Goal: Task Accomplishment & Management: Manage account settings

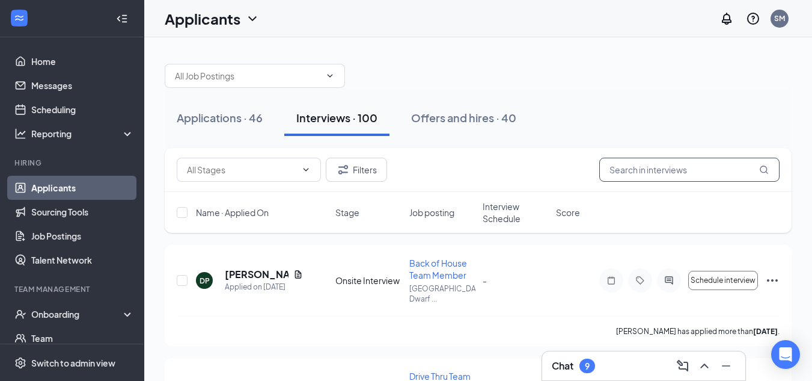
click at [661, 172] on input "text" at bounding box center [689, 169] width 180 height 24
type input "j"
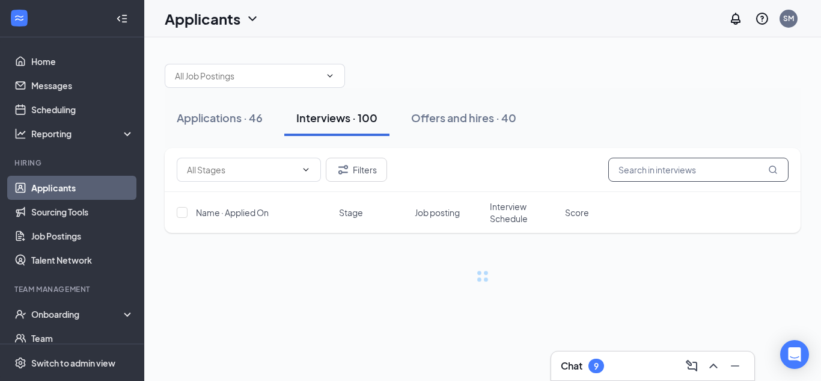
type input "a"
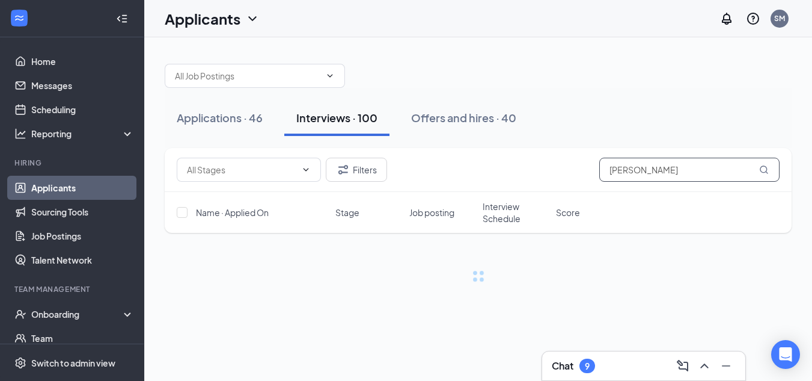
type input "jackee"
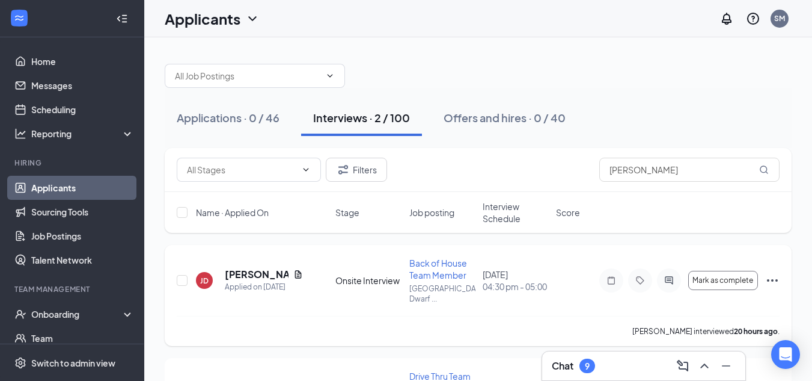
click at [765, 282] on icon "Ellipses" at bounding box center [772, 280] width 14 height 14
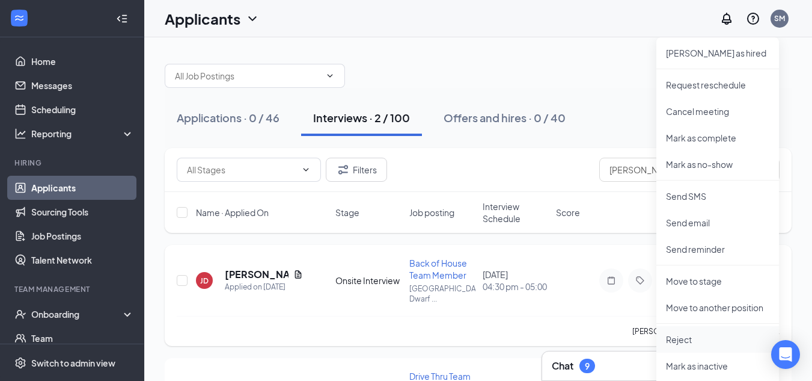
click at [680, 337] on p "Reject" at bounding box center [717, 339] width 103 height 12
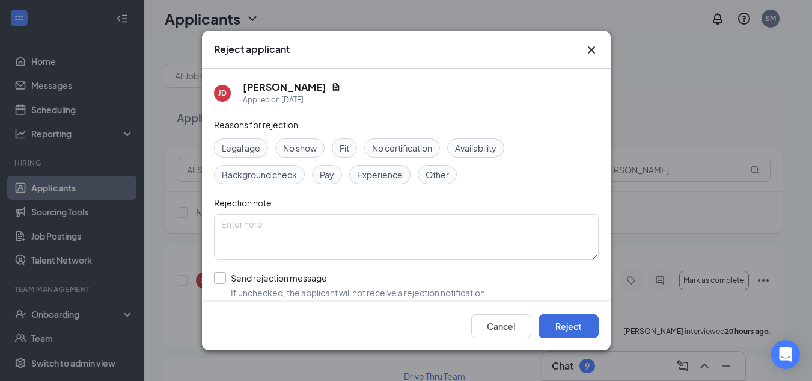
click at [275, 278] on input "Send rejection message If unchecked, the applicant will not receive a rejection…" at bounding box center [351, 285] width 274 height 26
checkbox input "true"
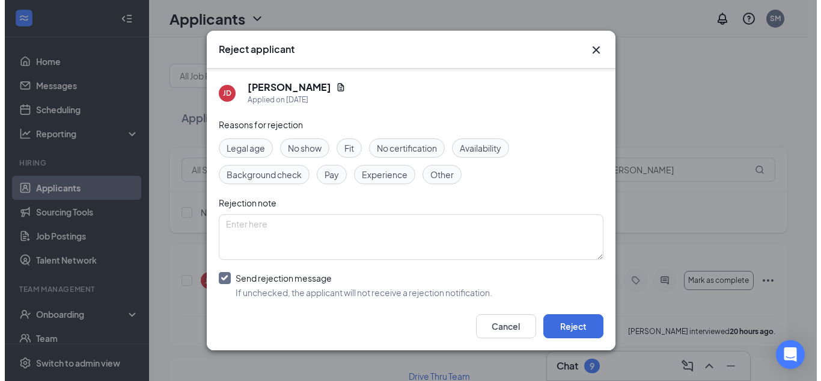
scroll to position [124, 0]
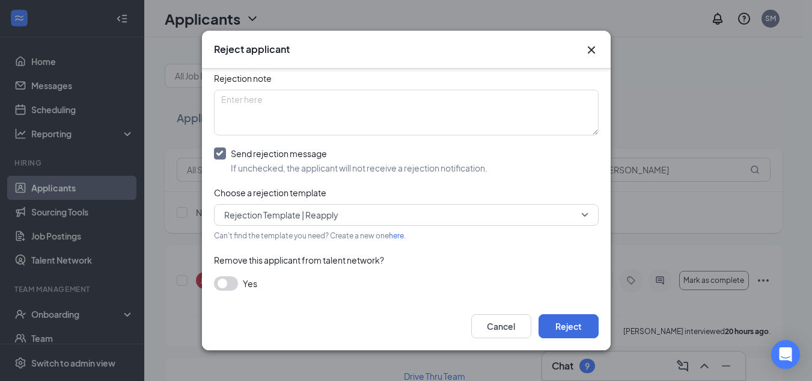
click at [328, 212] on span "Rejection Template | Reapply" at bounding box center [281, 215] width 114 height 18
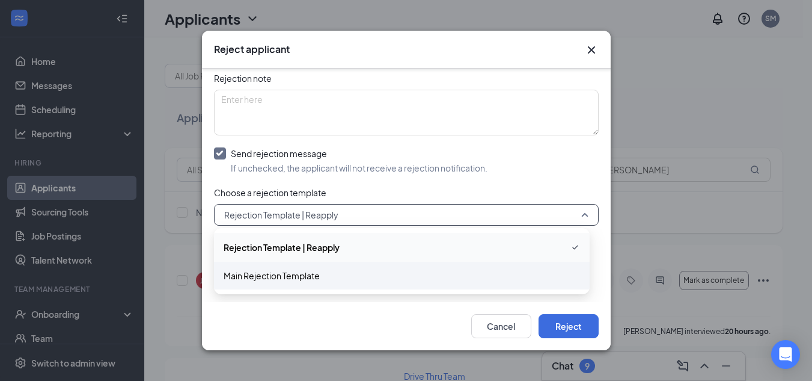
click at [258, 282] on div "Main Rejection Template" at bounding box center [402, 275] width 376 height 28
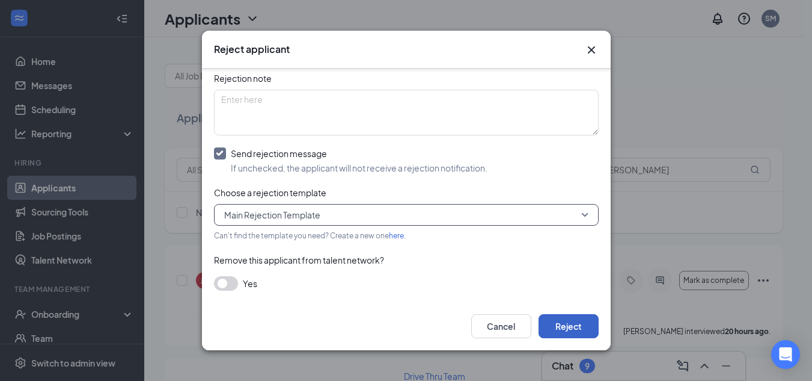
click at [587, 335] on button "Reject" at bounding box center [569, 326] width 60 height 24
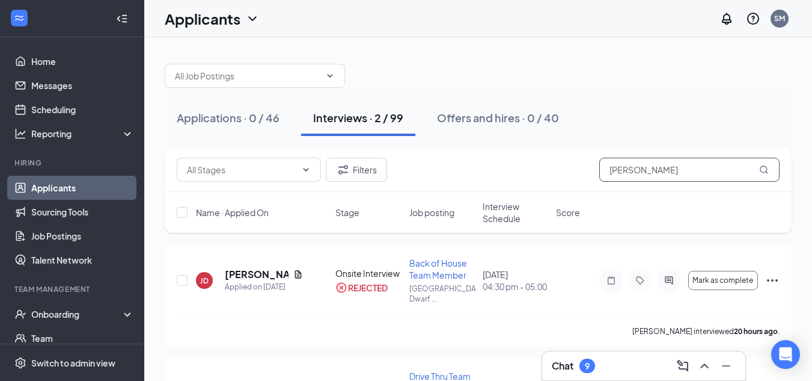
drag, startPoint x: 650, startPoint y: 177, endPoint x: 530, endPoint y: 178, distance: 120.2
click at [530, 178] on div "Filters jackee" at bounding box center [478, 169] width 603 height 24
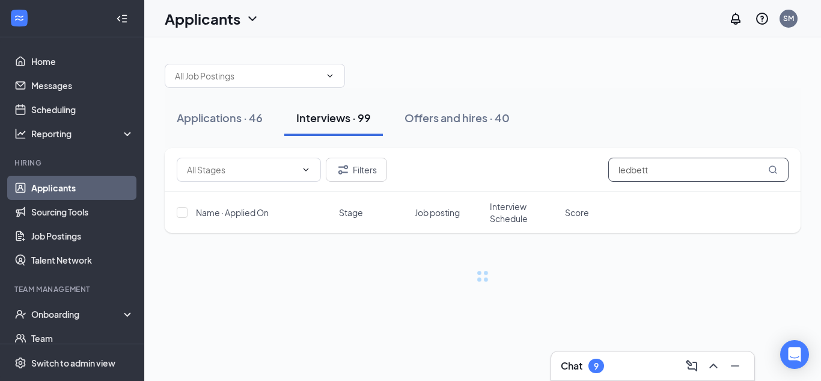
type input "ledbett"
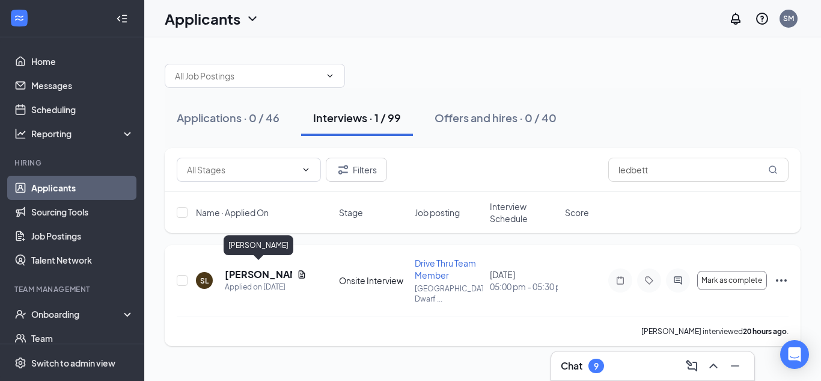
click at [250, 267] on h5 "Shamia Ledbetter" at bounding box center [258, 273] width 67 height 13
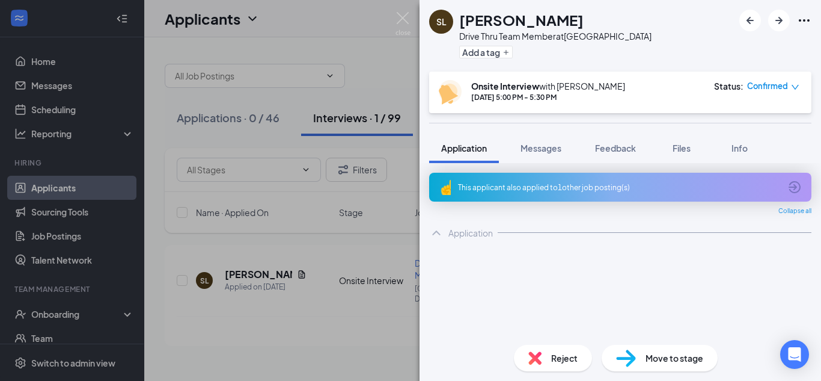
click at [675, 358] on span "Move to stage" at bounding box center [675, 357] width 58 height 13
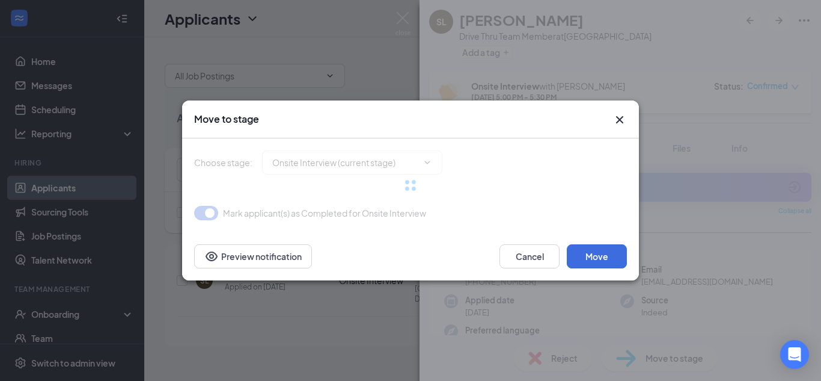
type input "Final Onsite Interview (next stage)"
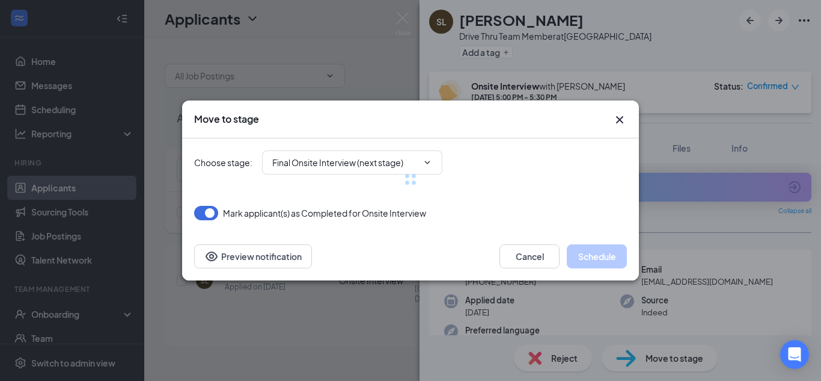
click at [620, 118] on icon "Cross" at bounding box center [619, 119] width 7 height 7
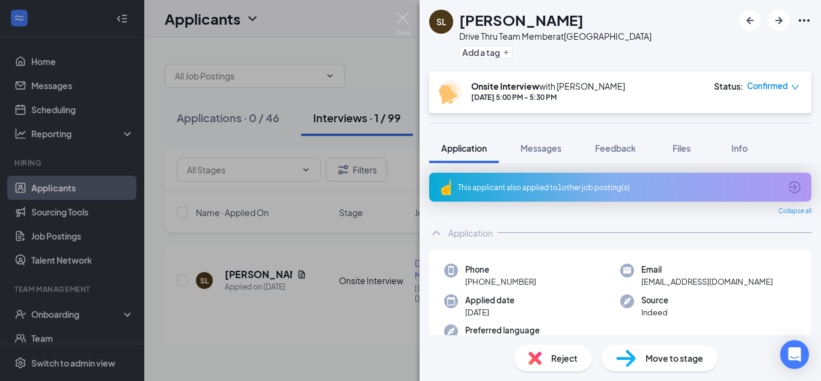
click at [397, 16] on img at bounding box center [403, 23] width 15 height 23
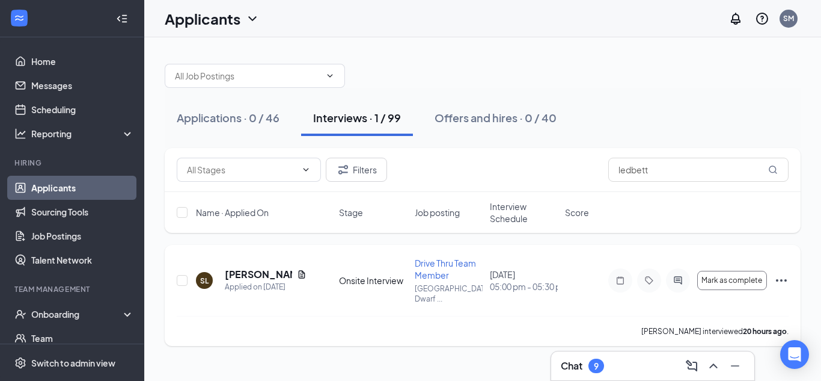
click at [777, 279] on icon "Ellipses" at bounding box center [781, 280] width 11 height 2
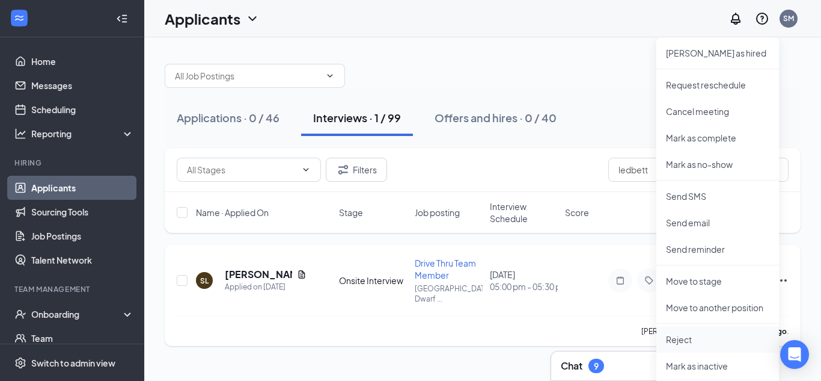
click at [682, 340] on p "Reject" at bounding box center [717, 339] width 103 height 12
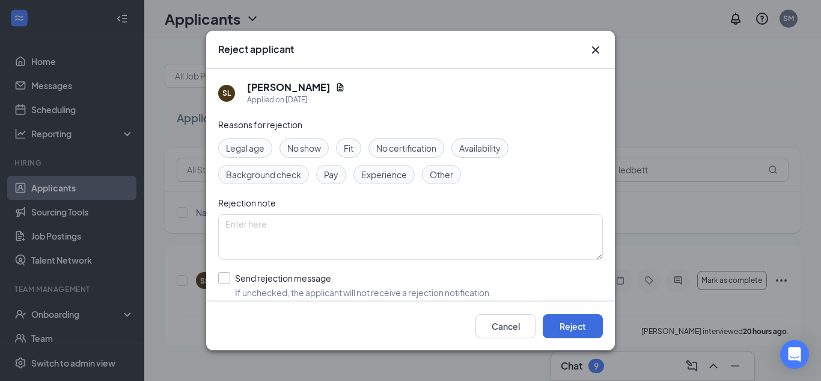
click at [283, 274] on input "Send rejection message If unchecked, the applicant will not receive a rejection…" at bounding box center [355, 285] width 274 height 26
checkbox input "true"
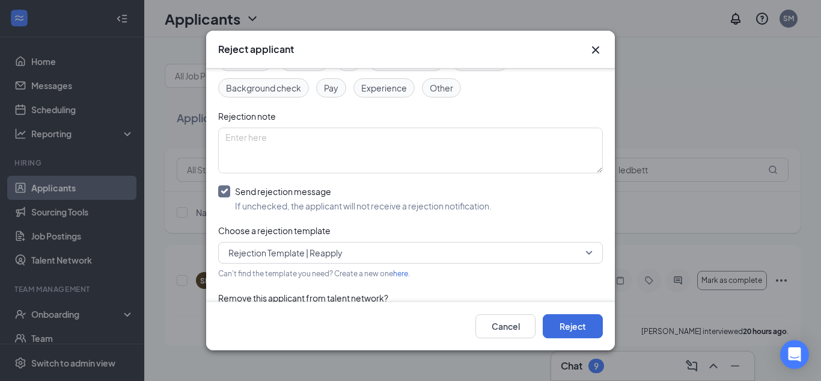
scroll to position [88, 0]
click at [332, 252] on span "Rejection Template | Reapply" at bounding box center [285, 251] width 114 height 18
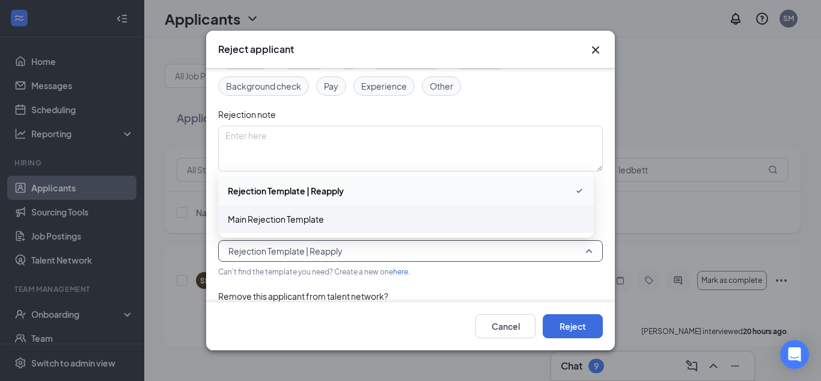
click at [319, 223] on span "Main Rejection Template" at bounding box center [276, 218] width 96 height 13
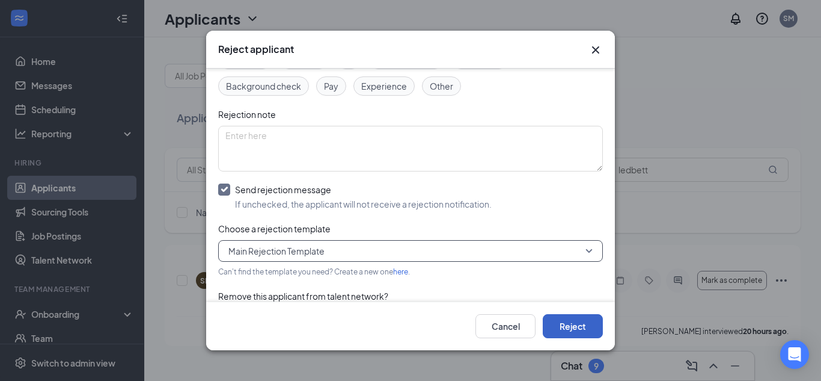
click at [600, 337] on button "Reject" at bounding box center [573, 326] width 60 height 24
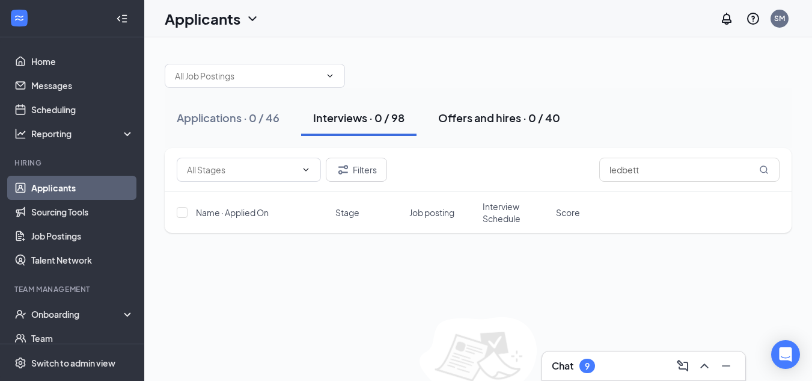
click at [513, 119] on div "Offers and hires · 0 / 40" at bounding box center [499, 117] width 122 height 15
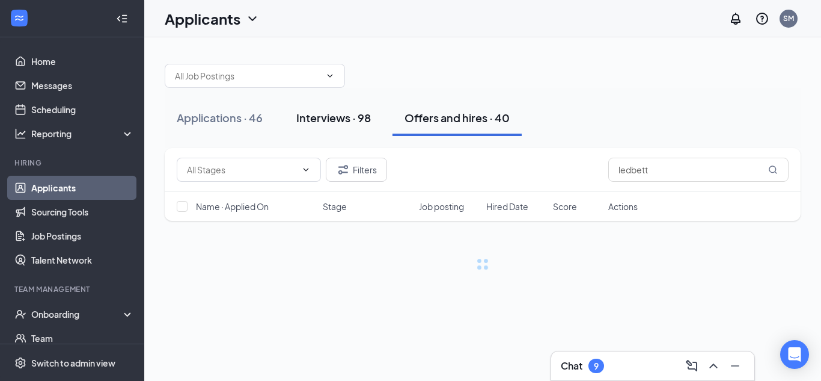
click at [333, 120] on div "Interviews · 98" at bounding box center [333, 117] width 75 height 15
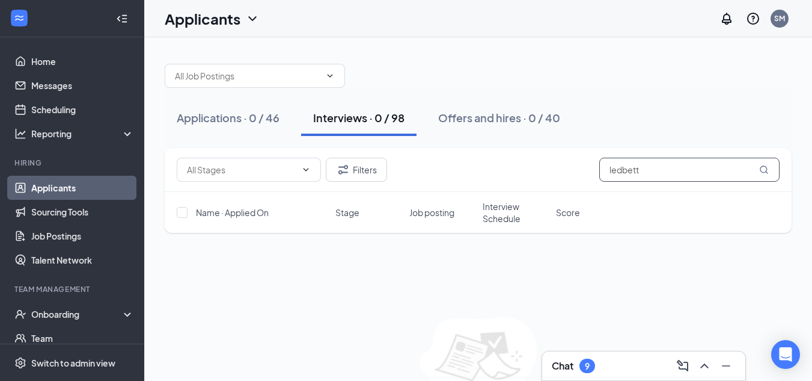
drag, startPoint x: 647, startPoint y: 174, endPoint x: 494, endPoint y: 207, distance: 157.4
click at [494, 207] on div "Filters ledbett Name · Applied On Stage Job posting Interview Schedule Score" at bounding box center [478, 190] width 627 height 85
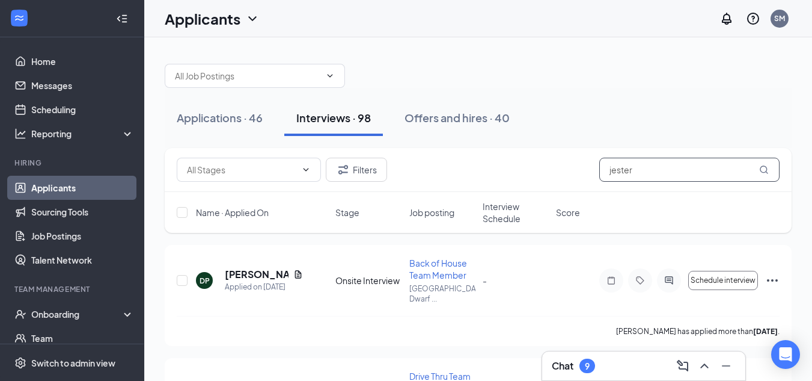
type input "jester"
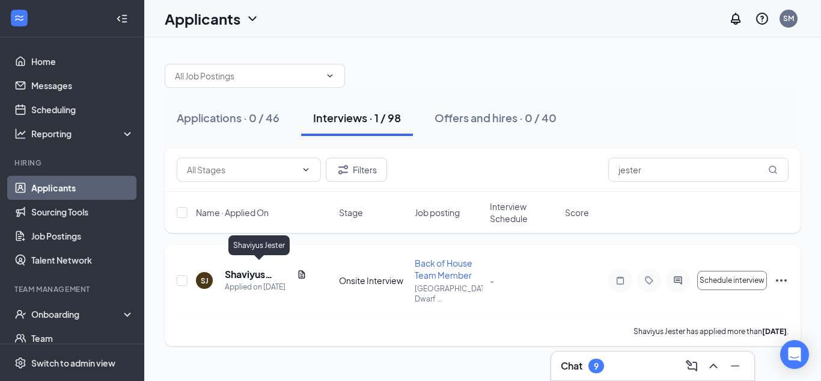
click at [260, 272] on h5 "Shaviyus Jester" at bounding box center [258, 273] width 67 height 13
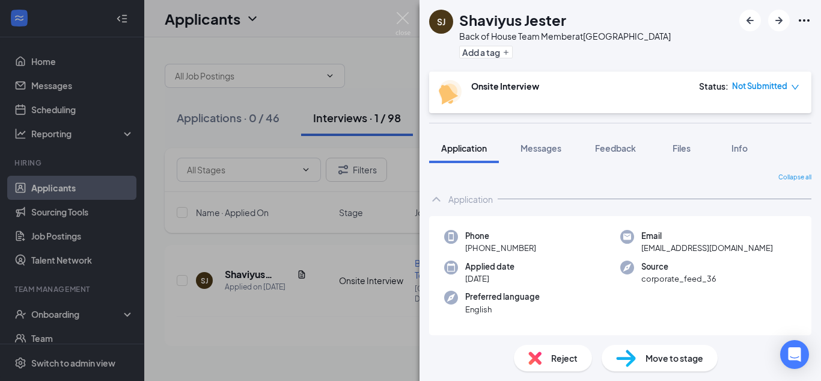
click at [669, 360] on span "Move to stage" at bounding box center [675, 357] width 58 height 13
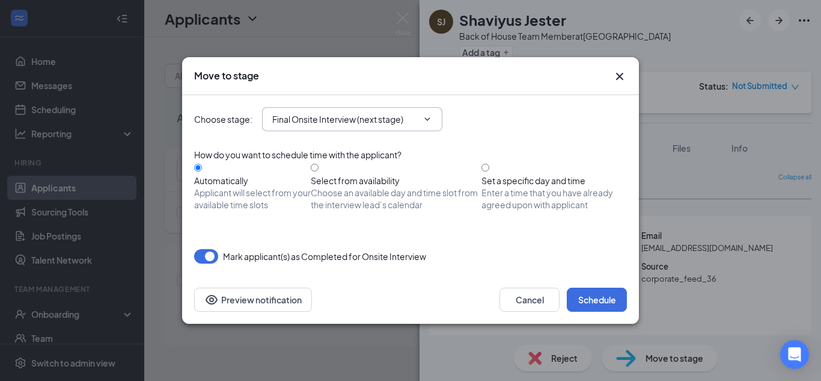
click at [386, 118] on input "Final Onsite Interview (next stage)" at bounding box center [344, 118] width 145 height 13
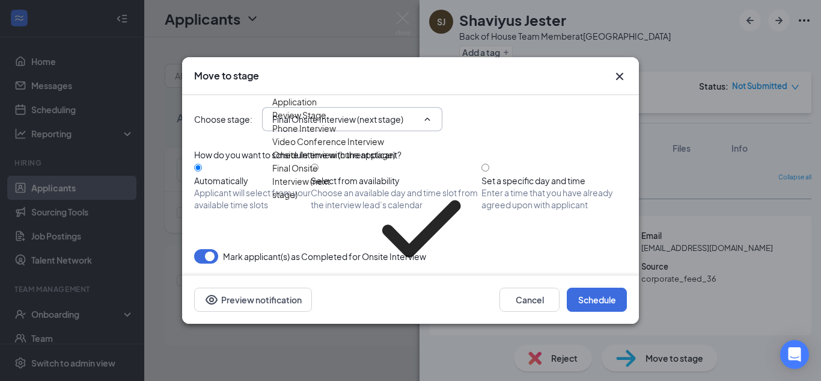
scroll to position [109, 0]
click at [344, 309] on div "Conditional Offer Letter and Post Offer Criminal History" at bounding box center [380, 315] width 216 height 13
type input "Conditional Offer Letter and Post Offer Criminal History"
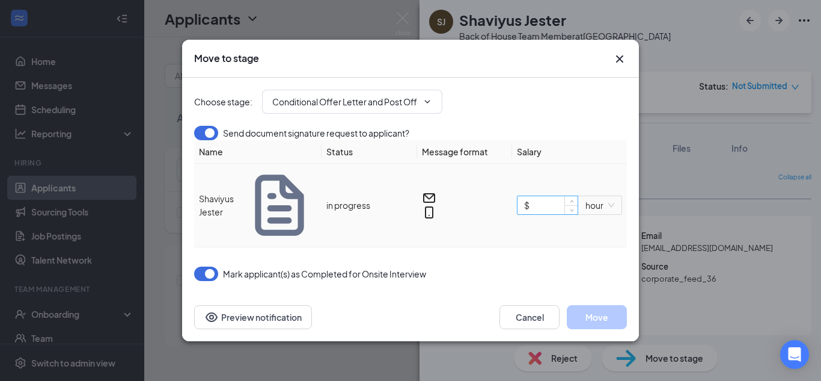
click at [542, 214] on input "$" at bounding box center [548, 205] width 60 height 18
type input "$ 14.5"
click at [609, 305] on button "Move" at bounding box center [597, 317] width 60 height 24
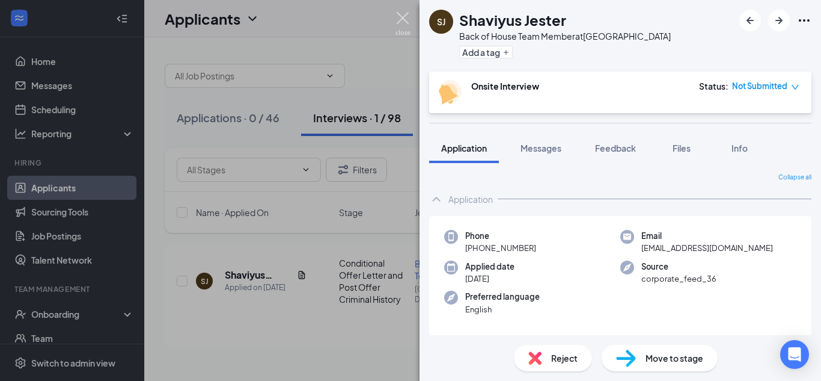
click at [400, 14] on img at bounding box center [403, 23] width 15 height 23
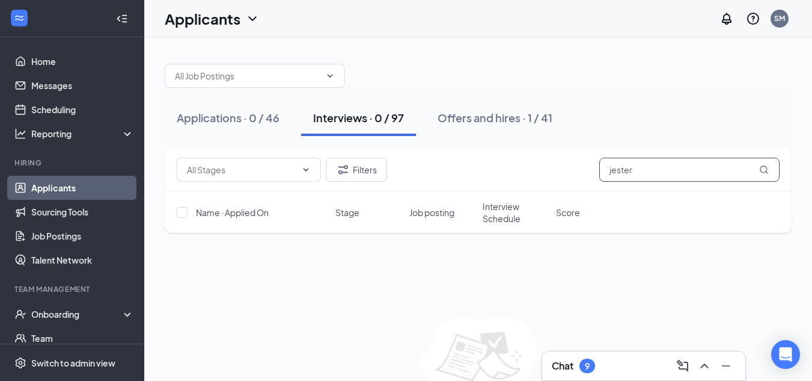
drag, startPoint x: 651, startPoint y: 171, endPoint x: 525, endPoint y: 197, distance: 128.4
click at [525, 197] on div "Filters jester Name · Applied On Stage Job posting Interview Schedule Score" at bounding box center [478, 190] width 627 height 85
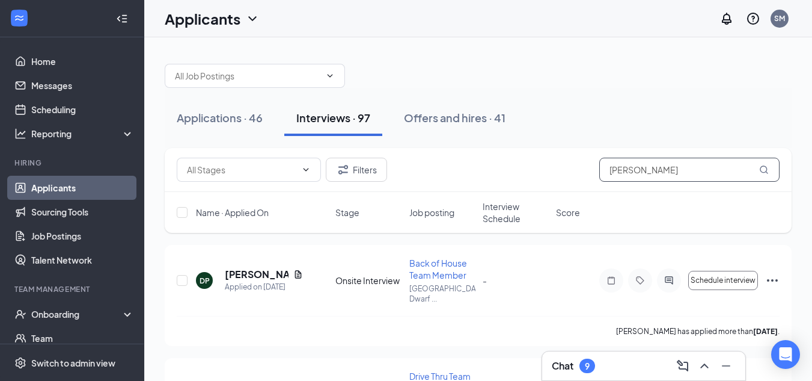
type input "neely"
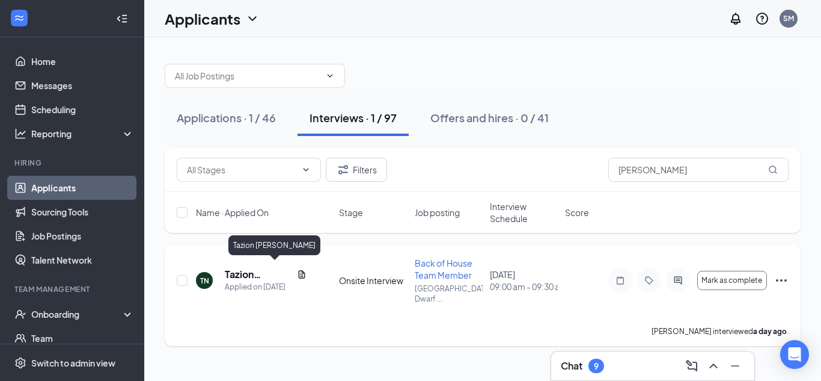
drag, startPoint x: 269, startPoint y: 269, endPoint x: 260, endPoint y: 267, distance: 9.8
click at [260, 267] on h5 "Tazion Neely" at bounding box center [258, 273] width 67 height 13
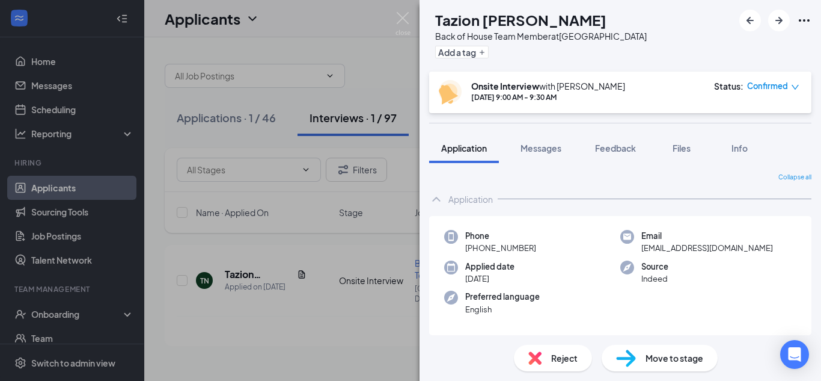
click at [643, 359] on div "Move to stage" at bounding box center [660, 357] width 116 height 26
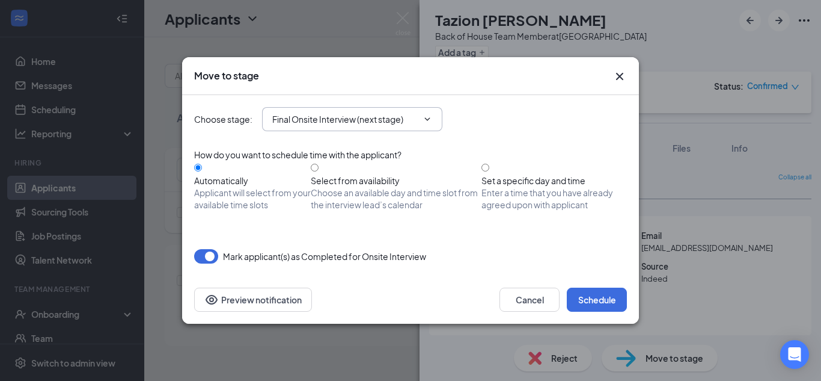
click at [404, 124] on input "Final Onsite Interview (next stage)" at bounding box center [344, 118] width 145 height 13
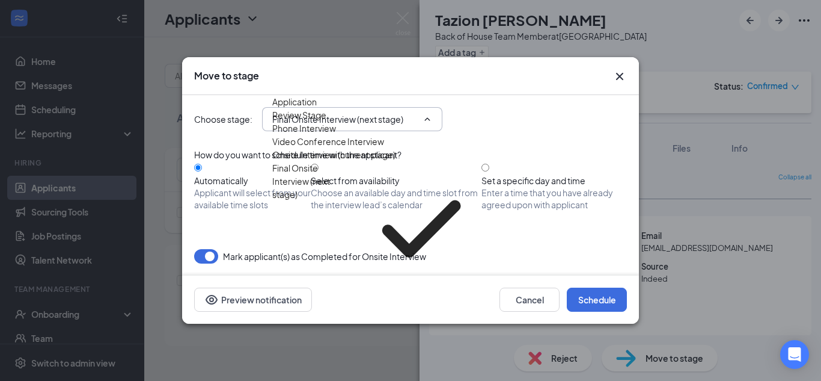
scroll to position [109, 0]
click at [364, 309] on div "Conditional Offer Letter and Post Offer Criminal History" at bounding box center [380, 315] width 216 height 13
type input "Conditional Offer Letter and Post Offer Criminal History"
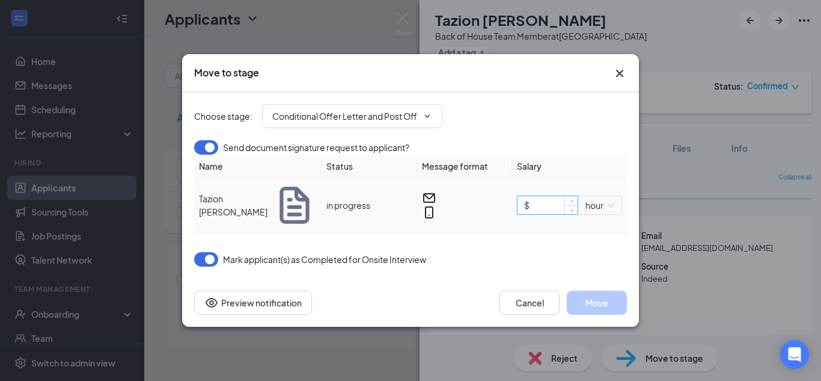
click at [542, 211] on input "$" at bounding box center [548, 205] width 60 height 18
type input "$ 14"
click at [596, 312] on button "Move" at bounding box center [597, 302] width 60 height 24
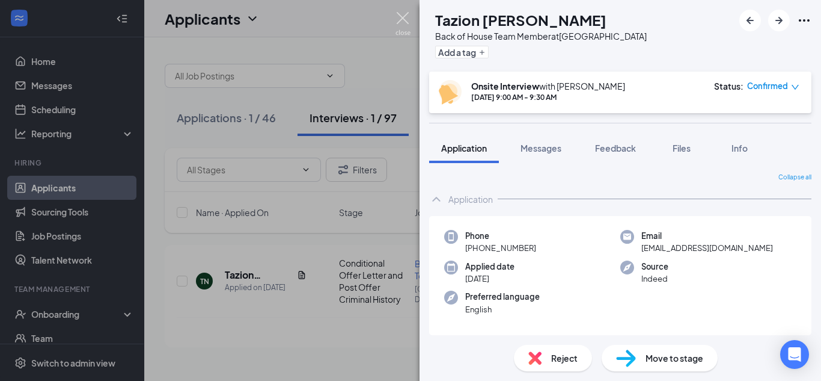
click at [406, 18] on img at bounding box center [403, 23] width 15 height 23
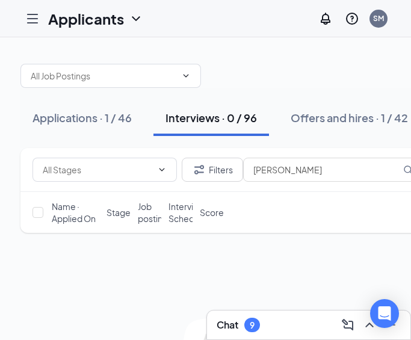
click at [177, 247] on div "Filters neely Name · Applied On Stage Job posting Interview Schedule Score No a…" at bounding box center [227, 291] width 415 height 286
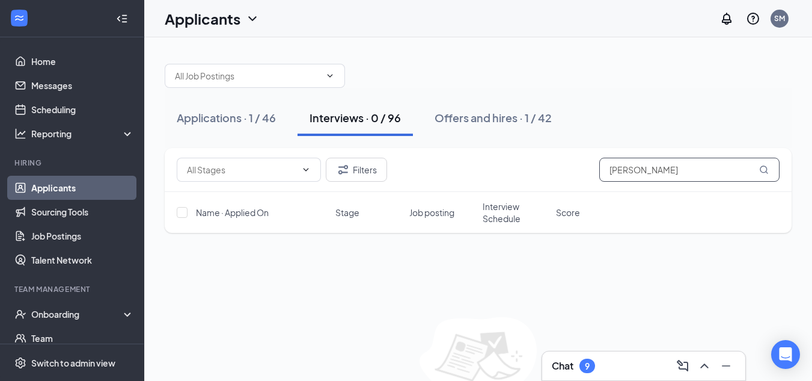
drag, startPoint x: 631, startPoint y: 168, endPoint x: 501, endPoint y: 174, distance: 130.6
click at [501, 174] on div "Filters neely" at bounding box center [478, 169] width 603 height 24
type input "jackee"
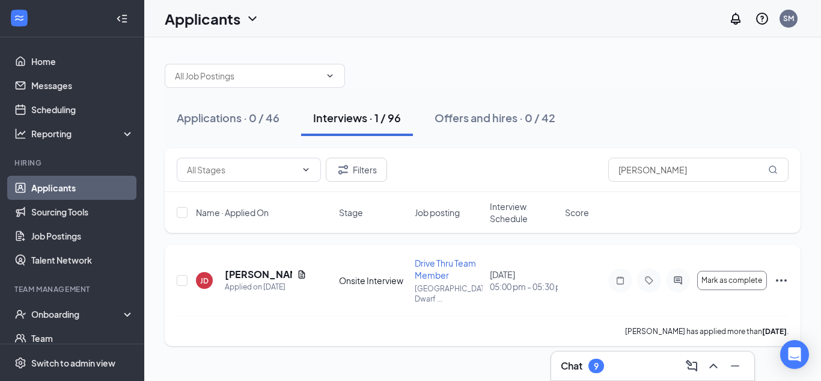
click at [780, 280] on icon "Ellipses" at bounding box center [781, 280] width 14 height 14
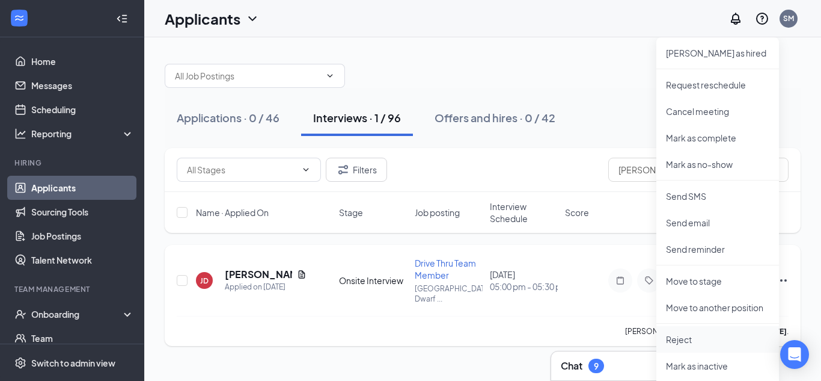
click at [676, 338] on p "Reject" at bounding box center [717, 339] width 103 height 12
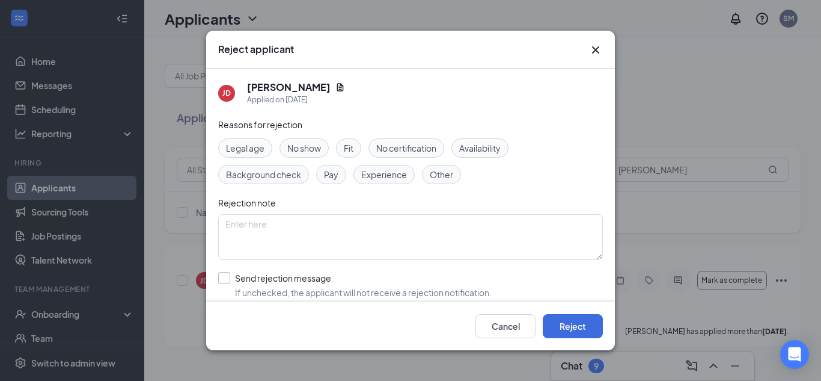
click at [273, 279] on input "Send rejection message If unchecked, the applicant will not receive a rejection…" at bounding box center [355, 285] width 274 height 26
checkbox input "true"
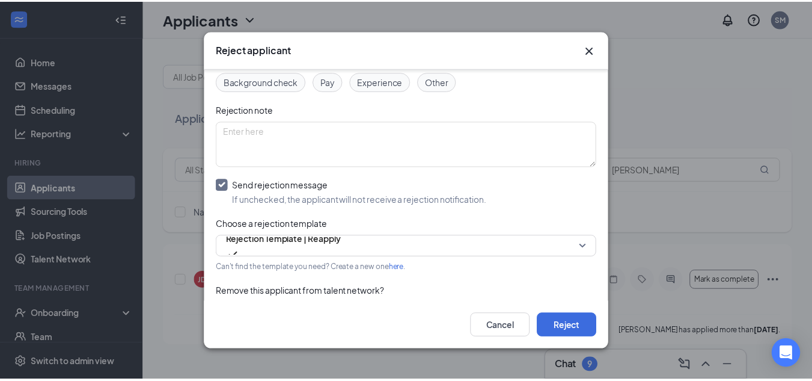
scroll to position [125, 0]
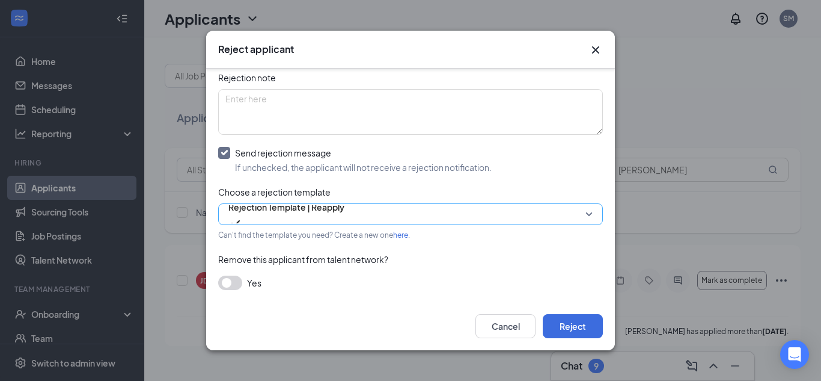
click at [304, 215] on span "Rejection Template | Reapply" at bounding box center [286, 207] width 116 height 18
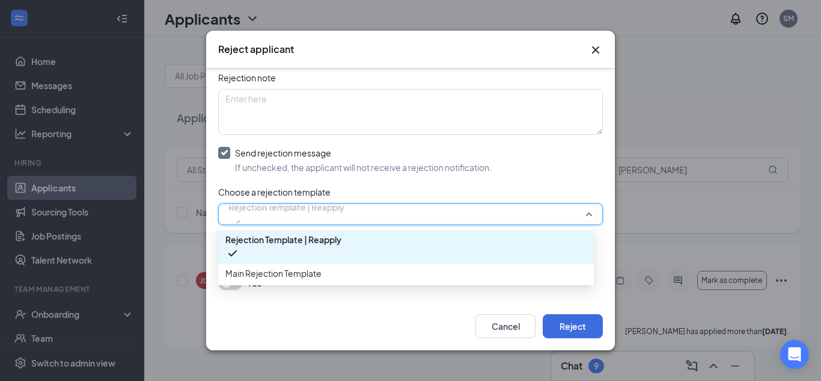
click at [275, 281] on div "Main Rejection Template" at bounding box center [406, 272] width 376 height 19
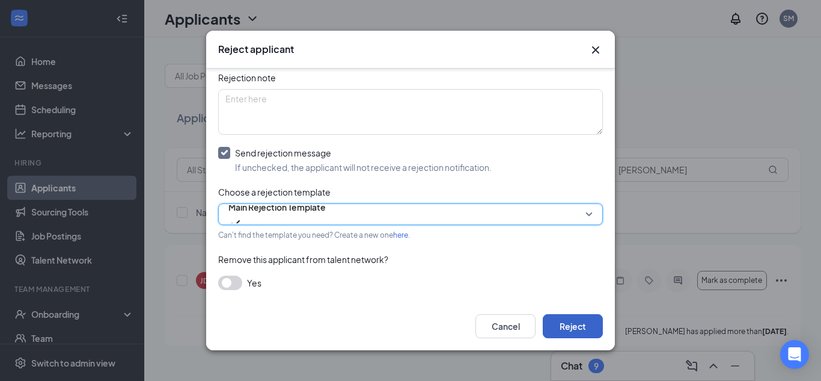
click at [557, 318] on button "Reject" at bounding box center [573, 326] width 60 height 24
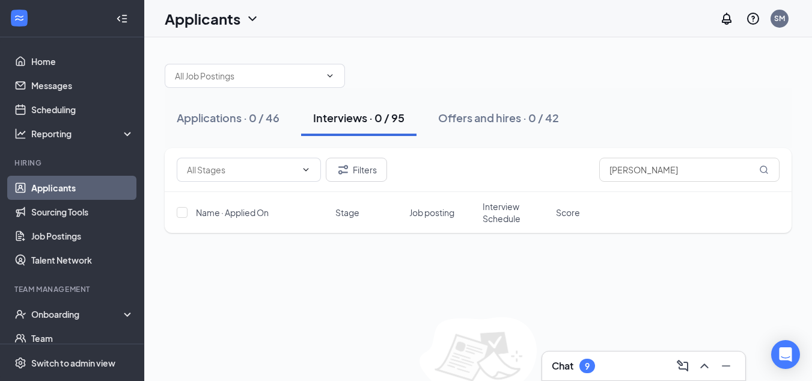
click at [67, 188] on link "Applicants" at bounding box center [82, 188] width 103 height 24
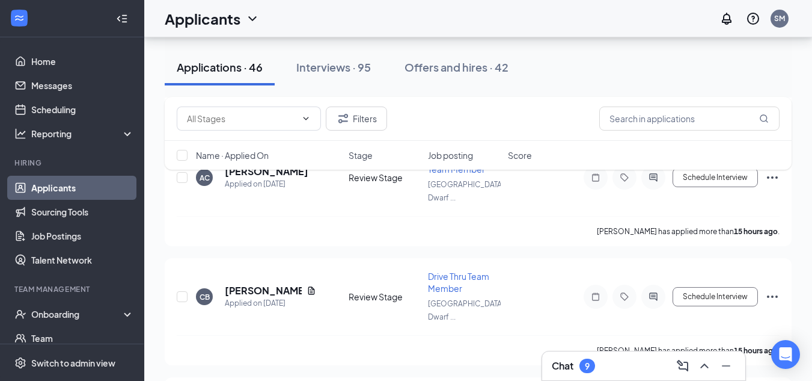
scroll to position [719, 0]
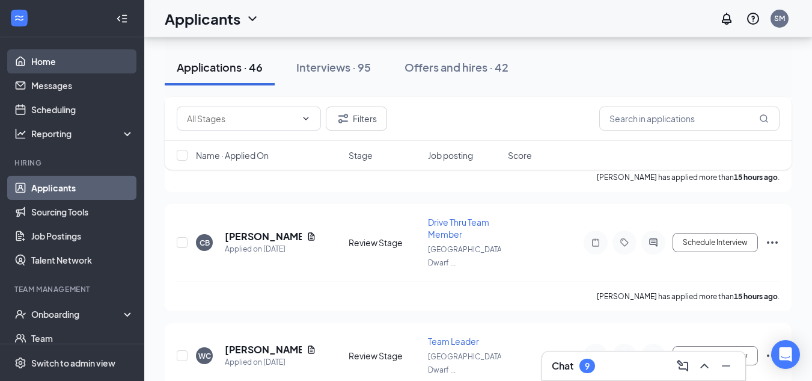
click at [52, 63] on link "Home" at bounding box center [82, 61] width 103 height 24
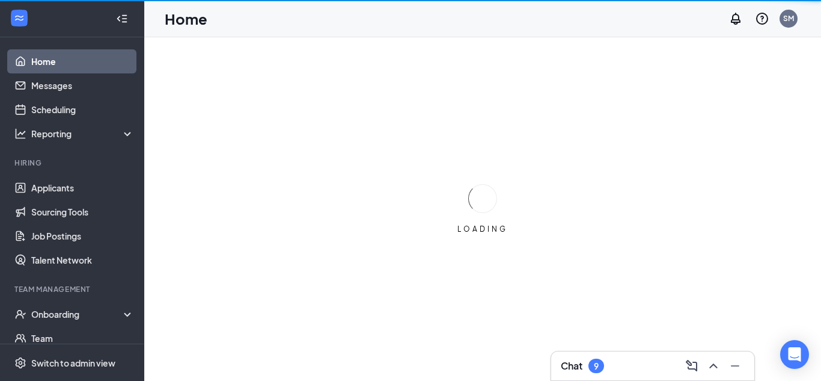
click at [52, 63] on link "Home" at bounding box center [82, 61] width 103 height 24
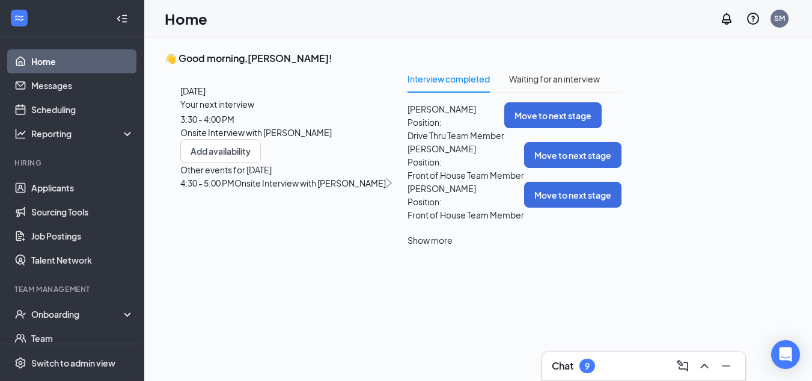
click at [53, 63] on link "Home" at bounding box center [82, 61] width 103 height 24
click at [43, 62] on link "Home" at bounding box center [82, 61] width 103 height 24
click at [44, 64] on link "Home" at bounding box center [82, 61] width 103 height 24
click at [44, 192] on link "Applicants" at bounding box center [82, 188] width 103 height 24
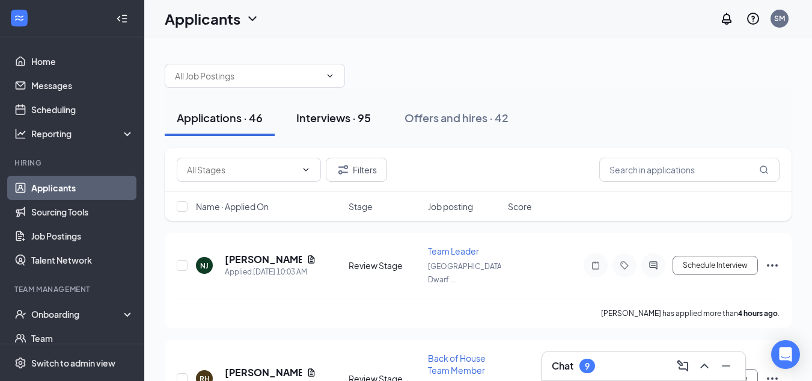
click at [329, 107] on button "Interviews · 95" at bounding box center [333, 118] width 99 height 36
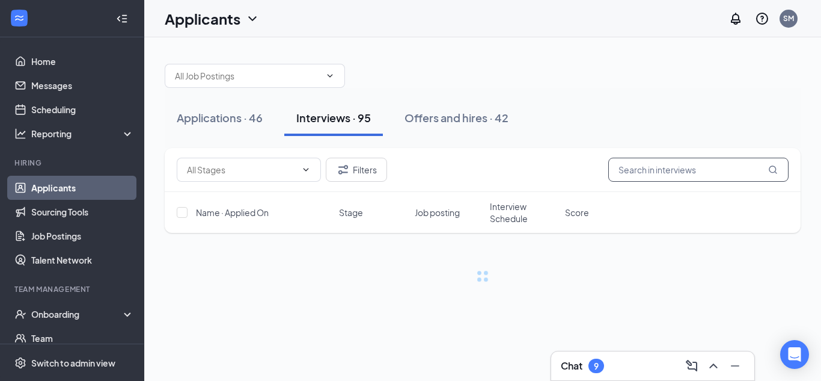
click at [625, 171] on input "text" at bounding box center [698, 169] width 180 height 24
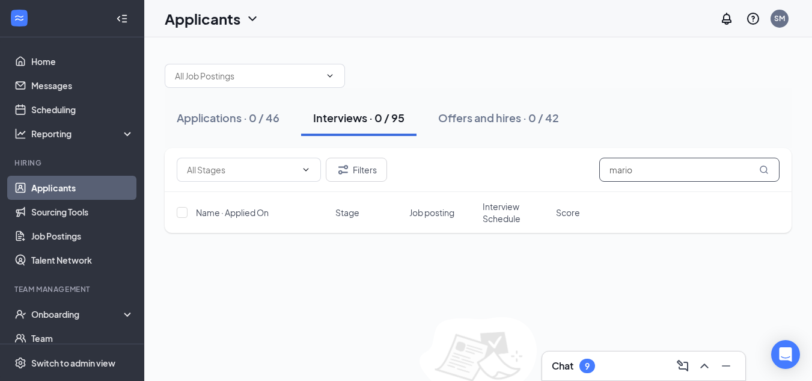
click at [646, 170] on input "mario" at bounding box center [689, 169] width 180 height 24
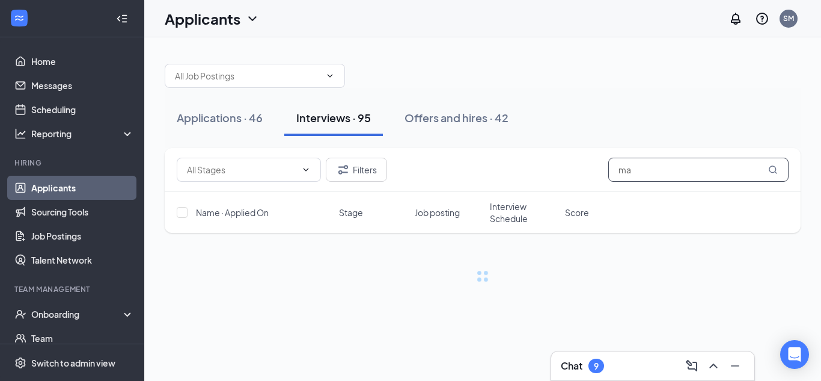
type input "m"
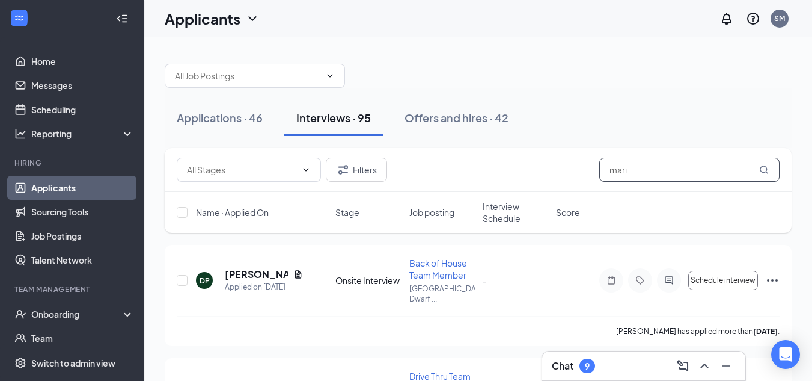
type input "mario"
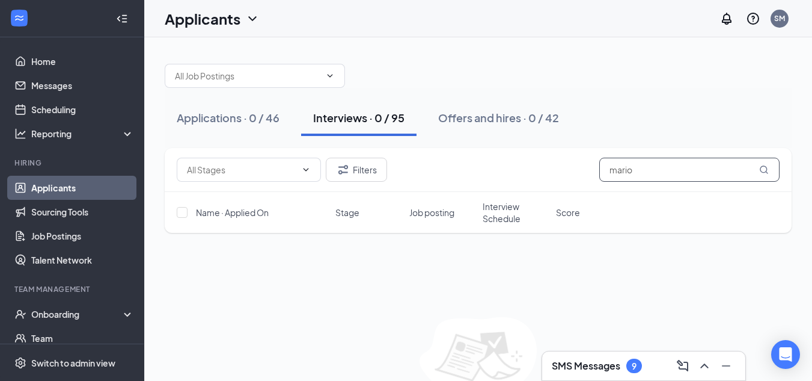
click at [647, 170] on input "mario" at bounding box center [689, 169] width 180 height 24
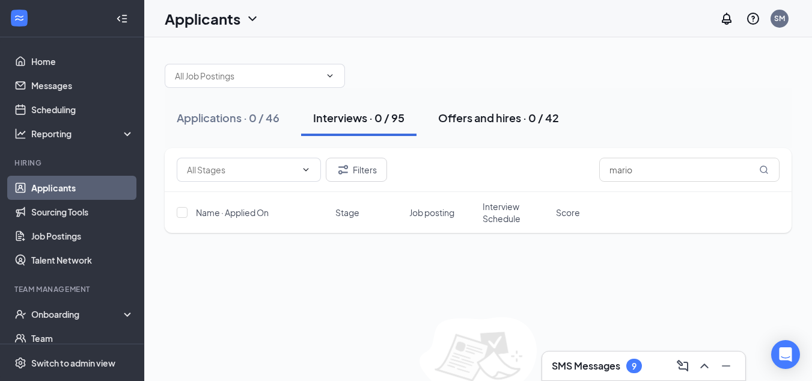
click at [501, 120] on div "Offers and hires · 0 / 42" at bounding box center [498, 117] width 121 height 15
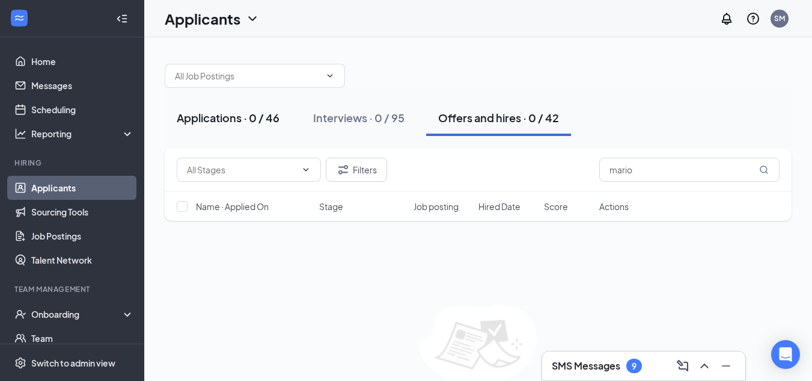
click at [245, 124] on div "Applications · 0 / 46" at bounding box center [228, 117] width 103 height 15
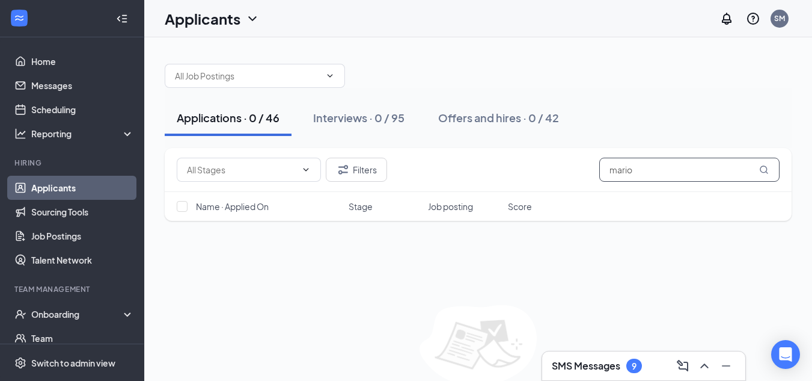
click at [649, 170] on input "mario" at bounding box center [689, 169] width 180 height 24
drag, startPoint x: 649, startPoint y: 170, endPoint x: 500, endPoint y: 190, distance: 149.9
click at [500, 190] on div "Filters mario" at bounding box center [478, 170] width 627 height 44
type input "mario"
click at [384, 124] on div "Interviews · 0 / 95" at bounding box center [358, 117] width 91 height 15
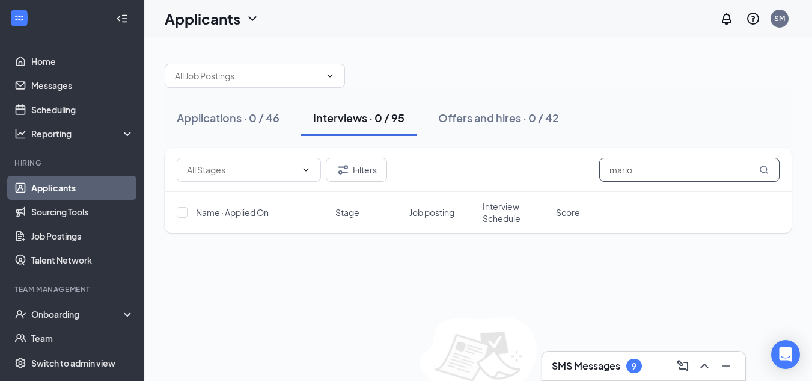
click at [658, 172] on input "mario" at bounding box center [689, 169] width 180 height 24
click at [385, 120] on div "Interviews · 0 / 95" at bounding box center [358, 117] width 91 height 15
drag, startPoint x: 683, startPoint y: 169, endPoint x: 535, endPoint y: 170, distance: 148.5
click at [535, 170] on div "Filters mario" at bounding box center [478, 169] width 603 height 24
type input "mario"
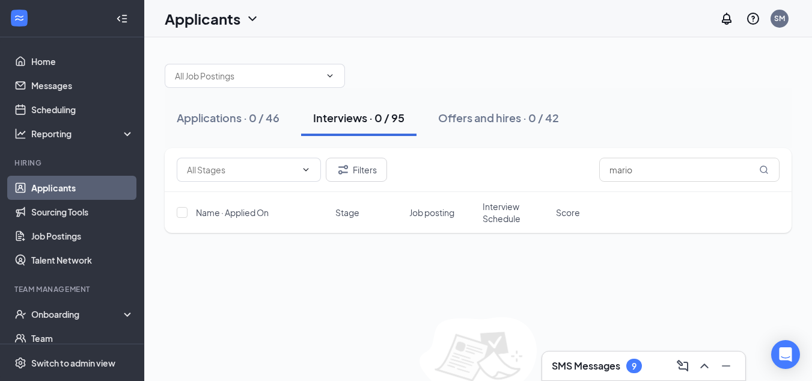
click at [535, 170] on div "Filters mario" at bounding box center [478, 169] width 603 height 24
click at [247, 121] on div "Applications · 0 / 46" at bounding box center [228, 117] width 103 height 15
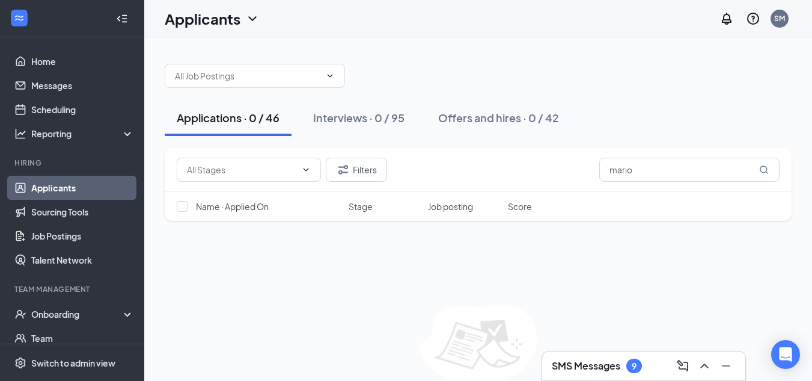
click at [501, 49] on div "Applications · 0 / 46 Interviews · 0 / 95 Offers and hires · 0 / 42 Filters mar…" at bounding box center [478, 236] width 668 height 399
click at [217, 113] on div "Applications · 0 / 46" at bounding box center [228, 117] width 103 height 15
drag, startPoint x: 658, startPoint y: 168, endPoint x: 422, endPoint y: 202, distance: 238.6
click at [422, 202] on div "Filters mario Name · Applied On Stage Job posting Score" at bounding box center [478, 184] width 627 height 73
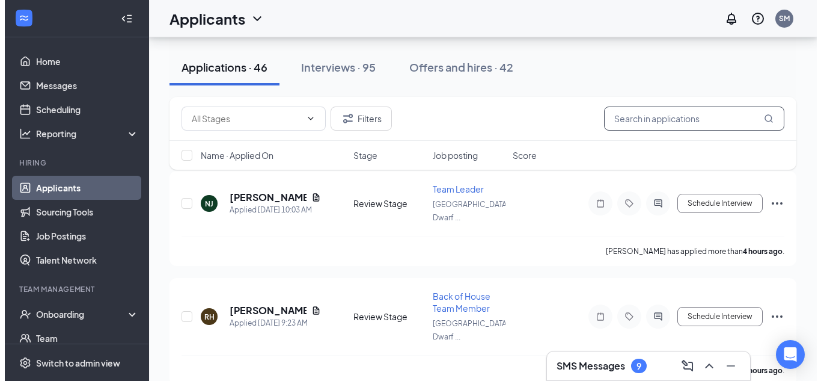
scroll to position [64, 0]
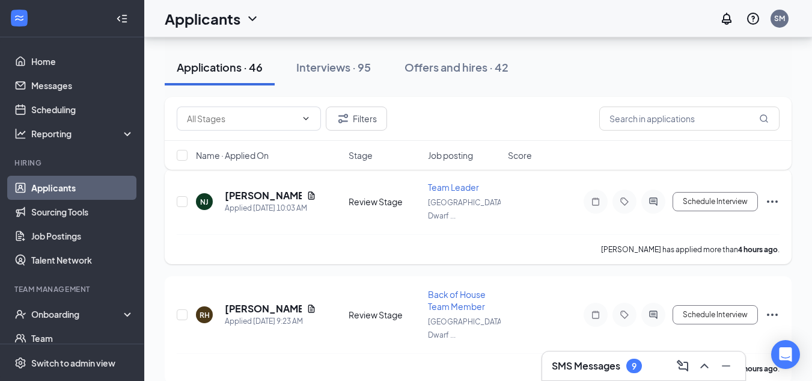
click at [235, 191] on h5 "Naomi Jackson" at bounding box center [263, 195] width 77 height 13
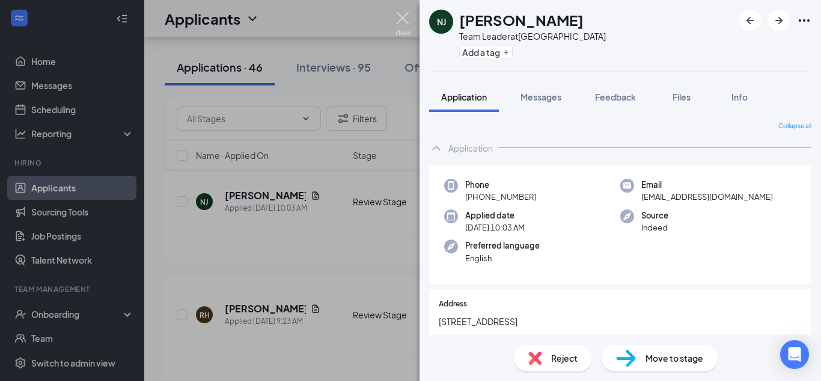
click at [397, 17] on img at bounding box center [403, 23] width 15 height 23
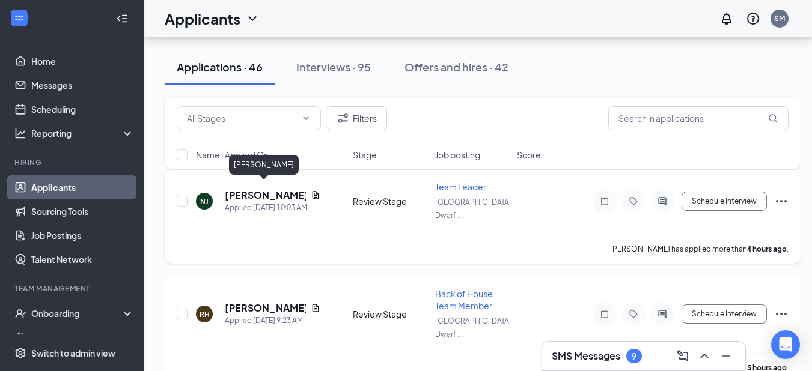
click at [267, 190] on h5 "Naomi Jackson" at bounding box center [265, 195] width 81 height 13
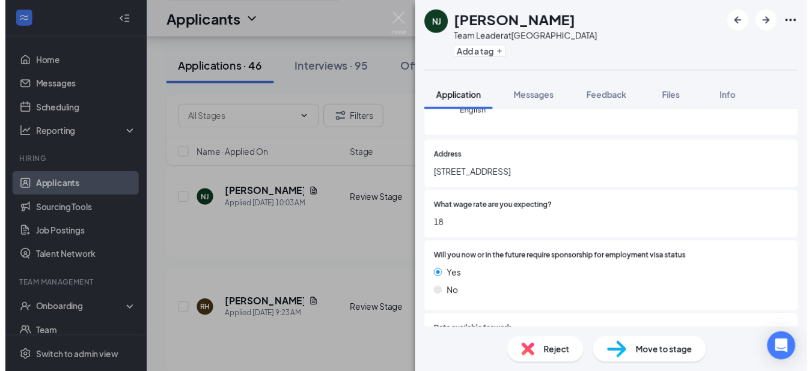
scroll to position [148, 0]
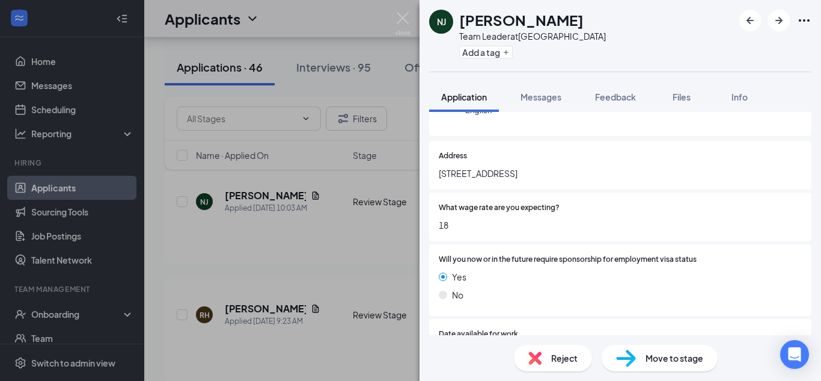
click at [405, 13] on img at bounding box center [403, 23] width 15 height 23
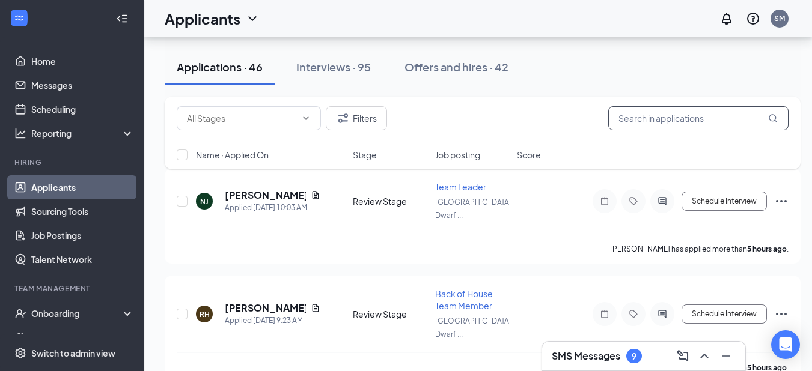
click at [630, 115] on input "text" at bounding box center [698, 118] width 180 height 24
click at [645, 120] on input "text" at bounding box center [698, 118] width 180 height 24
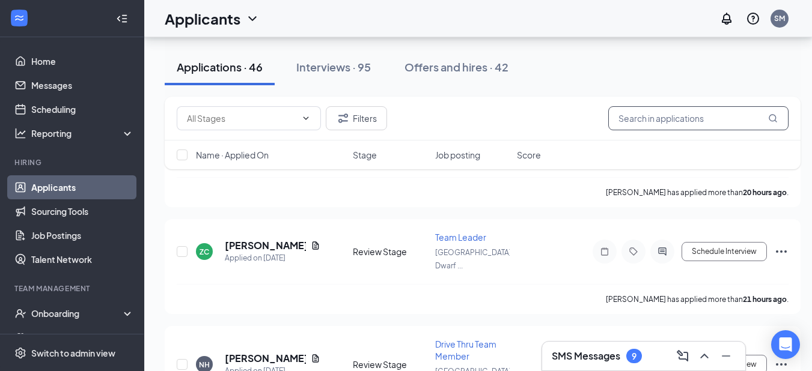
scroll to position [1380, 0]
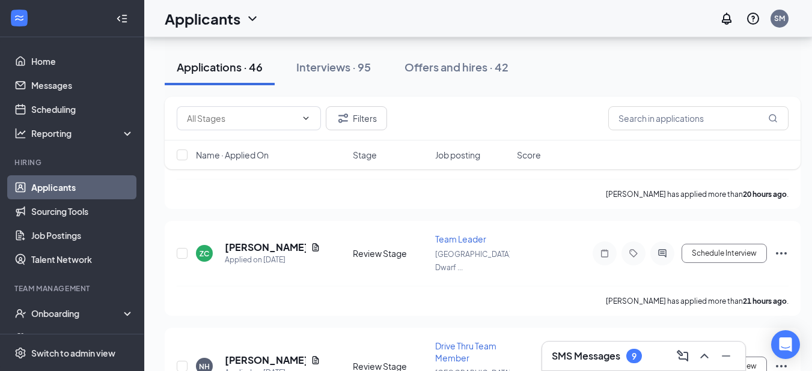
click at [48, 193] on link "Applicants" at bounding box center [82, 188] width 103 height 24
drag, startPoint x: 465, startPoint y: 1, endPoint x: 527, endPoint y: 120, distance: 133.9
click at [527, 120] on div "Filters" at bounding box center [483, 118] width 612 height 24
click at [350, 75] on button "Interviews · 95" at bounding box center [333, 67] width 99 height 36
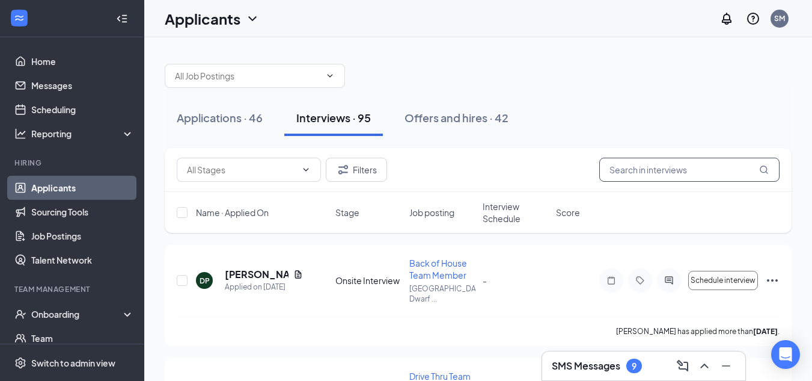
click at [653, 168] on input "text" at bounding box center [689, 169] width 180 height 24
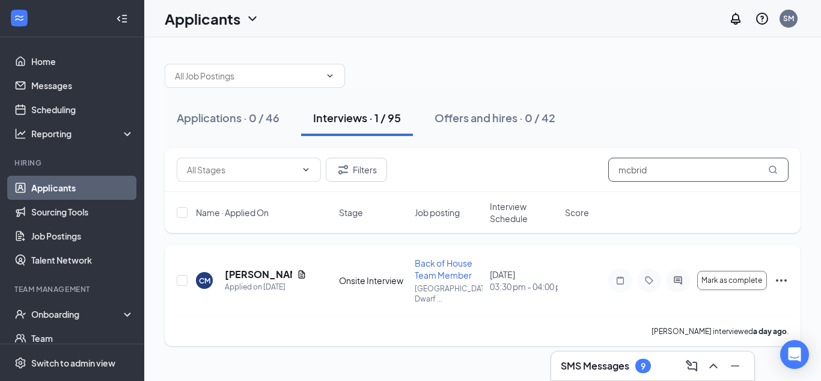
type input "mcbrid"
click at [786, 277] on icon "Ellipses" at bounding box center [781, 280] width 14 height 14
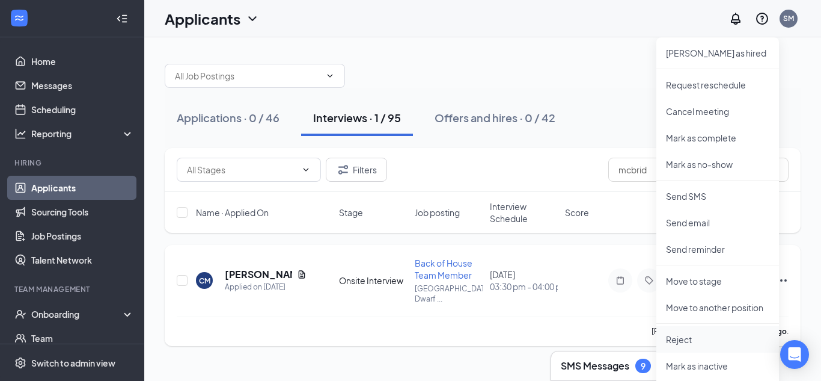
click at [681, 342] on p "Reject" at bounding box center [717, 339] width 103 height 12
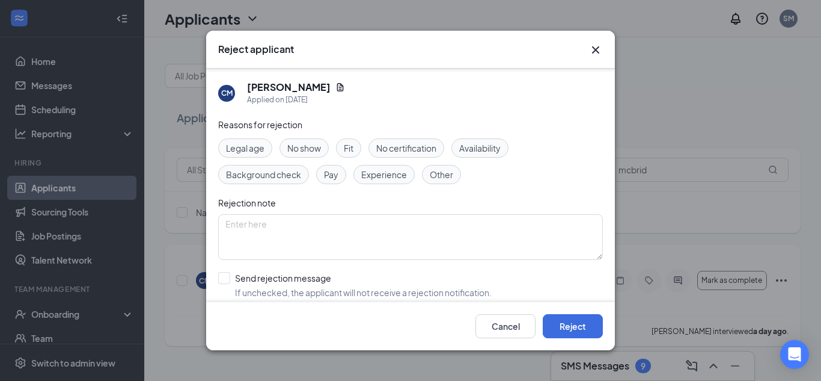
scroll to position [57, 0]
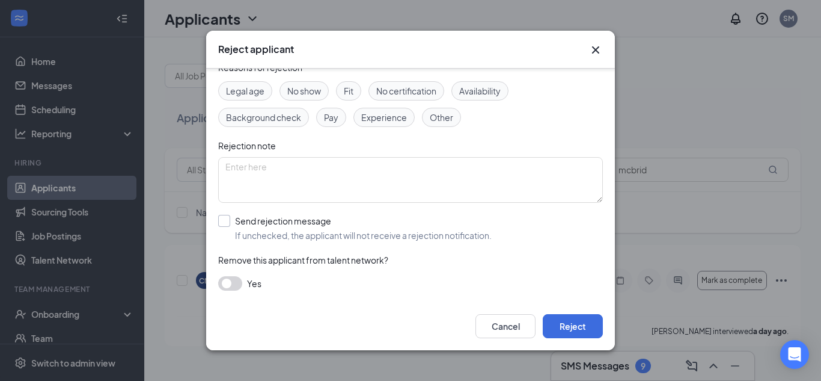
click at [222, 217] on input "Send rejection message If unchecked, the applicant will not receive a rejection…" at bounding box center [355, 228] width 274 height 26
checkbox input "true"
click at [233, 280] on span "Rejection Template | Reapply" at bounding box center [285, 282] width 114 height 18
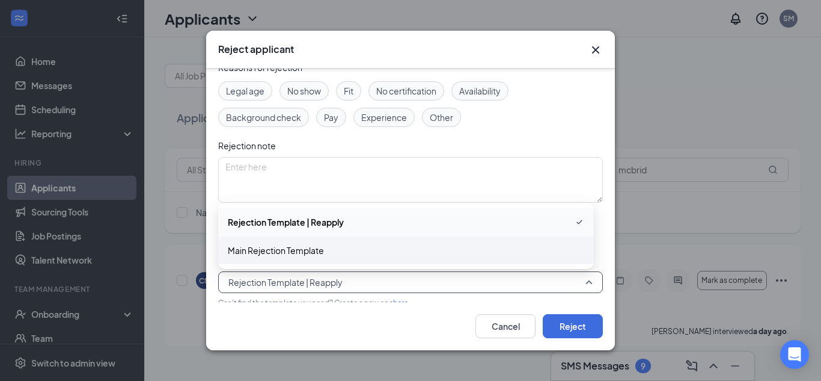
click at [233, 257] on div "Main Rejection Template" at bounding box center [406, 250] width 376 height 28
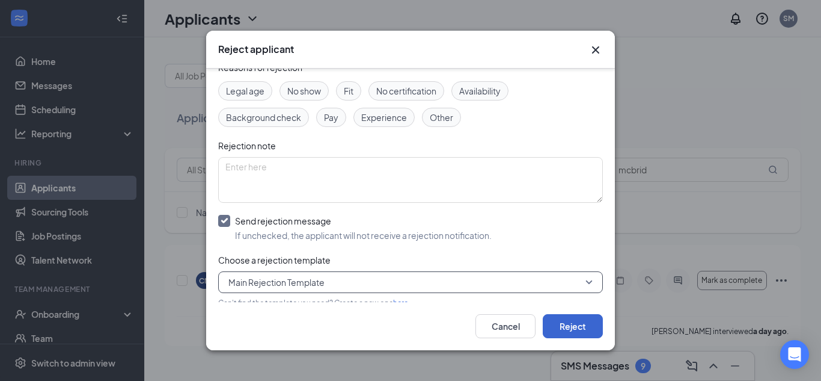
click at [561, 323] on button "Reject" at bounding box center [573, 326] width 60 height 24
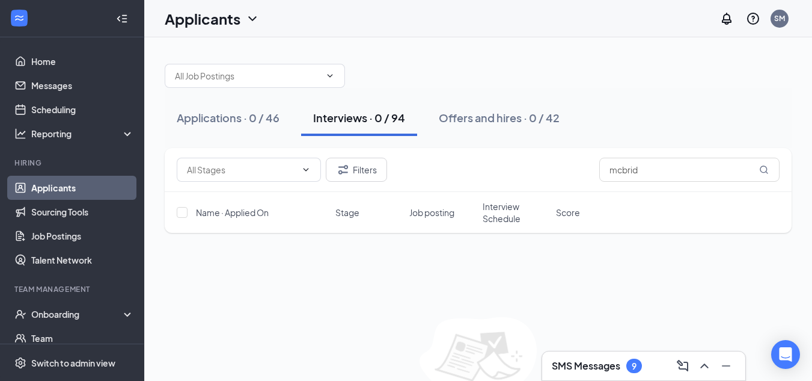
click at [65, 185] on link "Applicants" at bounding box center [82, 188] width 103 height 24
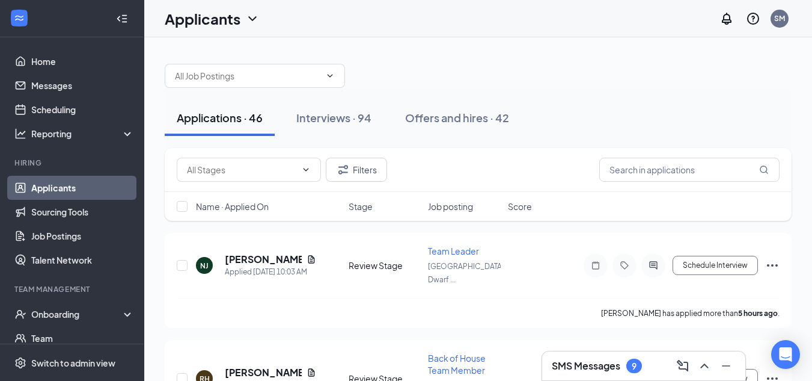
click at [399, 13] on div "Applicants SM" at bounding box center [478, 18] width 668 height 37
click at [275, 252] on h5 "Naomi Jackson" at bounding box center [263, 258] width 77 height 13
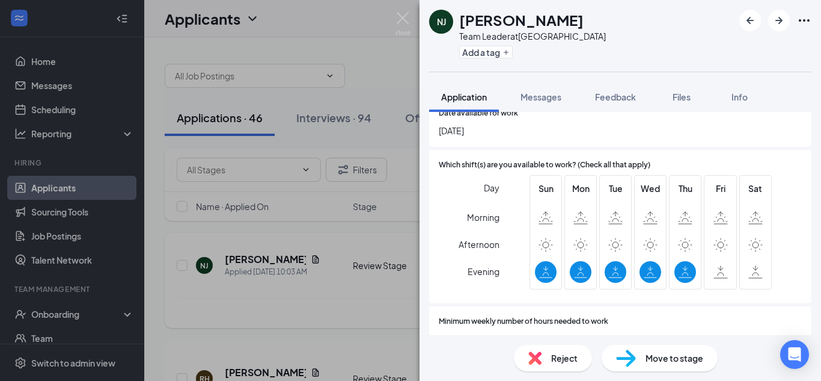
scroll to position [391, 0]
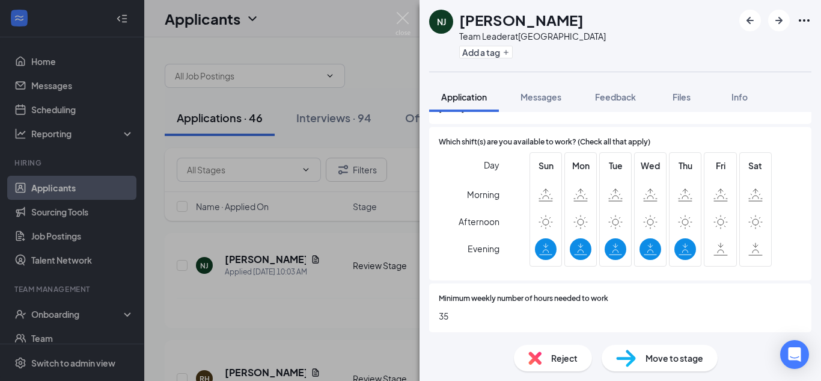
click at [564, 359] on span "Reject" at bounding box center [564, 357] width 26 height 13
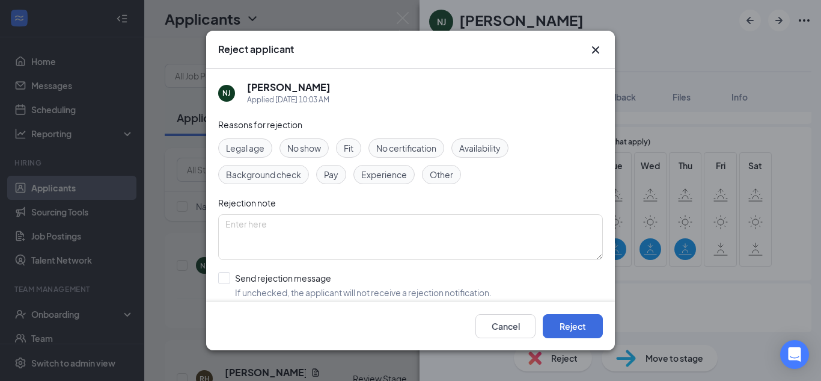
click at [478, 149] on span "Availability" at bounding box center [479, 147] width 41 height 13
click at [296, 280] on input "Send rejection message If unchecked, the applicant will not receive a rejection…" at bounding box center [355, 285] width 274 height 26
checkbox input "true"
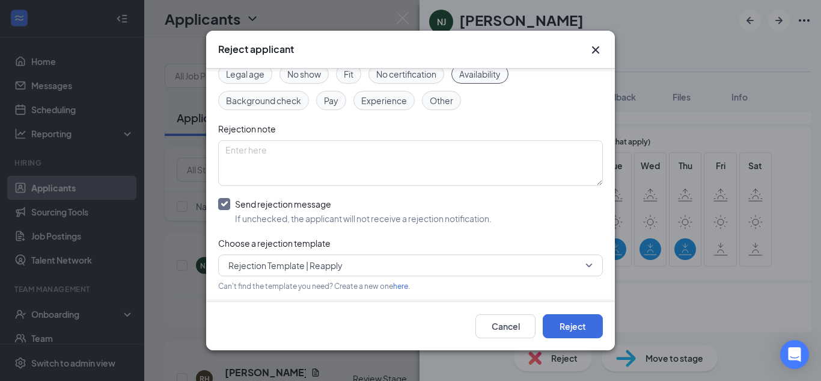
scroll to position [75, 0]
click at [317, 263] on span "Rejection Template | Reapply" at bounding box center [285, 264] width 114 height 18
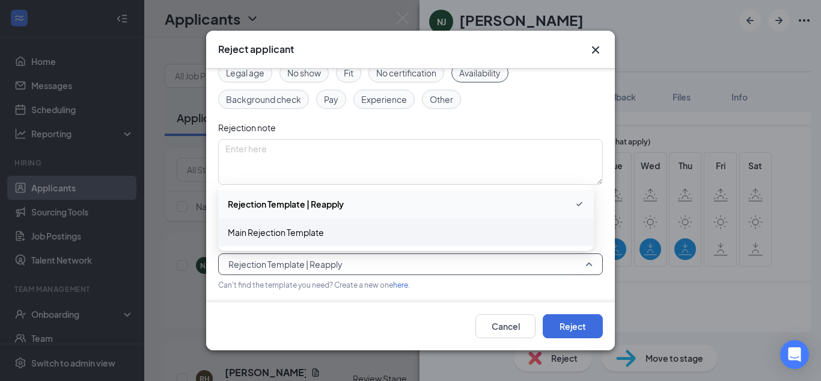
click at [290, 232] on span "Main Rejection Template" at bounding box center [276, 231] width 96 height 13
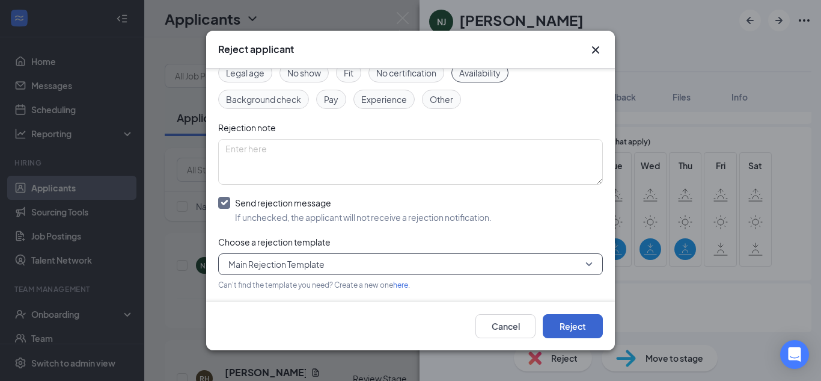
click at [575, 334] on button "Reject" at bounding box center [573, 326] width 60 height 24
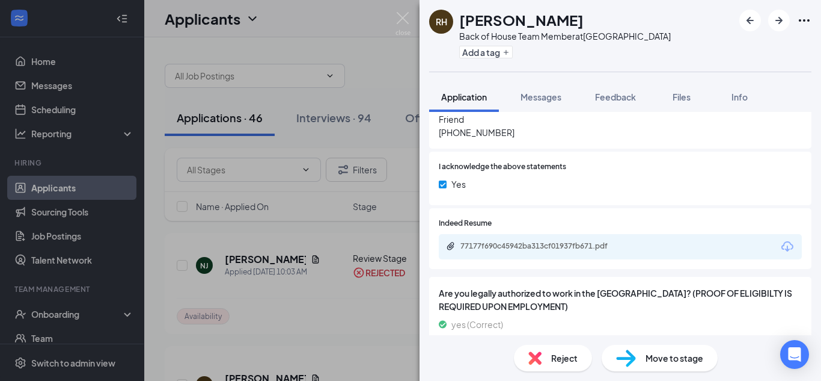
scroll to position [1172, 0]
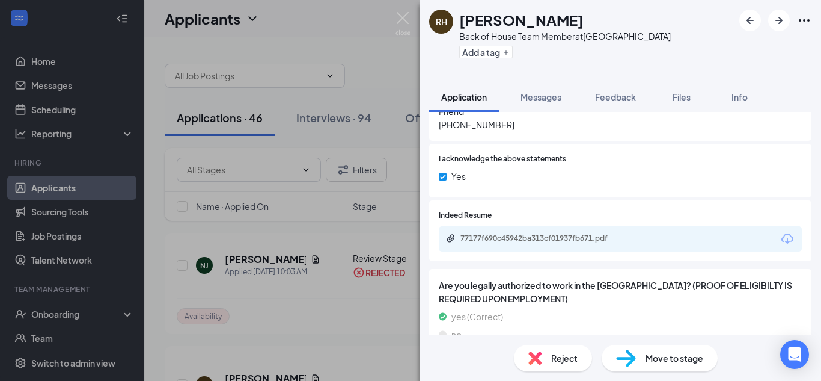
click at [593, 237] on div "77177f690c45942ba313cf01937fb671.pdf" at bounding box center [544, 238] width 168 height 10
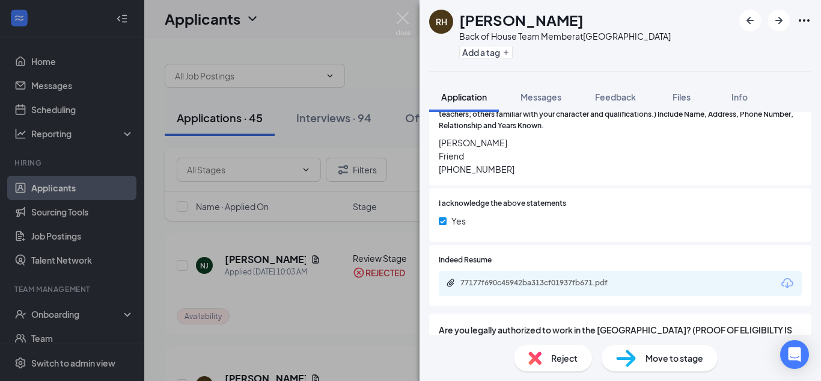
scroll to position [1195, 0]
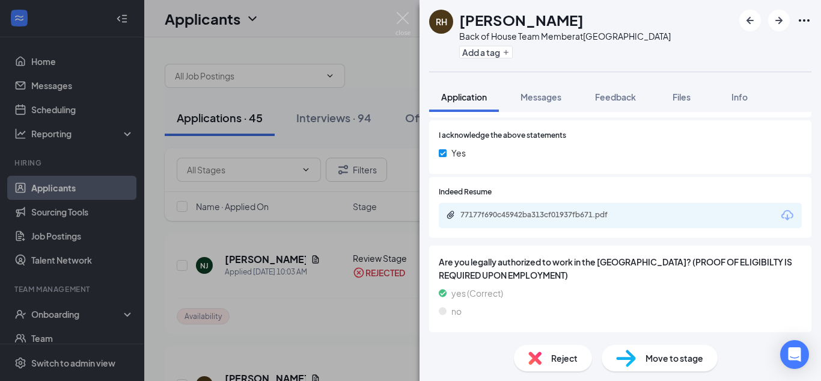
click at [677, 363] on span "Move to stage" at bounding box center [675, 357] width 58 height 13
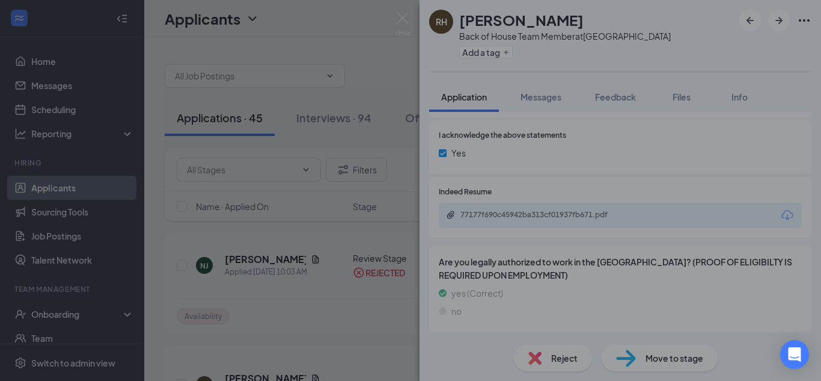
scroll to position [1190, 0]
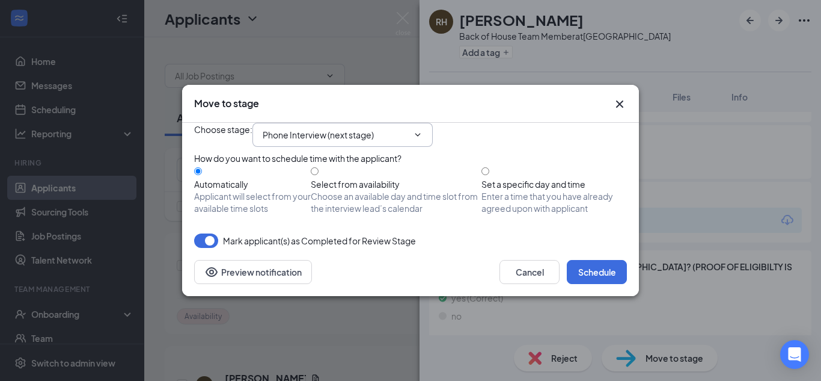
click at [373, 128] on input "Phone Interview (next stage)" at bounding box center [335, 134] width 145 height 13
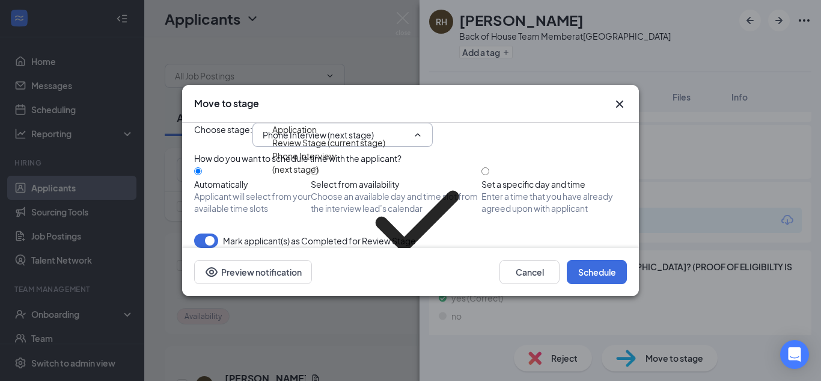
click at [337, 305] on div "Onsite Interview" at bounding box center [304, 311] width 64 height 13
type input "Onsite Interview"
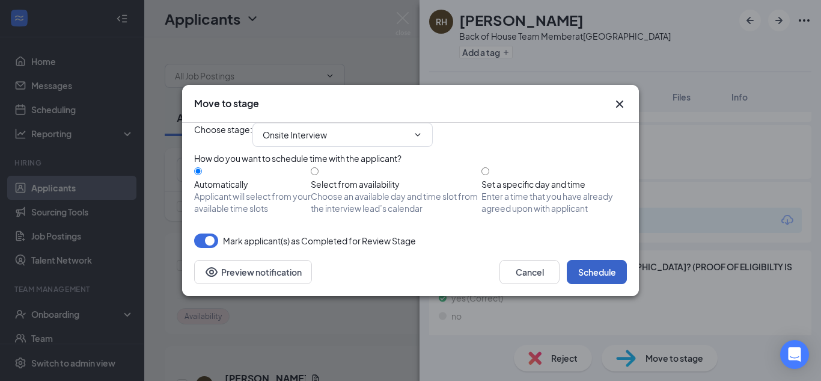
click at [596, 284] on button "Schedule" at bounding box center [597, 272] width 60 height 24
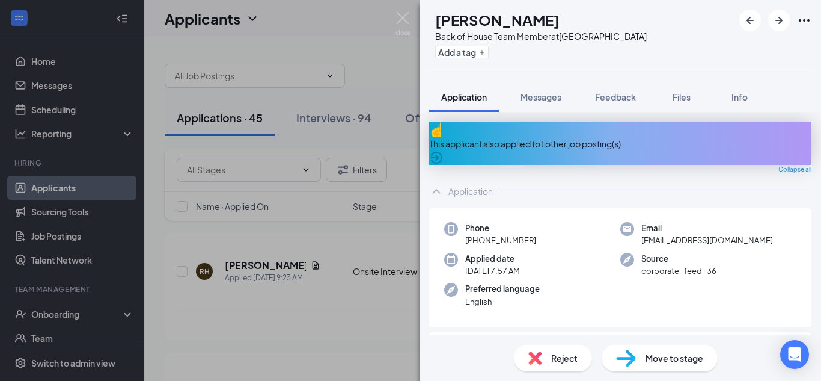
click at [532, 138] on div "This applicant also applied to 1 other job posting(s)" at bounding box center [620, 143] width 382 height 13
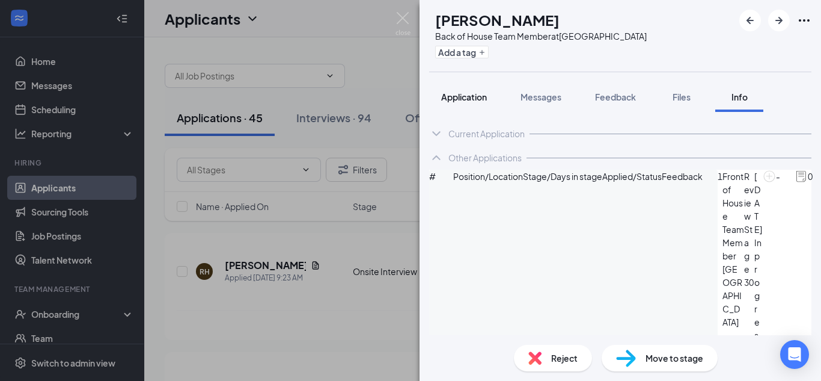
click at [463, 101] on span "Application" at bounding box center [464, 96] width 46 height 11
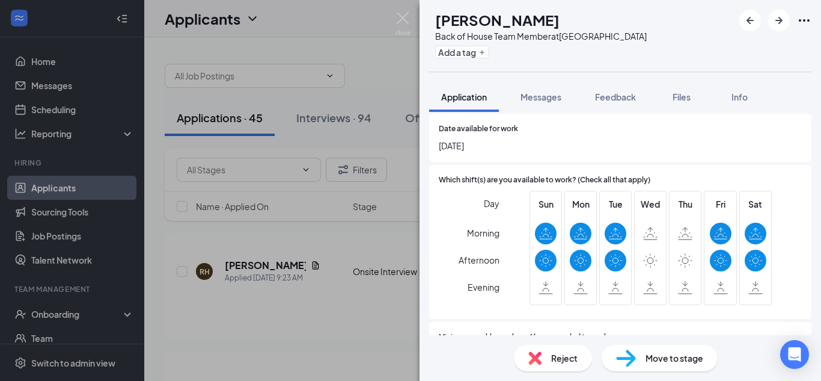
scroll to position [454, 0]
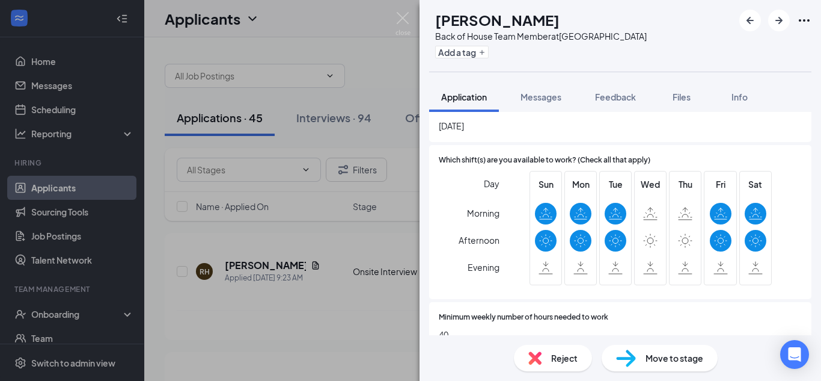
click at [544, 353] on div "Reject" at bounding box center [553, 357] width 78 height 26
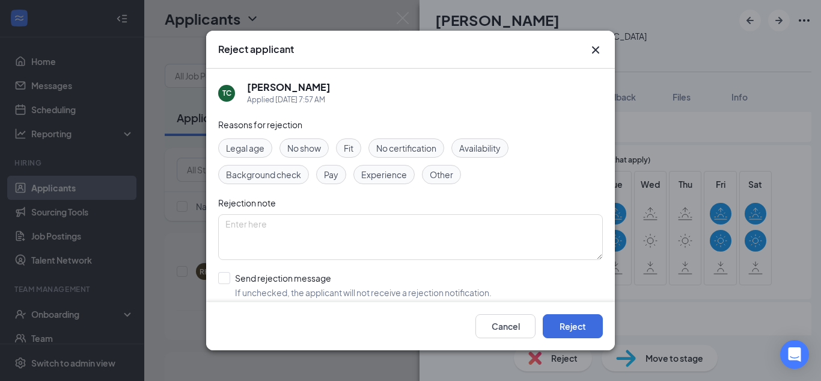
click at [491, 149] on span "Availability" at bounding box center [479, 147] width 41 height 13
click at [314, 279] on input "Send rejection message If unchecked, the applicant will not receive a rejection…" at bounding box center [355, 285] width 274 height 26
checkbox input "true"
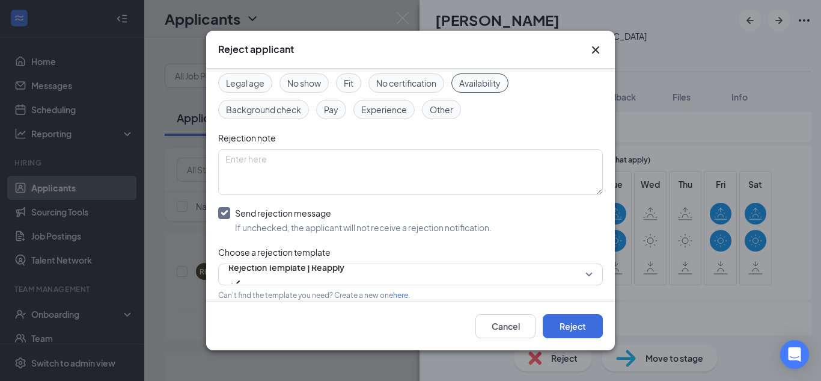
scroll to position [90, 0]
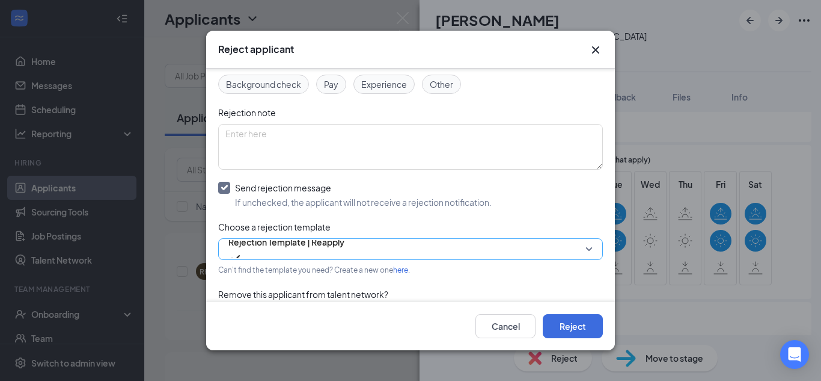
click at [344, 249] on span "Rejection Template | Reapply" at bounding box center [286, 249] width 116 height 32
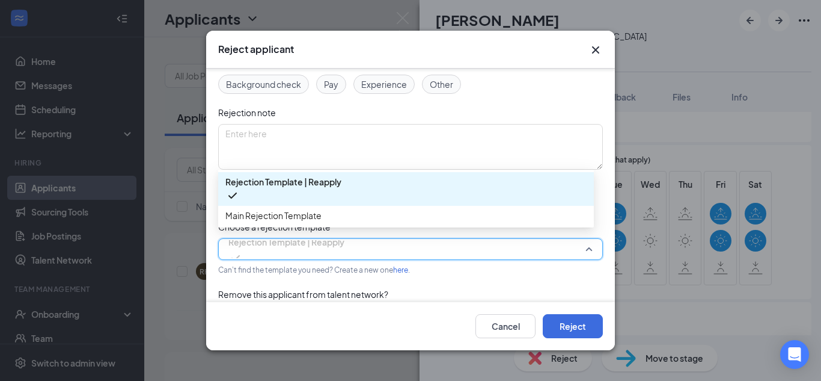
click at [326, 215] on span "Main Rejection Template" at bounding box center [405, 215] width 361 height 13
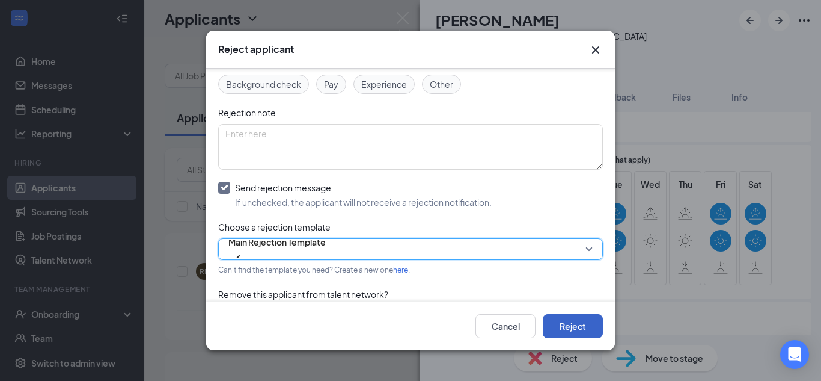
click at [576, 338] on button "Reject" at bounding box center [573, 326] width 60 height 24
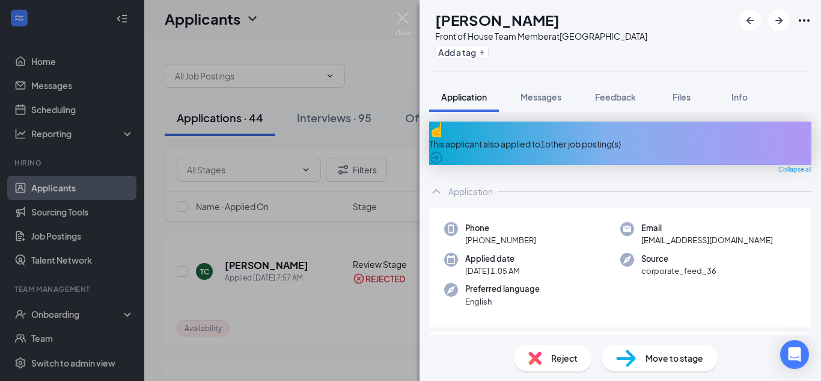
click at [568, 142] on div "This applicant also applied to 1 other job posting(s)" at bounding box center [620, 142] width 382 height 43
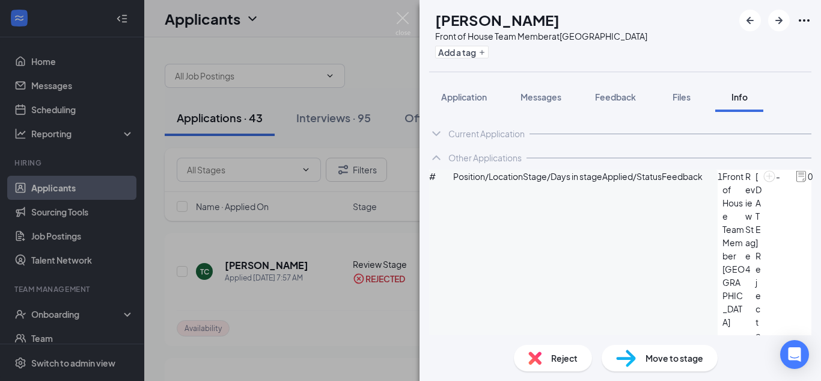
click at [563, 353] on span "Reject" at bounding box center [564, 357] width 26 height 13
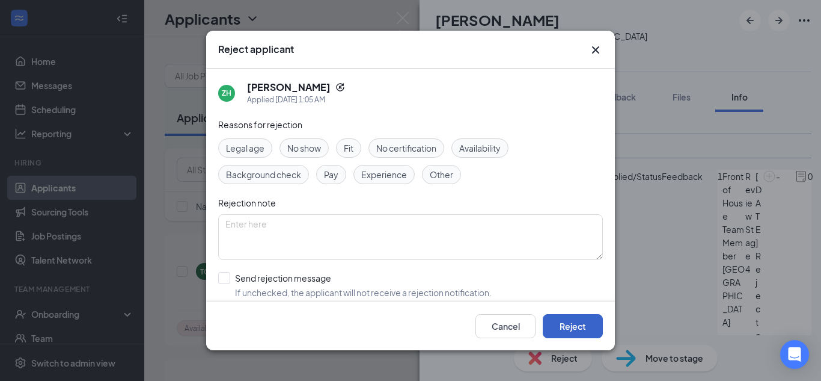
click at [572, 317] on button "Reject" at bounding box center [573, 326] width 60 height 24
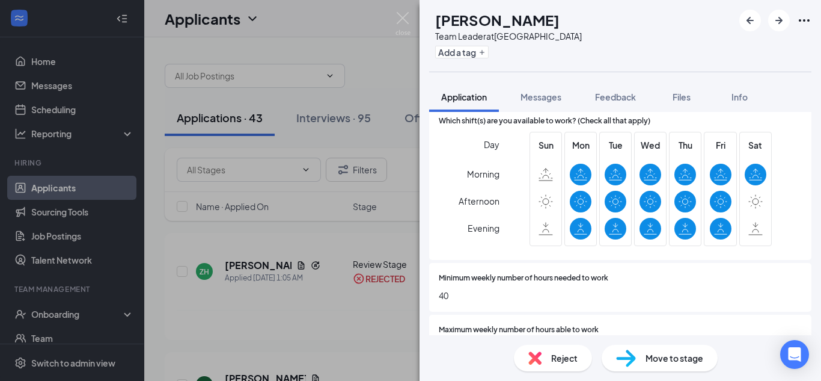
scroll to position [466, 0]
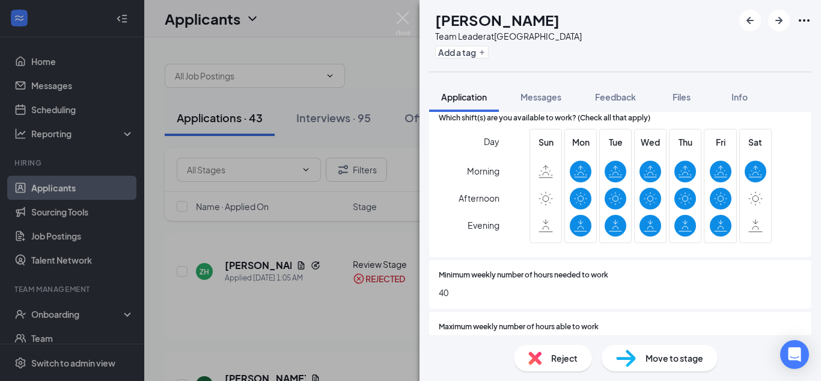
click at [548, 363] on div "Reject" at bounding box center [553, 357] width 78 height 26
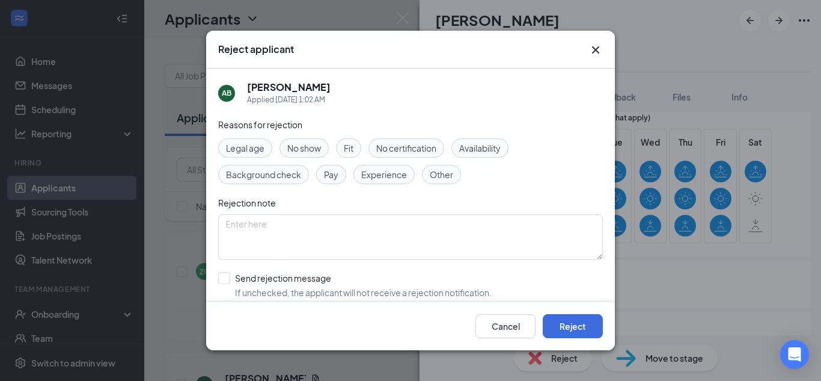
click at [488, 148] on span "Availability" at bounding box center [479, 147] width 41 height 13
click at [314, 280] on input "Send rejection message If unchecked, the applicant will not receive a rejection…" at bounding box center [355, 285] width 274 height 26
checkbox input "true"
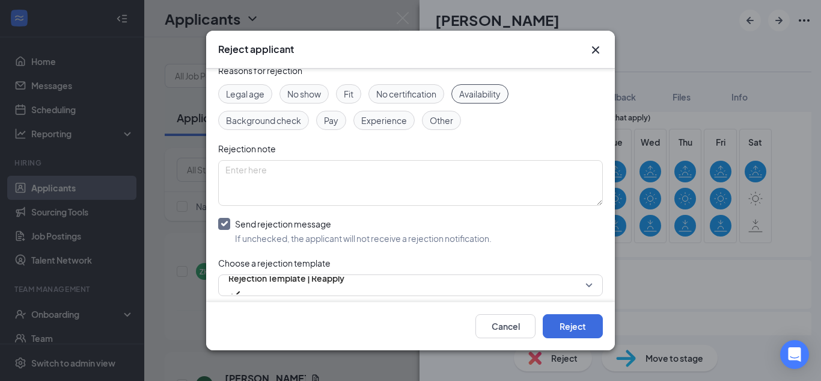
scroll to position [75, 0]
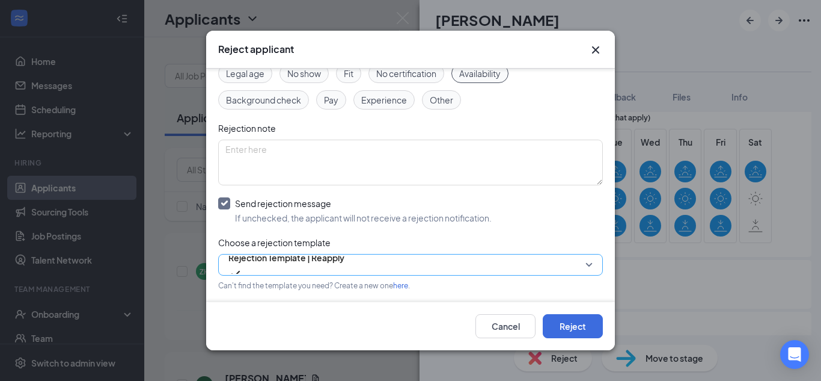
click at [332, 263] on span "Rejection Template | Reapply" at bounding box center [286, 257] width 116 height 18
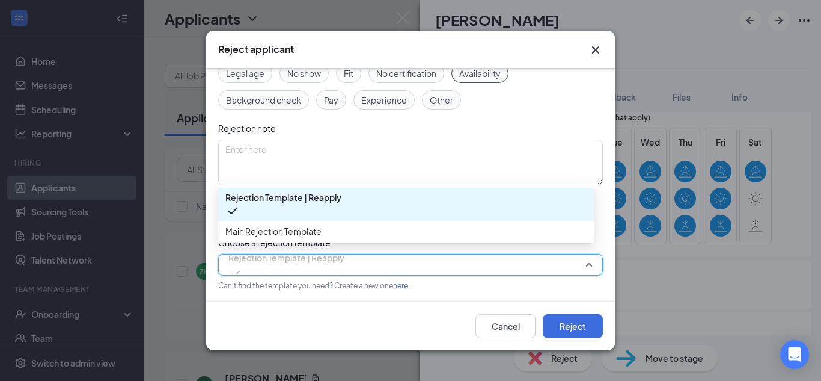
click at [322, 231] on span "Main Rejection Template" at bounding box center [273, 230] width 96 height 13
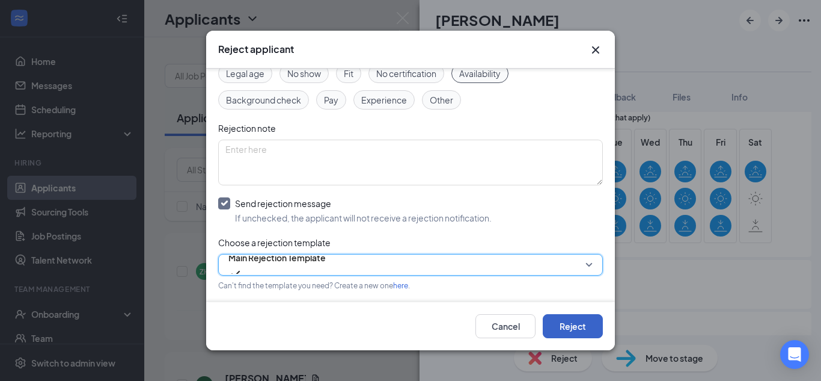
click at [570, 335] on button "Reject" at bounding box center [573, 326] width 60 height 24
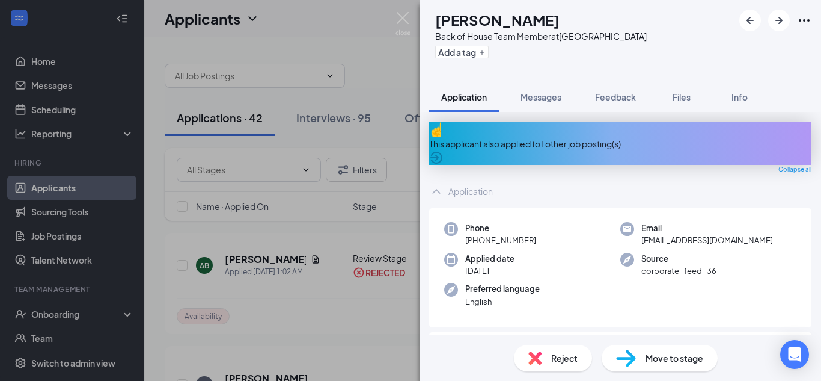
click at [571, 142] on div "This applicant also applied to 1 other job posting(s)" at bounding box center [620, 142] width 382 height 43
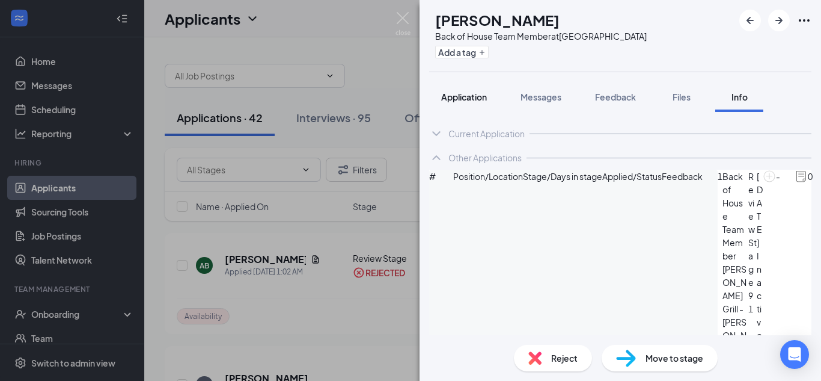
click at [469, 100] on span "Application" at bounding box center [464, 96] width 46 height 11
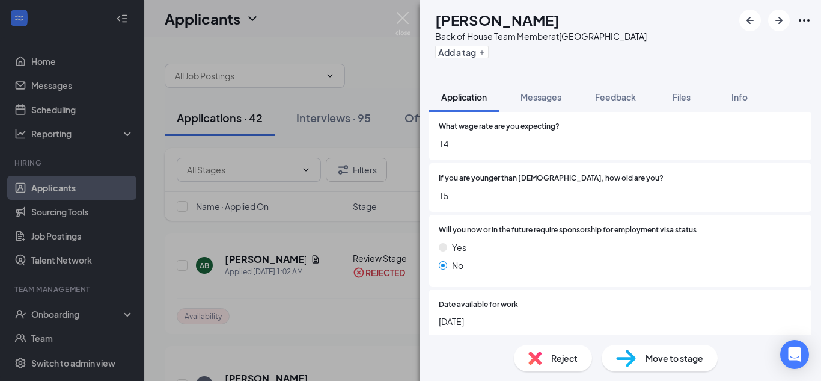
scroll to position [275, 0]
click at [565, 362] on span "Reject" at bounding box center [564, 357] width 26 height 13
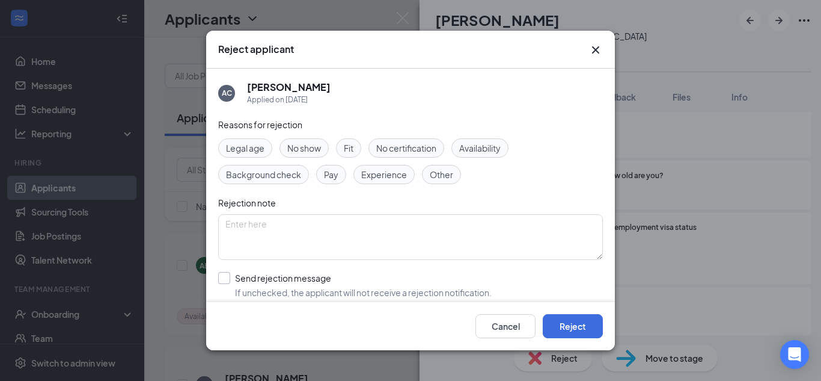
click at [332, 284] on input "Send rejection message If unchecked, the applicant will not receive a rejection…" at bounding box center [355, 285] width 274 height 26
checkbox input "true"
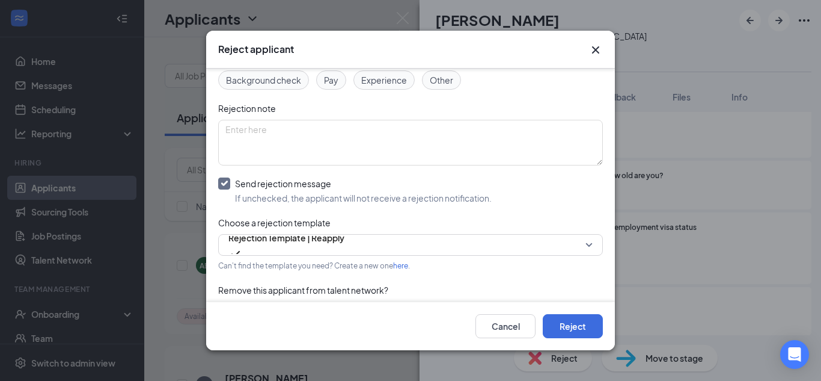
scroll to position [111, 0]
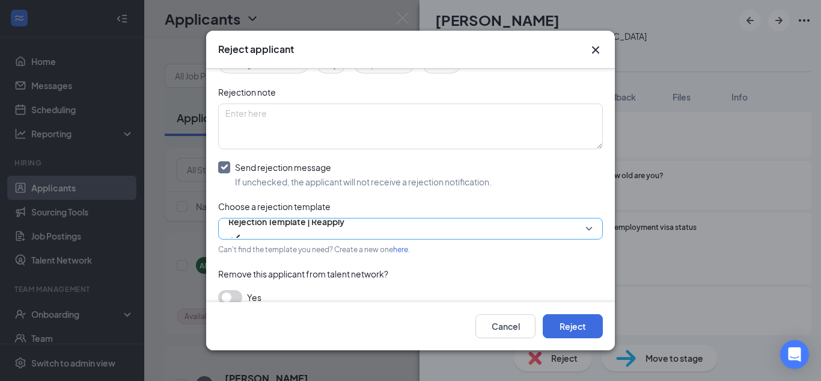
click at [331, 228] on span "Rejection Template | Reapply" at bounding box center [286, 221] width 116 height 18
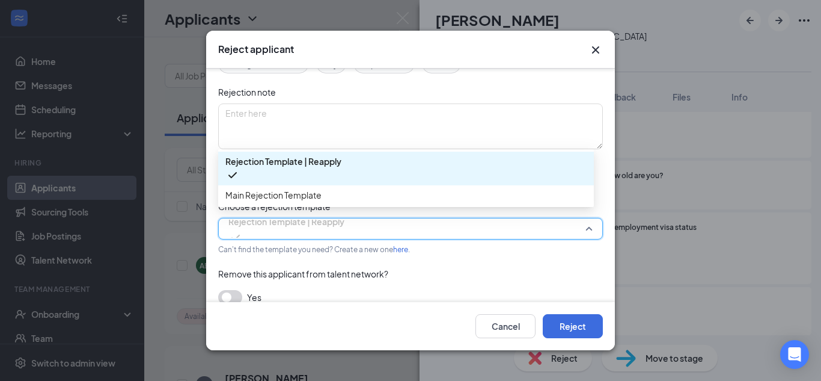
click at [293, 199] on span "Main Rejection Template" at bounding box center [273, 194] width 96 height 13
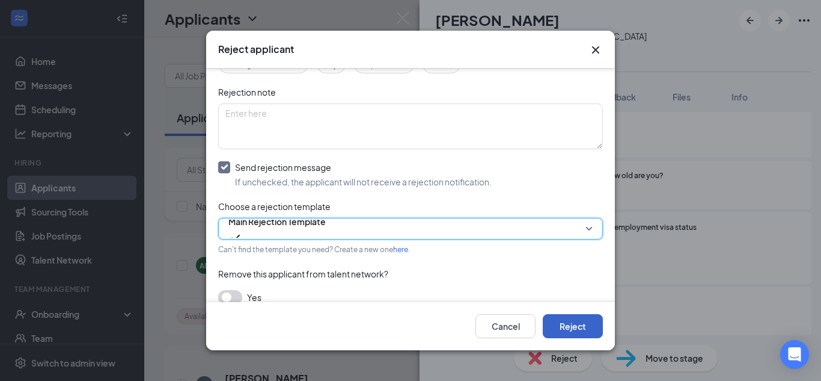
click at [588, 335] on button "Reject" at bounding box center [573, 326] width 60 height 24
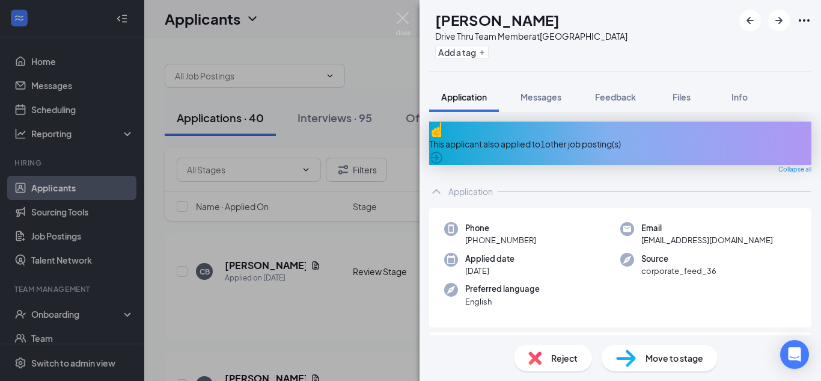
click at [543, 137] on div "This applicant also applied to 1 other job posting(s)" at bounding box center [620, 143] width 382 height 13
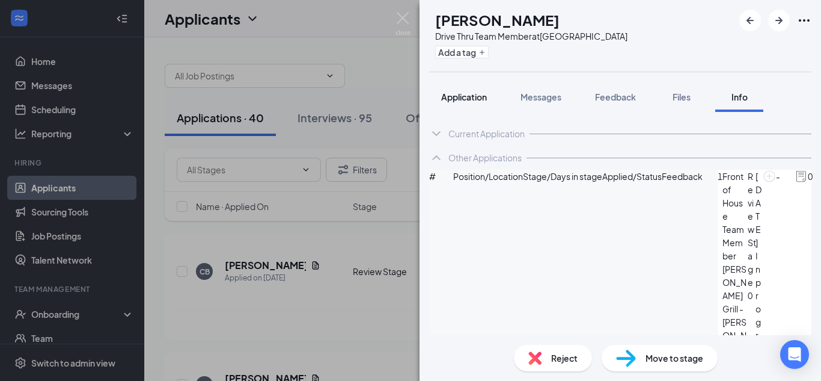
click at [472, 99] on span "Application" at bounding box center [464, 96] width 46 height 11
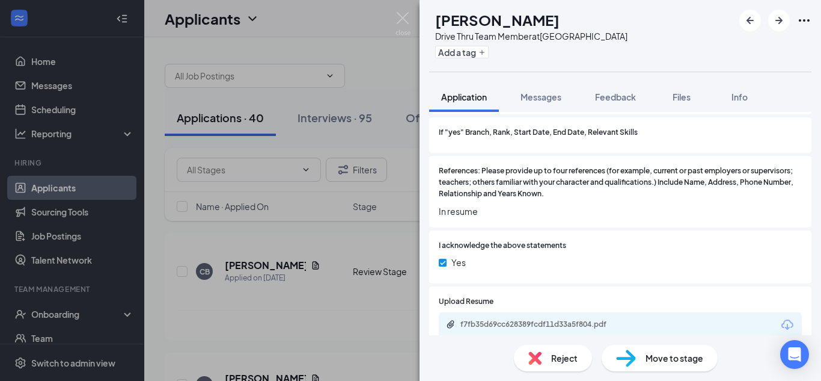
scroll to position [1533, 0]
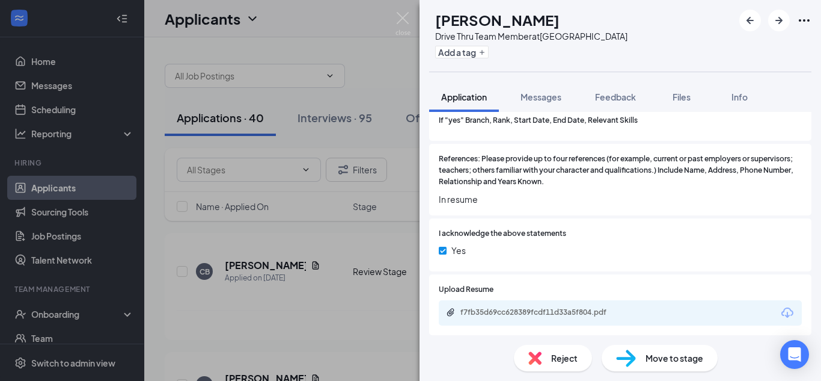
click at [542, 307] on div "f7fb35d69cc628389fcdf11d33a5f804.pdf" at bounding box center [544, 312] width 168 height 10
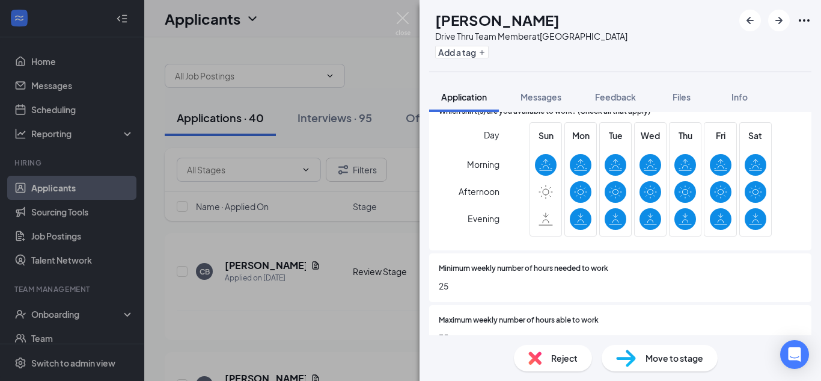
scroll to position [515, 0]
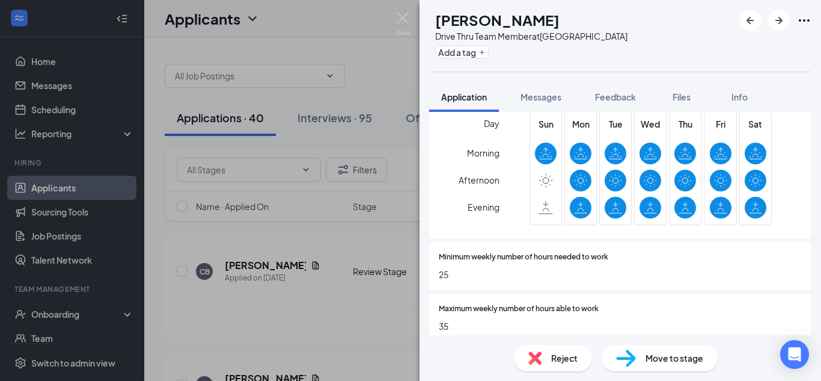
click at [564, 358] on span "Reject" at bounding box center [564, 357] width 26 height 13
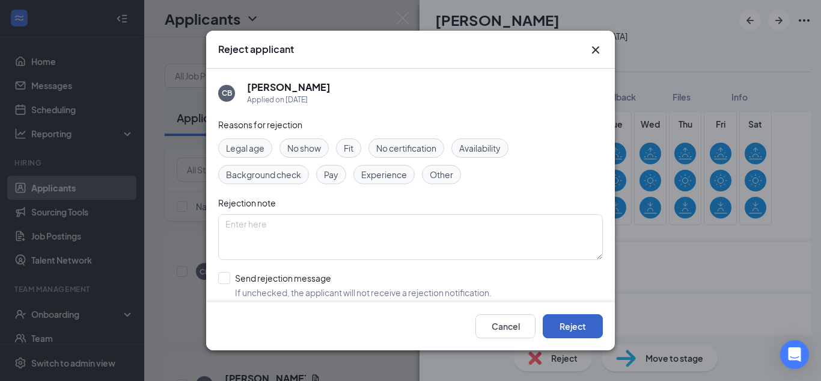
click at [573, 328] on button "Reject" at bounding box center [573, 326] width 60 height 24
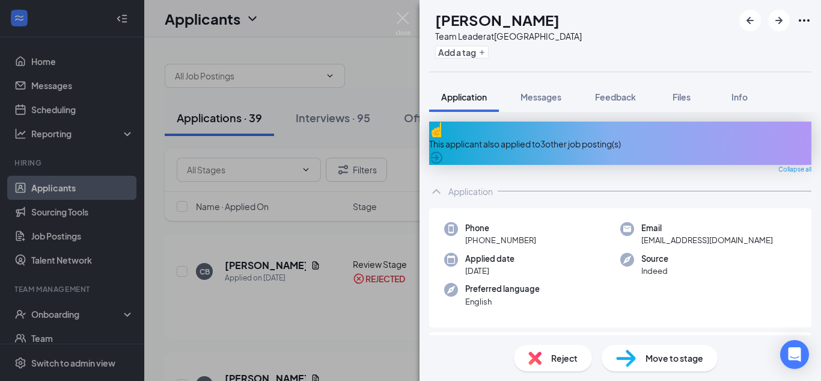
click at [581, 125] on div "This applicant also applied to 3 other job posting(s)" at bounding box center [620, 142] width 382 height 43
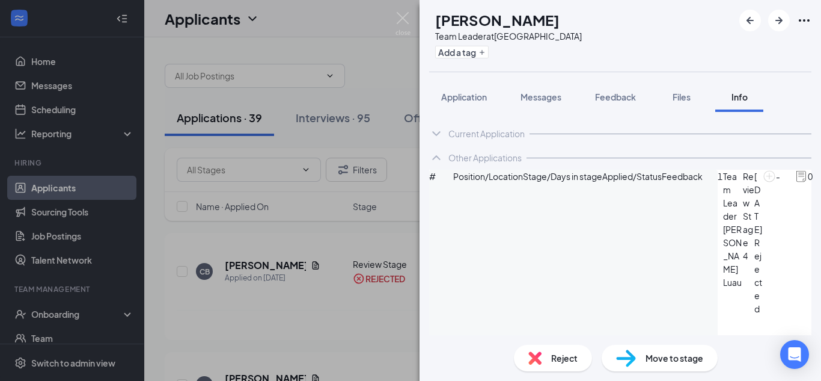
scroll to position [7, 0]
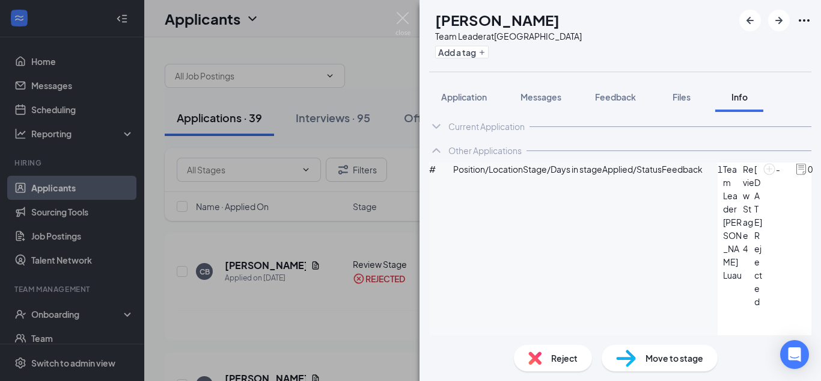
click at [555, 361] on span "Reject" at bounding box center [564, 357] width 26 height 13
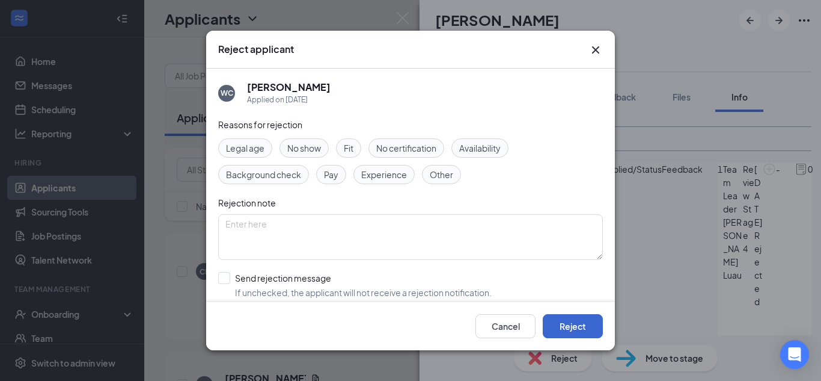
click at [572, 336] on button "Reject" at bounding box center [573, 326] width 60 height 24
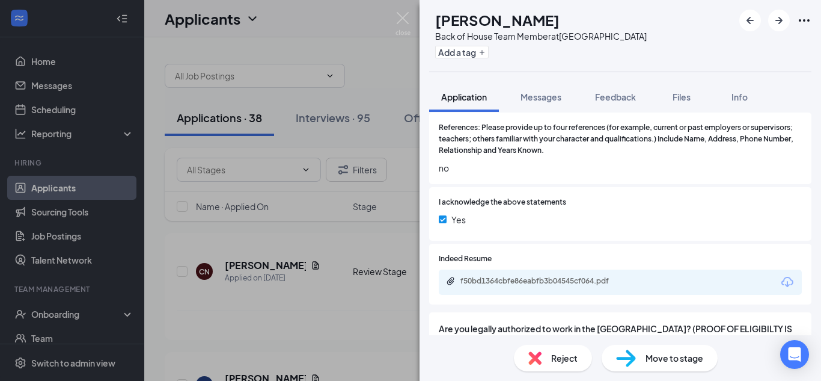
scroll to position [952, 0]
click at [581, 286] on div "f50bd1364cbfe86eabfb3b04545cf064.pdf" at bounding box center [543, 280] width 195 height 11
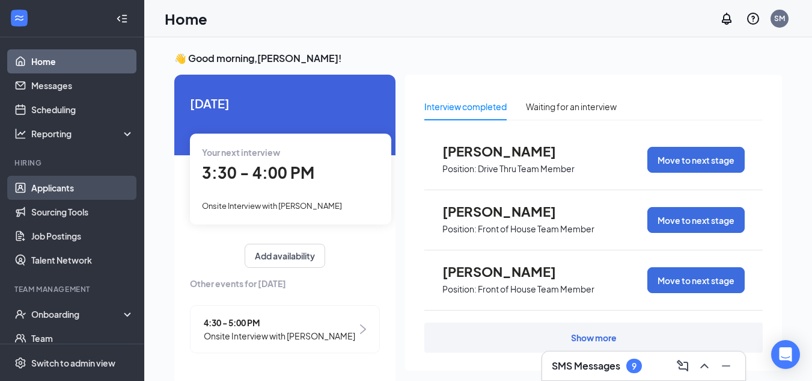
click at [69, 183] on link "Applicants" at bounding box center [82, 188] width 103 height 24
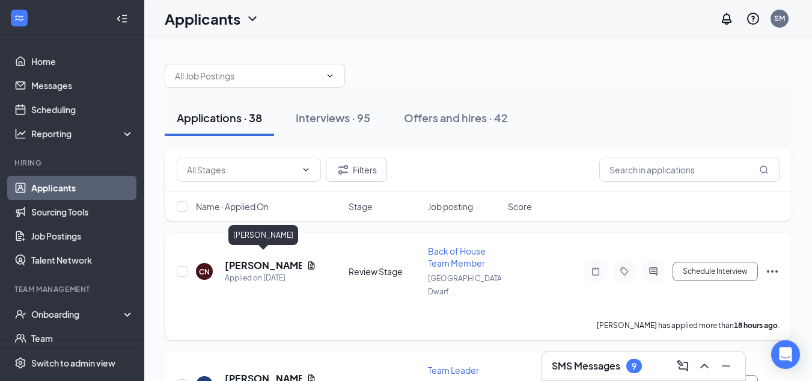
click at [277, 260] on h5 "[PERSON_NAME]" at bounding box center [263, 264] width 77 height 13
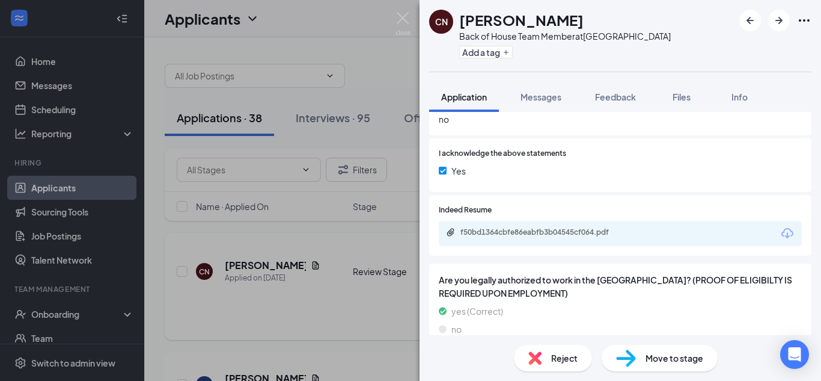
scroll to position [1018, 0]
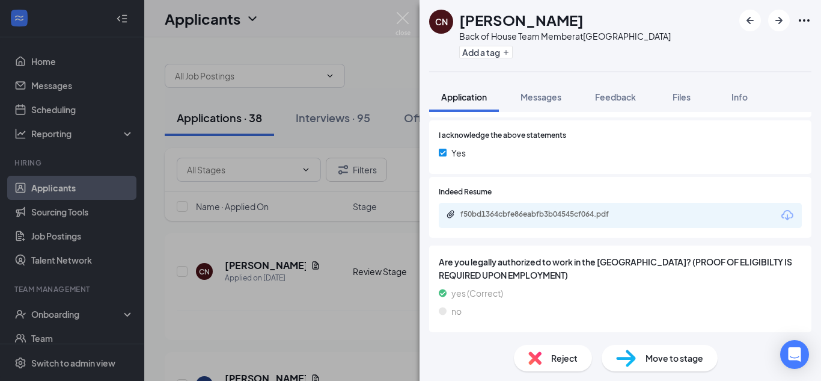
click at [566, 219] on div "f50bd1364cbfe86eabfb3b04545cf064.pdf" at bounding box center [544, 214] width 168 height 10
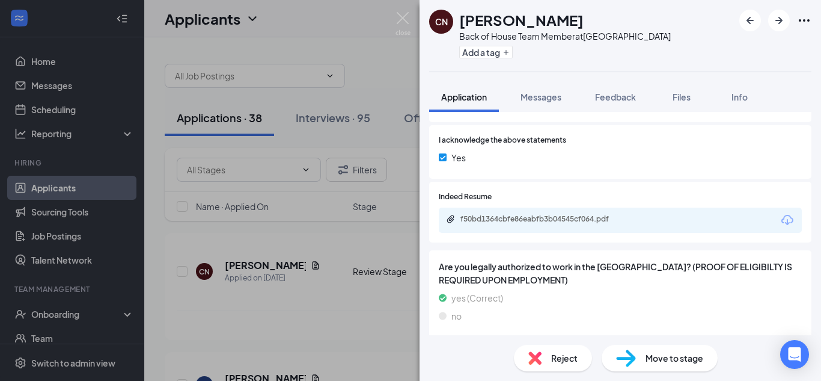
click at [676, 359] on div "Move to stage" at bounding box center [660, 357] width 116 height 26
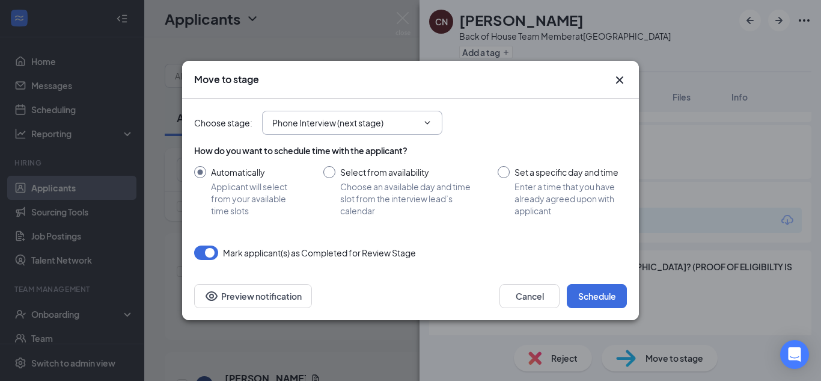
click at [368, 121] on input "Phone Interview (next stage)" at bounding box center [344, 122] width 145 height 13
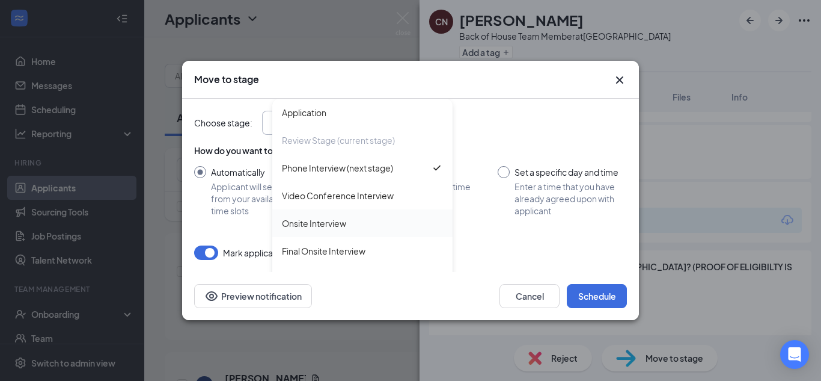
click at [354, 228] on div "Onsite Interview" at bounding box center [362, 222] width 161 height 13
type input "Onsite Interview"
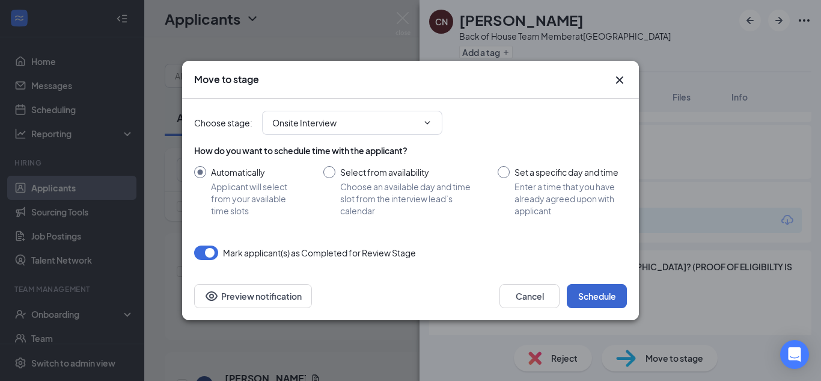
click at [608, 295] on button "Schedule" at bounding box center [597, 296] width 60 height 24
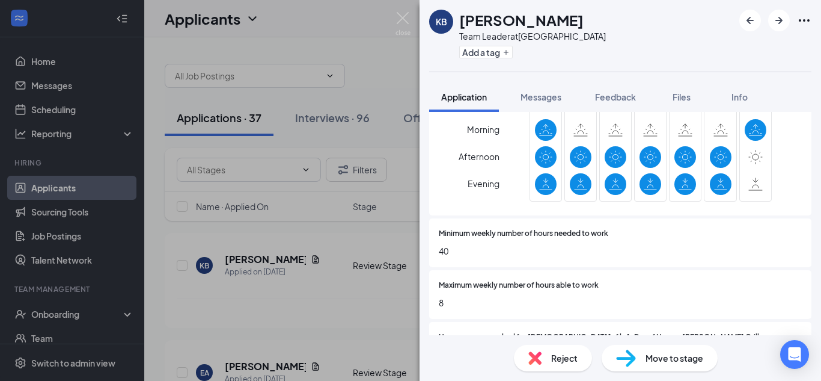
scroll to position [513, 0]
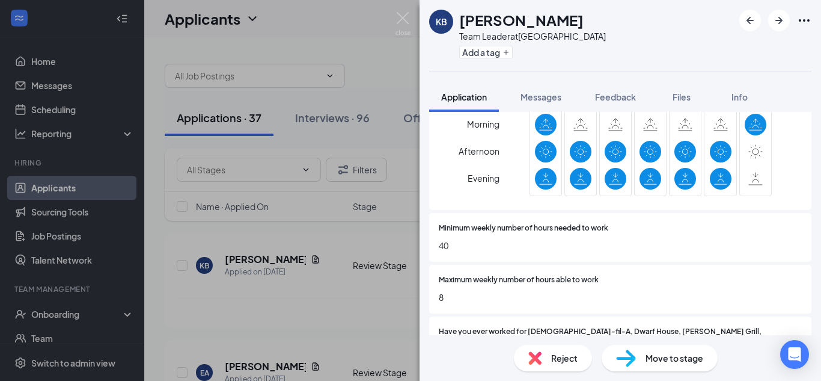
click at [558, 353] on span "Reject" at bounding box center [564, 357] width 26 height 13
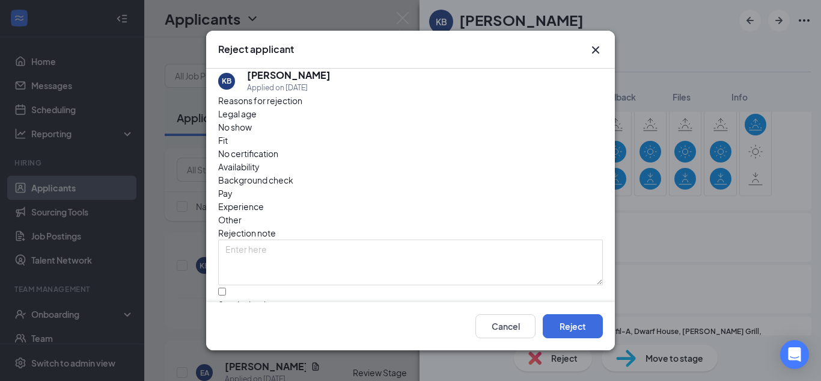
click at [260, 160] on span "Availability" at bounding box center [238, 166] width 41 height 13
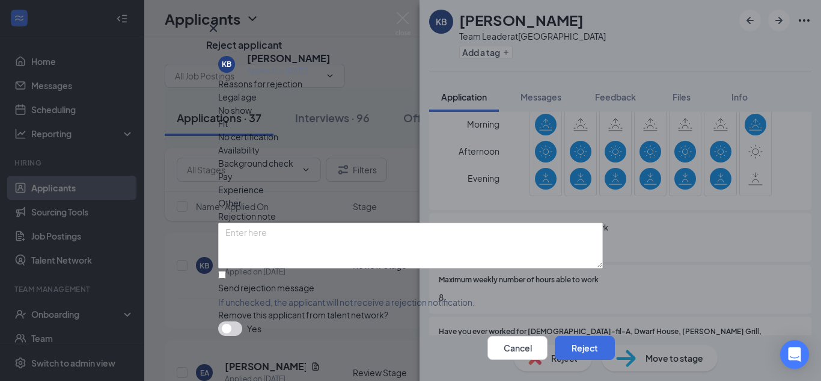
scroll to position [57, 0]
click at [226, 271] on input "Send rejection message If unchecked, the applicant will not receive a rejection…" at bounding box center [222, 275] width 8 height 8
checkbox input "true"
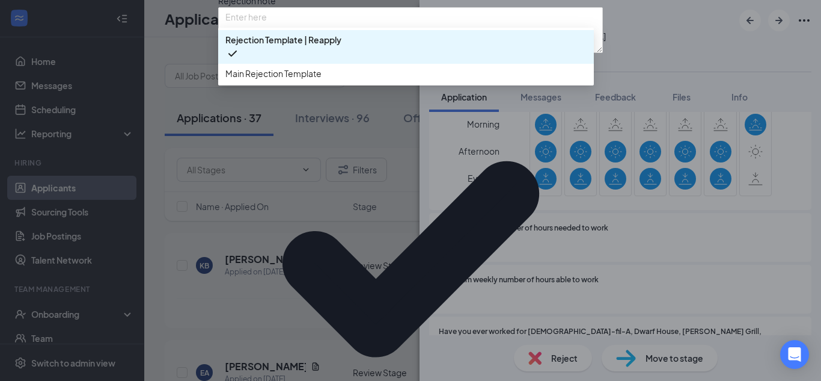
click at [314, 83] on div "Main Rejection Template" at bounding box center [406, 73] width 376 height 19
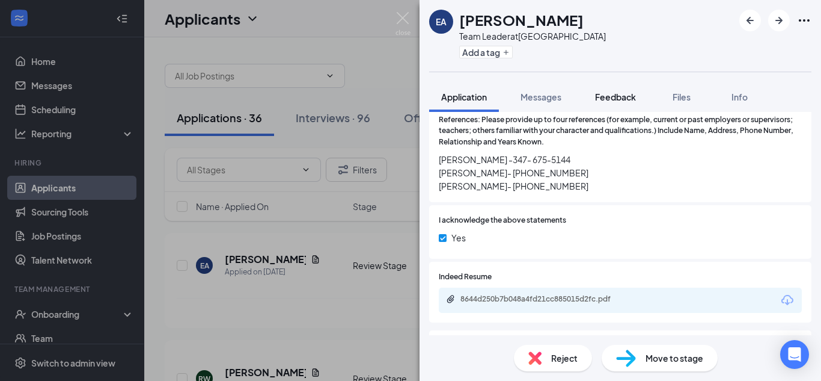
scroll to position [1435, 0]
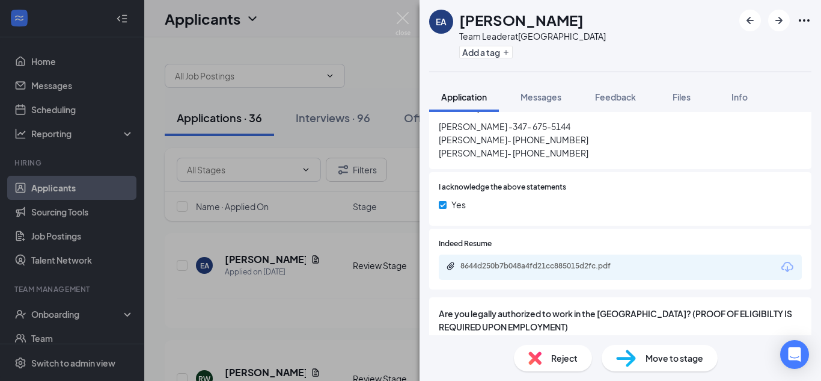
click at [593, 269] on div "8644d250b7b048a4fd21cc885015d2fc.pdf" at bounding box center [544, 266] width 168 height 10
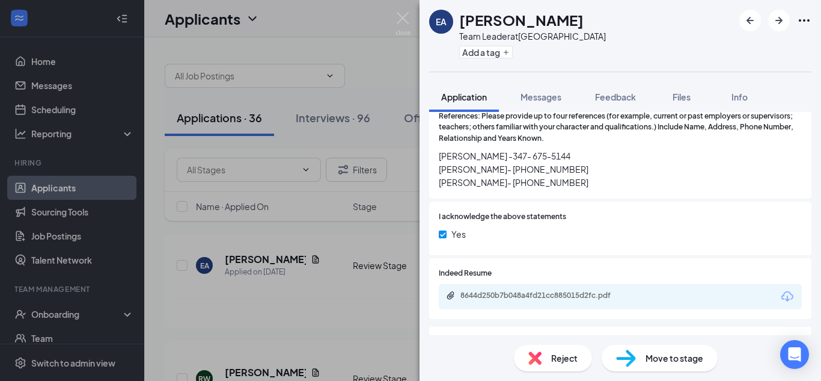
scroll to position [1487, 0]
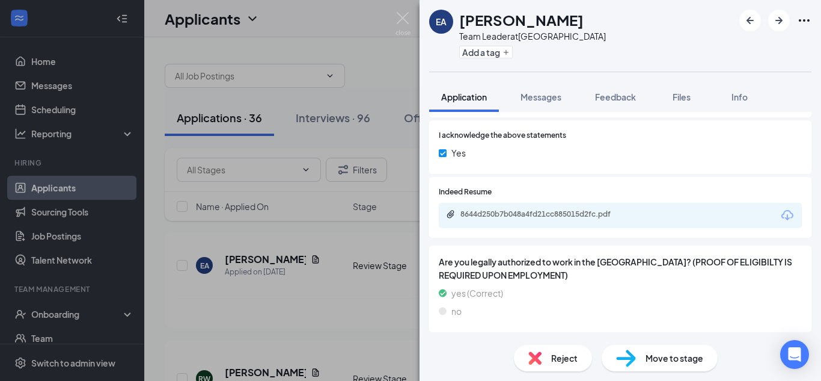
click at [561, 209] on div "8644d250b7b048a4fd21cc885015d2fc.pdf" at bounding box center [544, 214] width 168 height 10
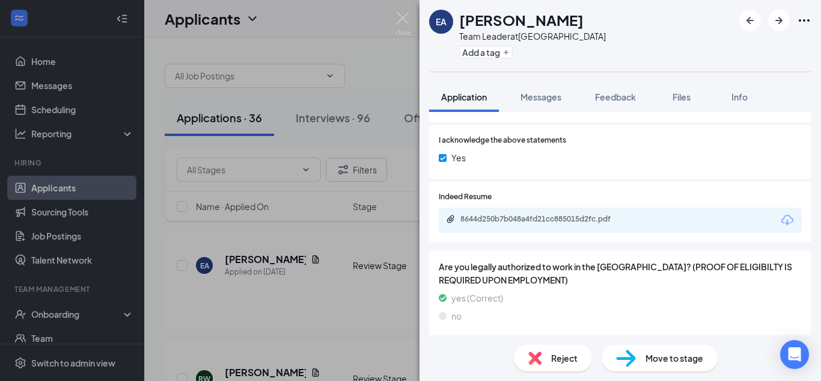
click at [576, 359] on div "Reject" at bounding box center [553, 357] width 78 height 26
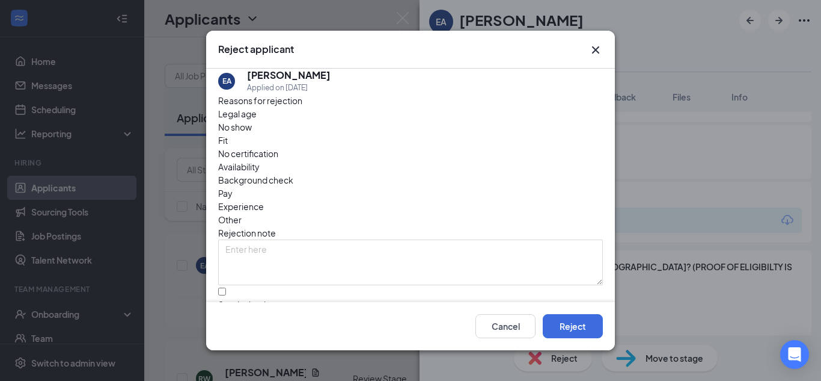
click at [264, 200] on span "Experience" at bounding box center [241, 206] width 46 height 13
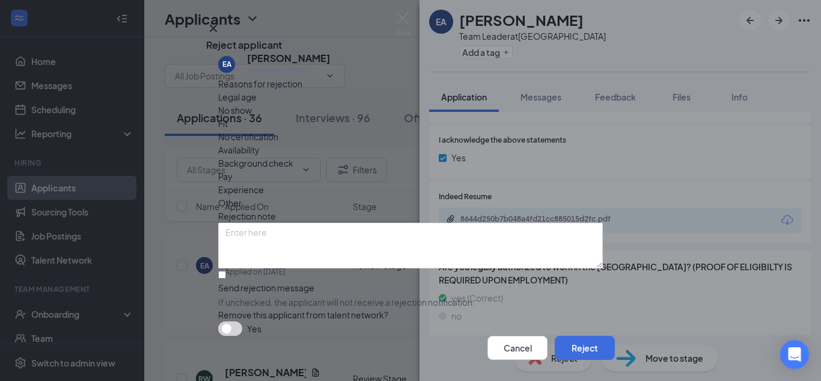
scroll to position [57, 0]
click at [226, 271] on input "Send rejection message If unchecked, the applicant will not receive a rejection…" at bounding box center [222, 275] width 8 height 8
checkbox input "true"
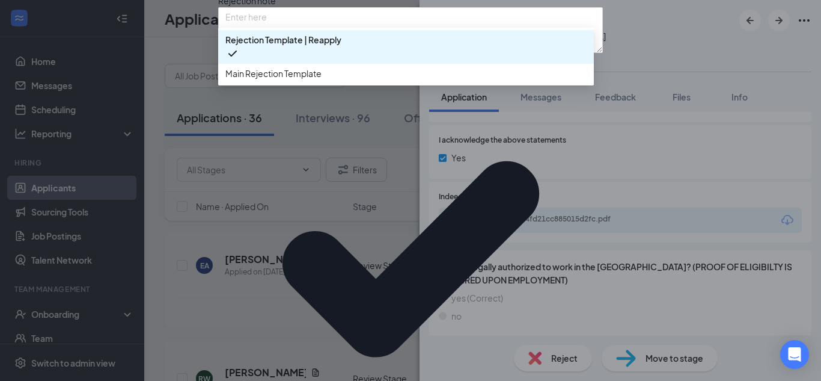
click at [316, 80] on span "Main Rejection Template" at bounding box center [273, 73] width 96 height 13
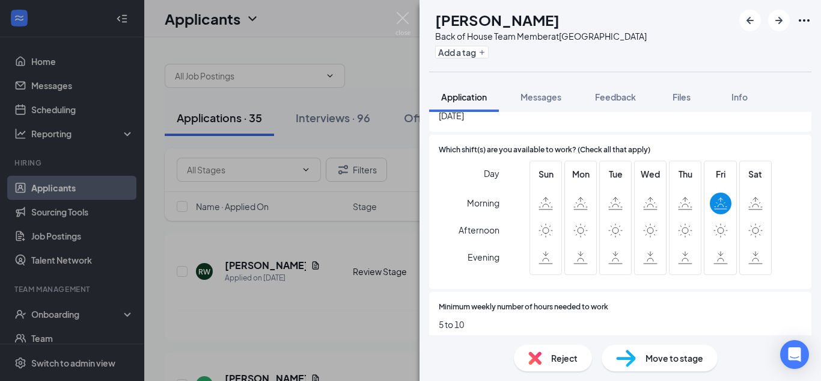
scroll to position [456, 0]
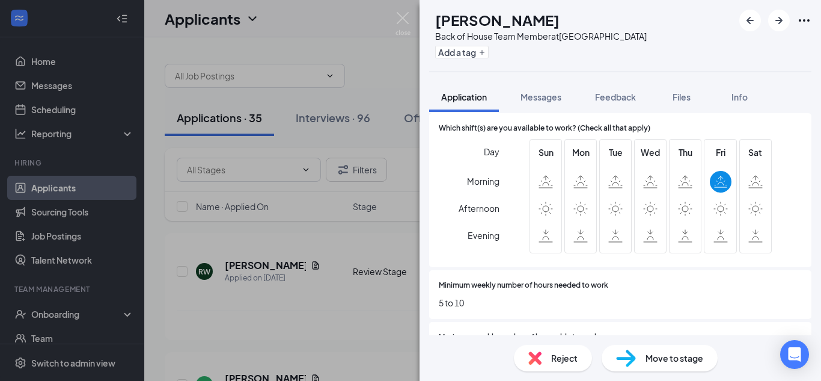
click at [569, 356] on span "Reject" at bounding box center [564, 357] width 26 height 13
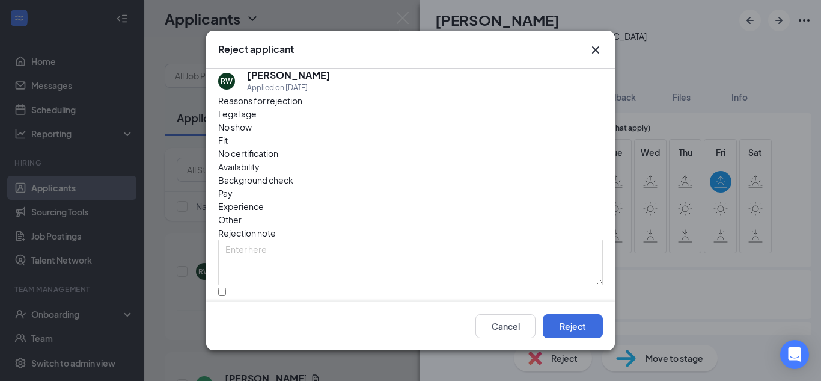
scroll to position [57, 0]
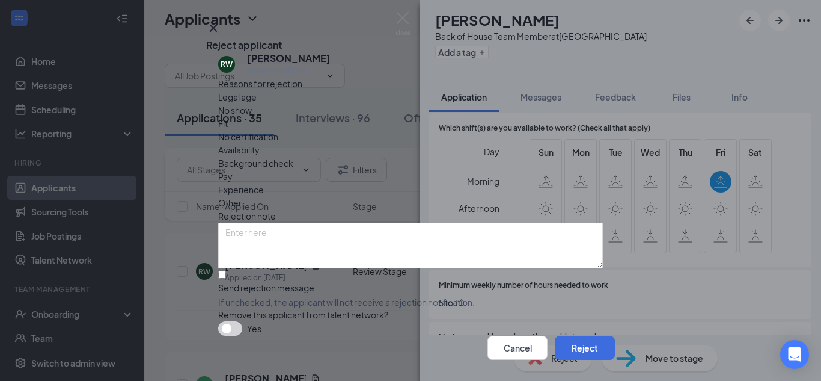
click at [232, 321] on button "button" at bounding box center [230, 328] width 24 height 14
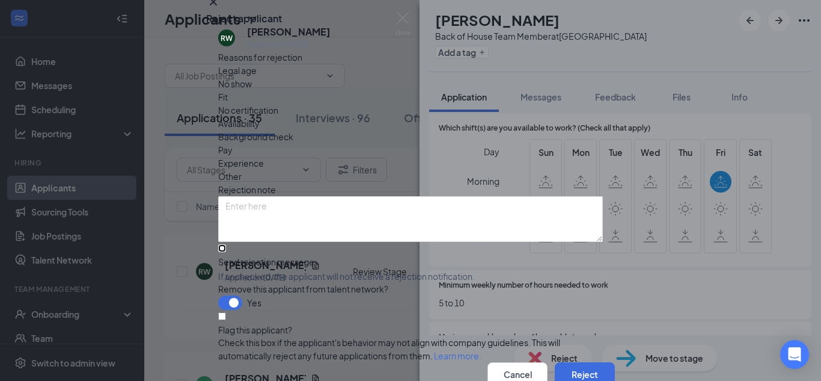
click at [226, 244] on input "Send rejection message If unchecked, the applicant will not receive a rejection…" at bounding box center [222, 248] width 8 height 8
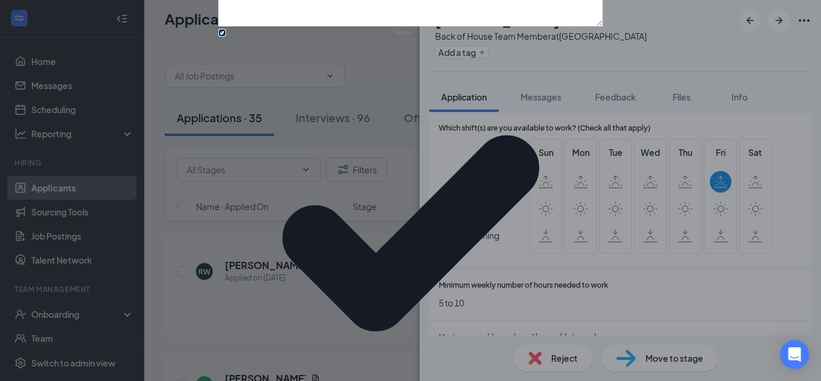
scroll to position [148, 0]
click at [226, 37] on input "Send rejection message If unchecked, the applicant will not receive a rejection…" at bounding box center [222, 33] width 8 height 8
checkbox input "false"
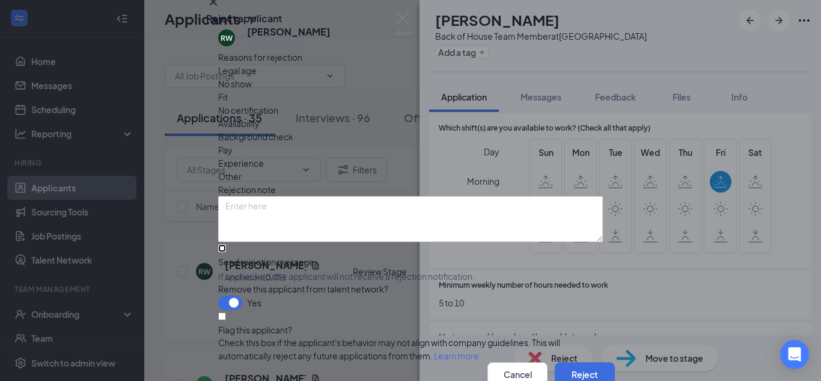
scroll to position [111, 0]
click at [575, 359] on button "Reject" at bounding box center [585, 374] width 60 height 24
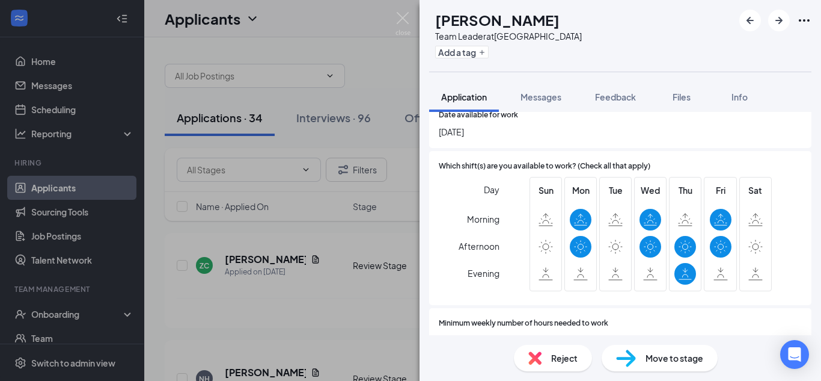
scroll to position [435, 0]
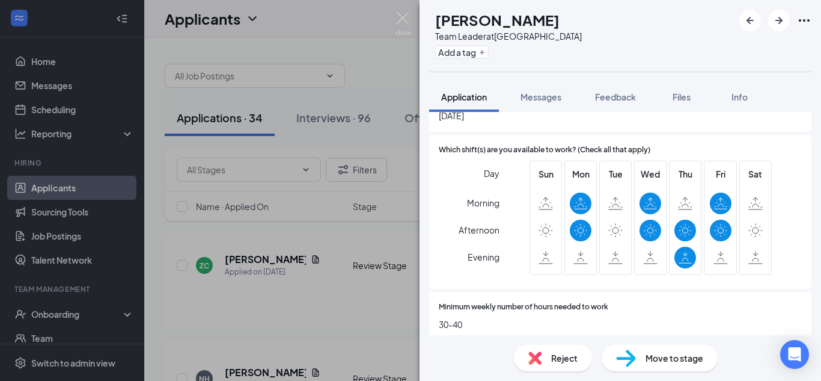
click at [574, 359] on span "Reject" at bounding box center [564, 357] width 26 height 13
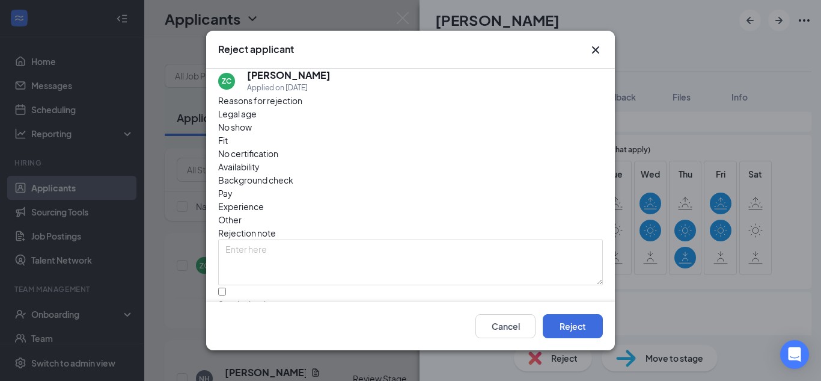
click at [260, 160] on span "Availability" at bounding box center [238, 166] width 41 height 13
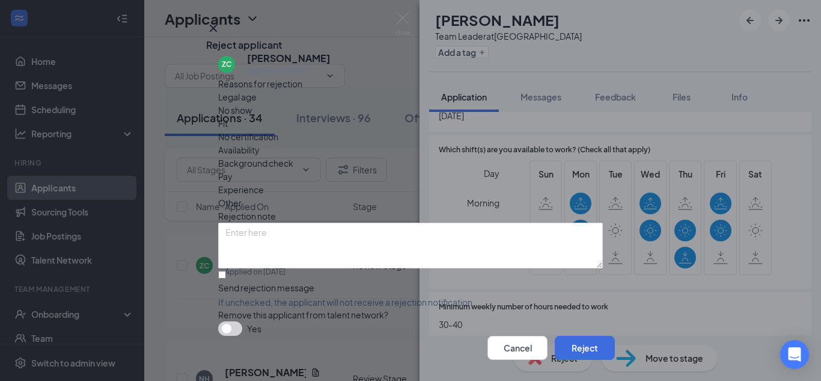
scroll to position [57, 0]
click at [226, 271] on input "Send rejection message If unchecked, the applicant will not receive a rejection…" at bounding box center [222, 275] width 8 height 8
checkbox input "true"
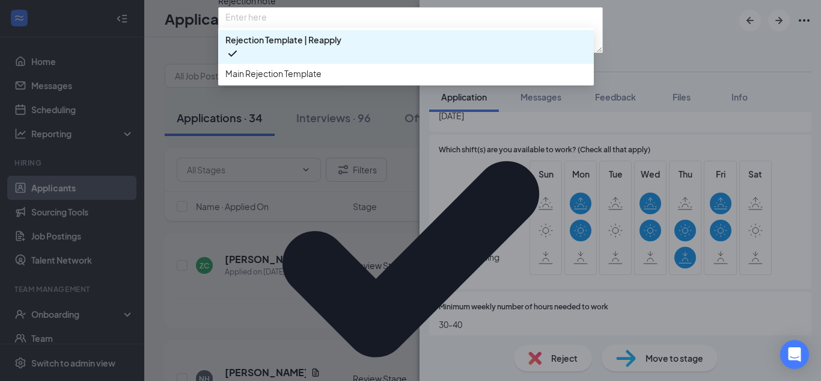
click at [328, 80] on span "Main Rejection Template" at bounding box center [405, 73] width 361 height 13
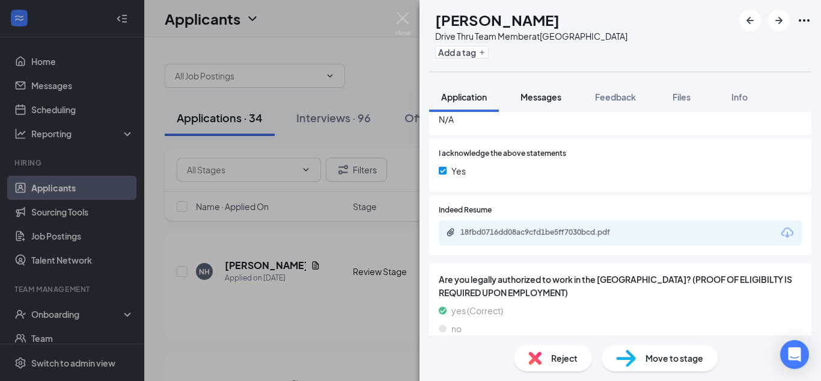
scroll to position [1562, 0]
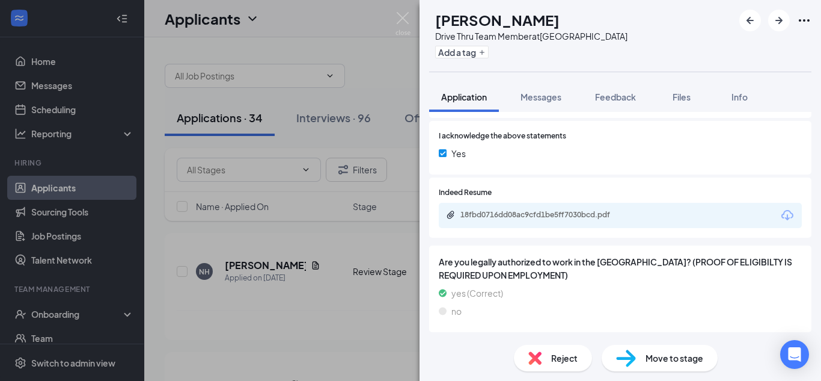
click at [584, 218] on div "18fbd0716dd08ac9cfd1be5ff7030bcd.pdf" at bounding box center [544, 215] width 168 height 10
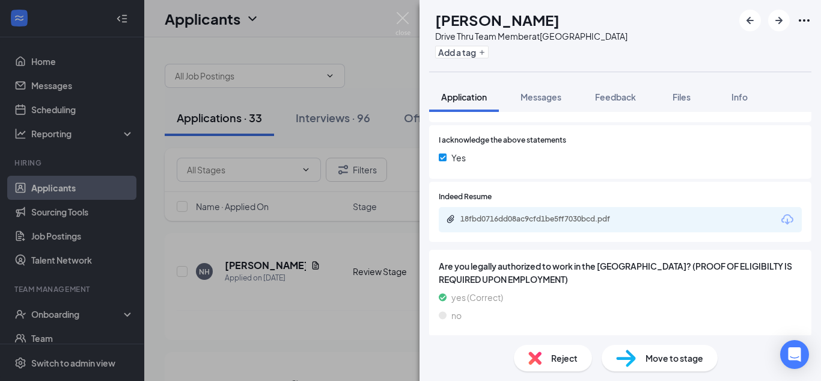
click at [561, 359] on span "Reject" at bounding box center [564, 357] width 26 height 13
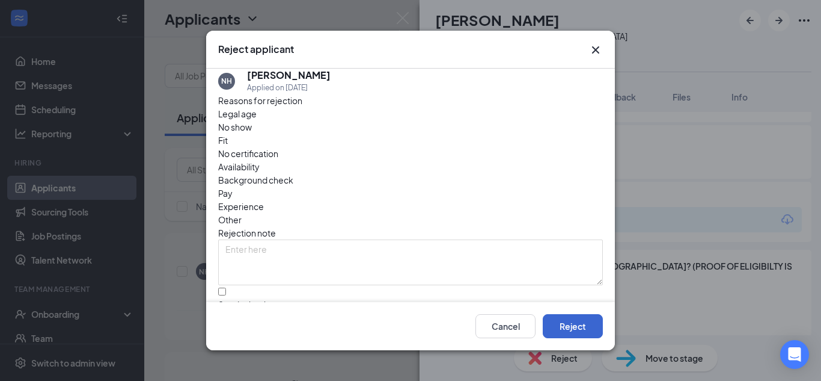
click at [570, 323] on button "Reject" at bounding box center [573, 326] width 60 height 24
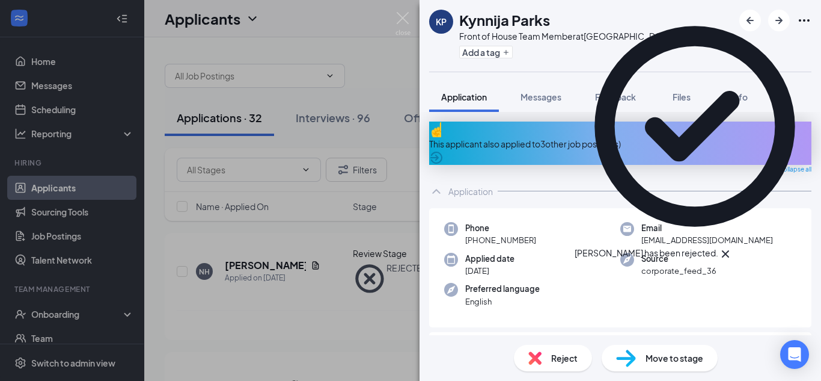
click at [600, 137] on div "This applicant also applied to 3 other job posting(s)" at bounding box center [620, 143] width 382 height 13
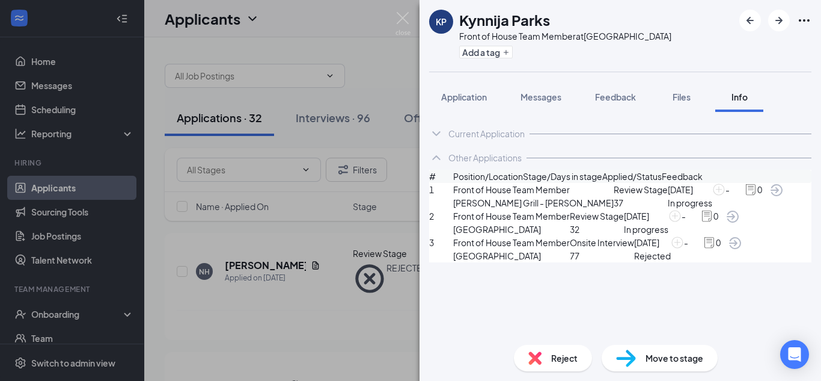
scroll to position [30, 0]
click at [552, 358] on span "Reject" at bounding box center [564, 357] width 26 height 13
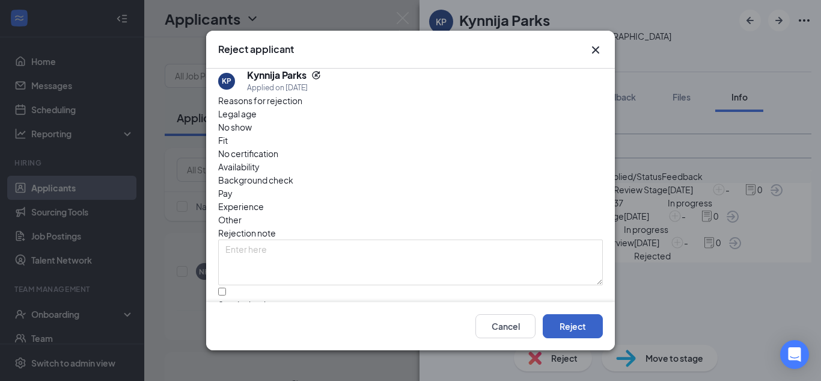
click at [577, 326] on button "Reject" at bounding box center [573, 326] width 60 height 24
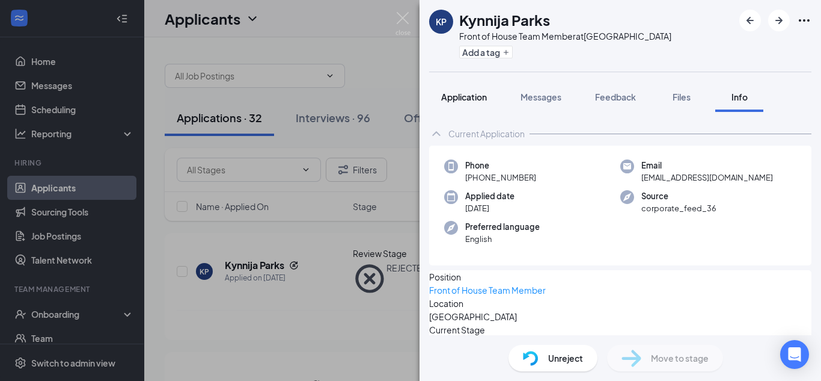
click at [477, 105] on button "Application" at bounding box center [464, 97] width 70 height 30
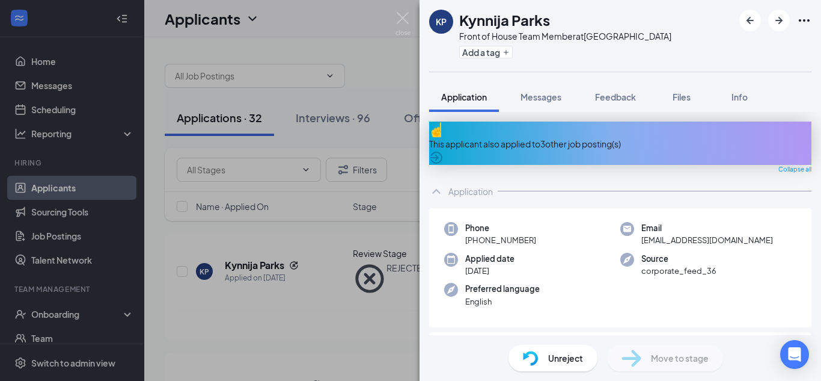
click at [621, 139] on div "This applicant also applied to 3 other job posting(s)" at bounding box center [620, 143] width 382 height 13
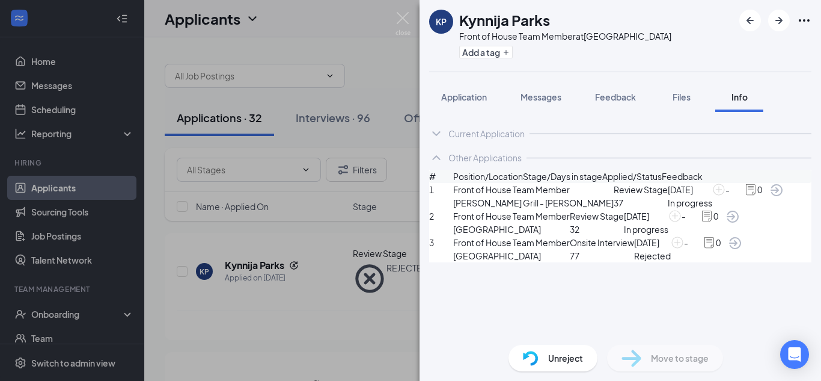
scroll to position [30, 0]
click at [547, 359] on div "Unreject" at bounding box center [553, 357] width 89 height 26
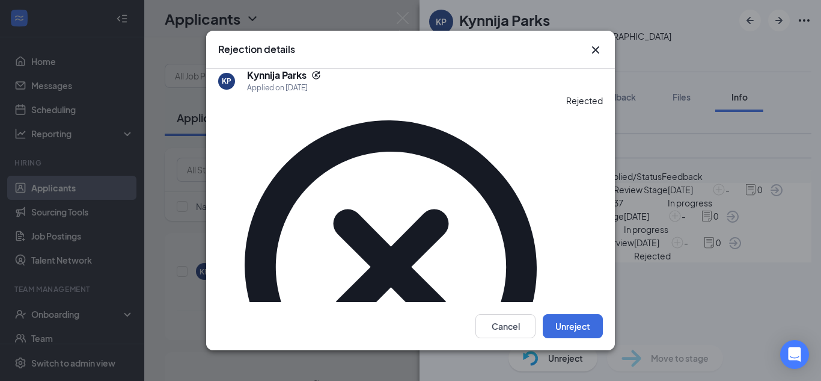
click at [596, 53] on icon "Cross" at bounding box center [595, 49] width 7 height 7
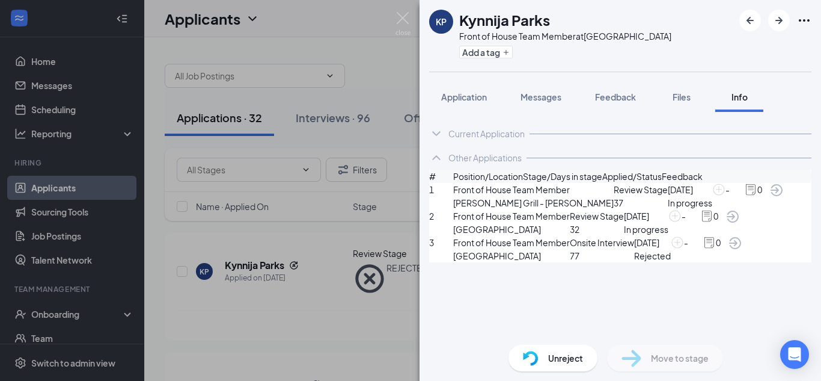
click at [406, 9] on div "KP Kynnija Parks Front of House Team Member at [GEOGRAPHIC_DATA] [GEOGRAPHIC_DA…" at bounding box center [410, 190] width 821 height 381
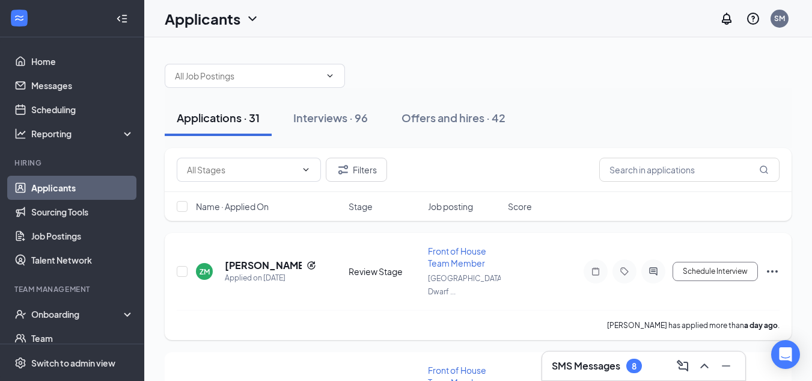
click at [269, 258] on h5 "[PERSON_NAME]" at bounding box center [263, 264] width 77 height 13
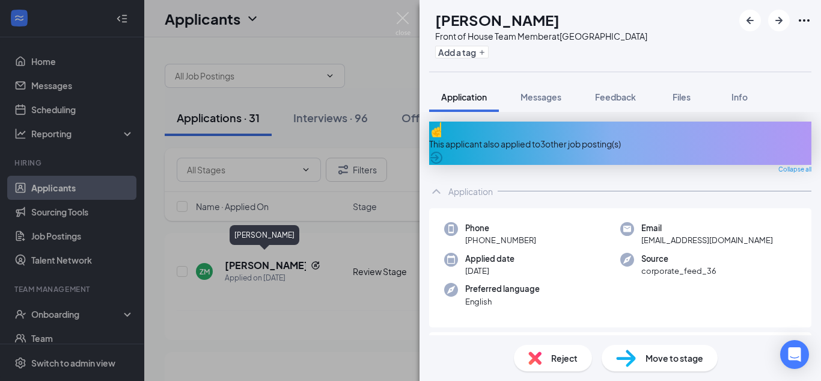
click at [590, 137] on div "This applicant also applied to 3 other job posting(s)" at bounding box center [620, 143] width 382 height 13
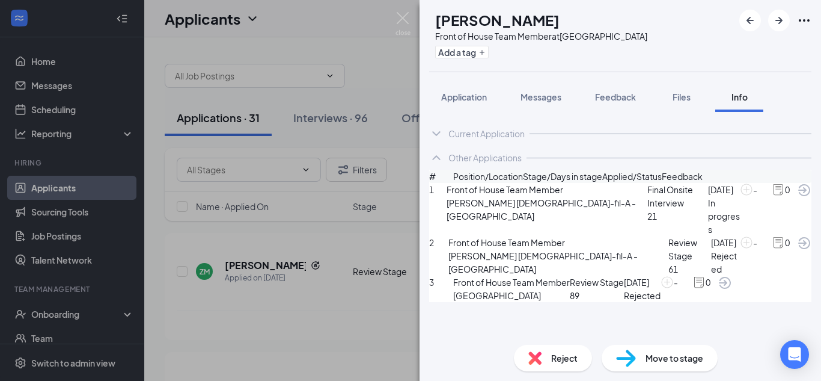
scroll to position [41, 0]
click at [551, 359] on span "Reject" at bounding box center [564, 357] width 26 height 13
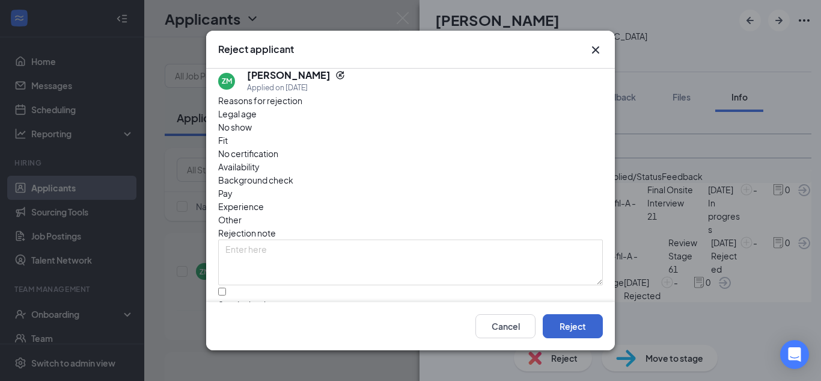
click at [590, 334] on button "Reject" at bounding box center [573, 326] width 60 height 24
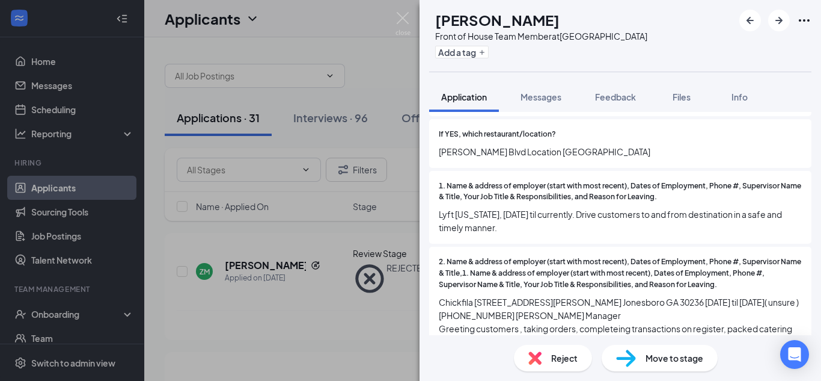
scroll to position [784, 0]
click at [570, 359] on span "Reject" at bounding box center [564, 357] width 26 height 13
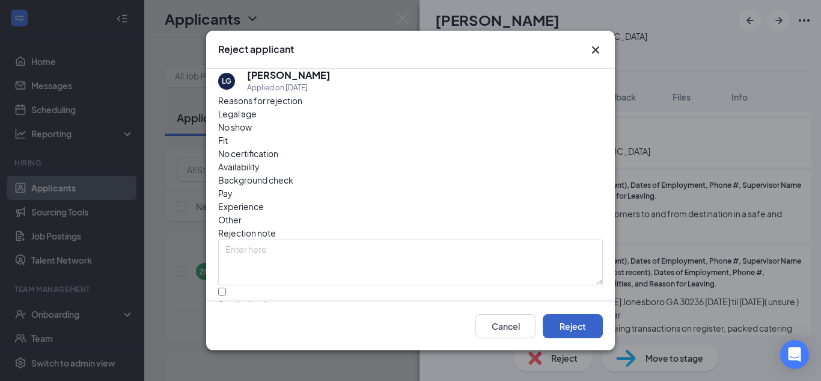
click at [582, 328] on button "Reject" at bounding box center [573, 326] width 60 height 24
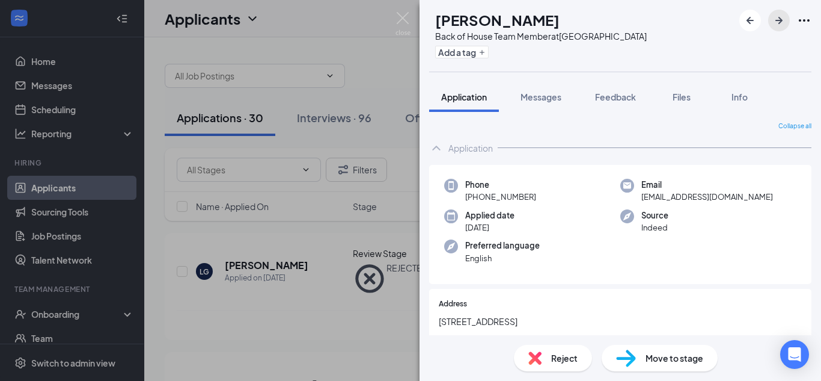
click at [777, 22] on icon "ArrowRight" at bounding box center [779, 20] width 14 height 14
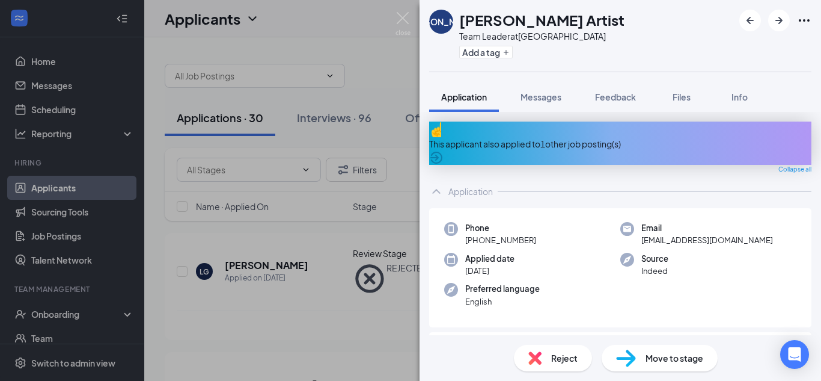
click at [589, 137] on div "This applicant also applied to 1 other job posting(s)" at bounding box center [620, 143] width 382 height 13
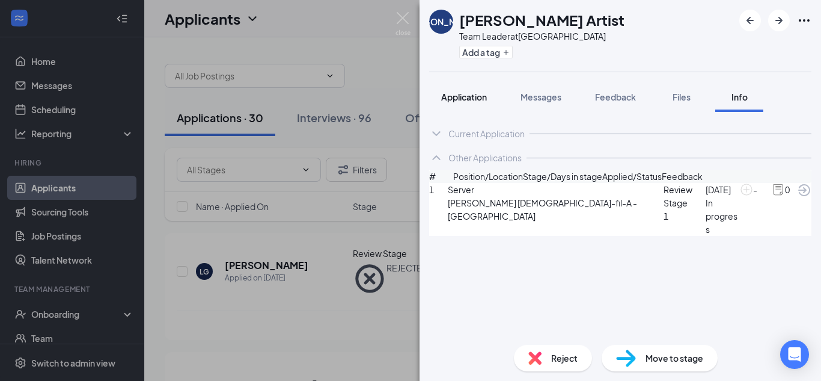
click at [468, 103] on button "Application" at bounding box center [464, 97] width 70 height 30
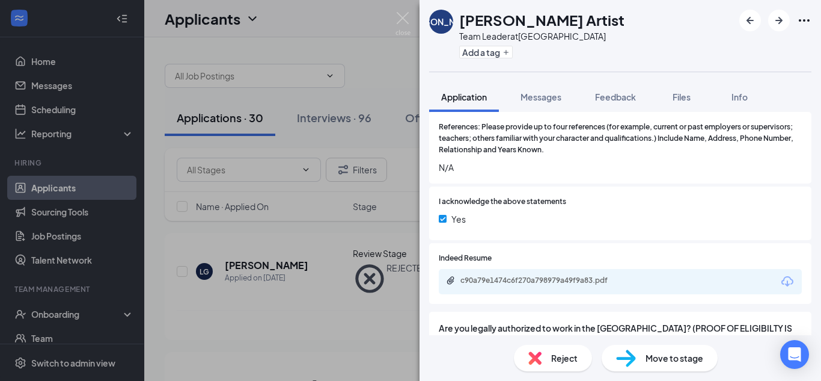
scroll to position [1053, 0]
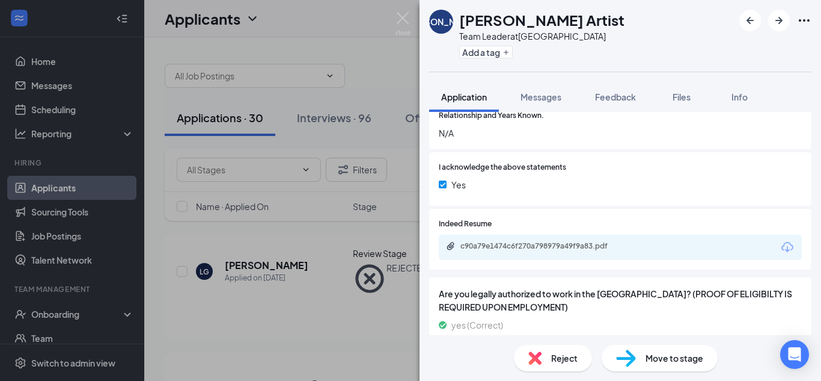
click at [560, 241] on div "c90a79e1474c6f270a798979a49f9a83.pdf" at bounding box center [544, 246] width 168 height 10
click at [572, 359] on div "Reject" at bounding box center [553, 357] width 78 height 26
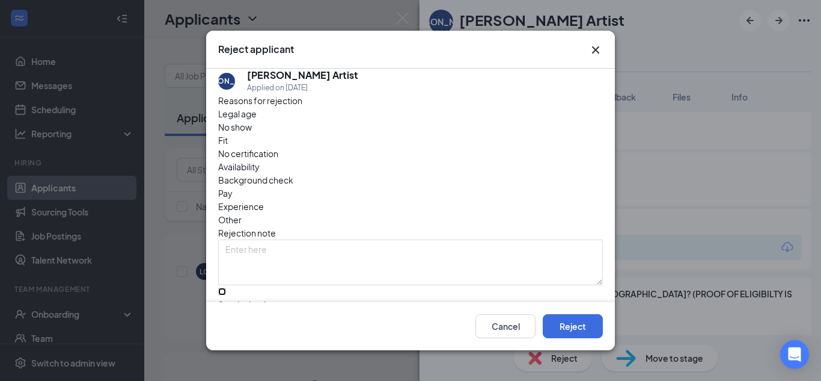
click at [226, 287] on input "Send rejection message If unchecked, the applicant will not receive a rejection…" at bounding box center [222, 291] width 8 height 8
checkbox input "true"
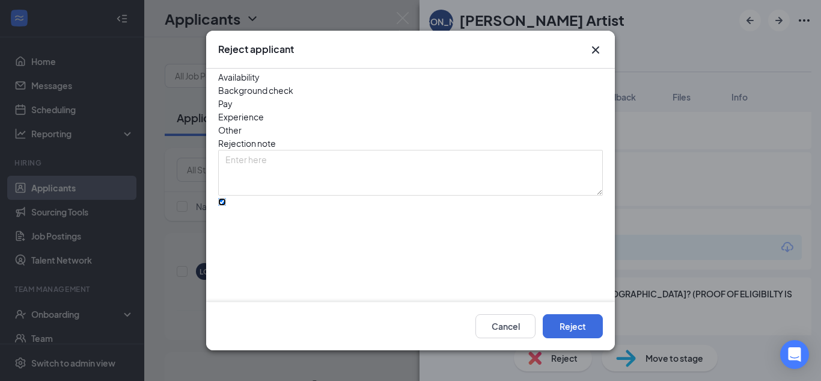
scroll to position [125, 0]
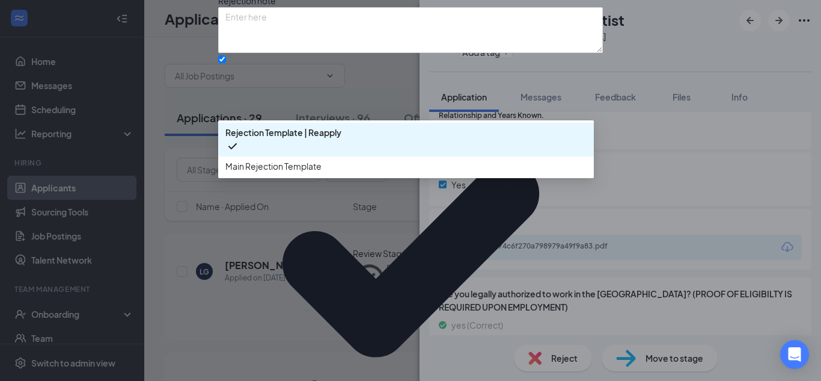
click at [297, 176] on div "Main Rejection Template" at bounding box center [406, 165] width 376 height 19
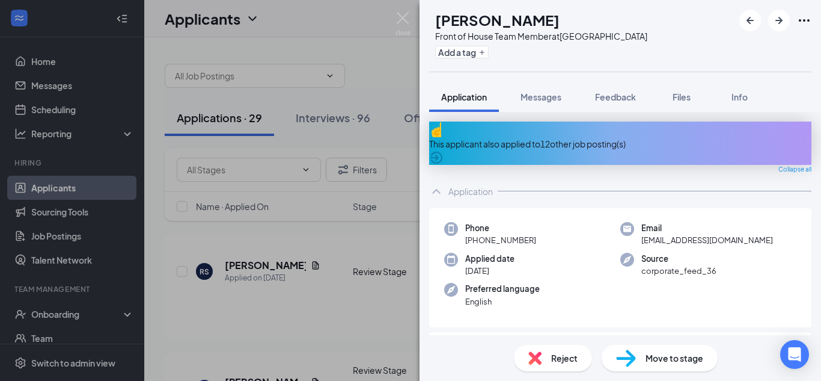
click at [600, 137] on div "This applicant also applied to 12 other job posting(s)" at bounding box center [620, 143] width 382 height 13
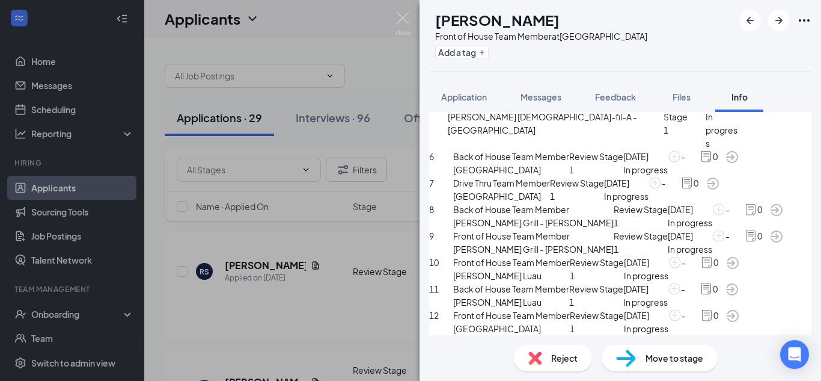
scroll to position [502, 0]
click at [551, 353] on span "Reject" at bounding box center [564, 357] width 26 height 13
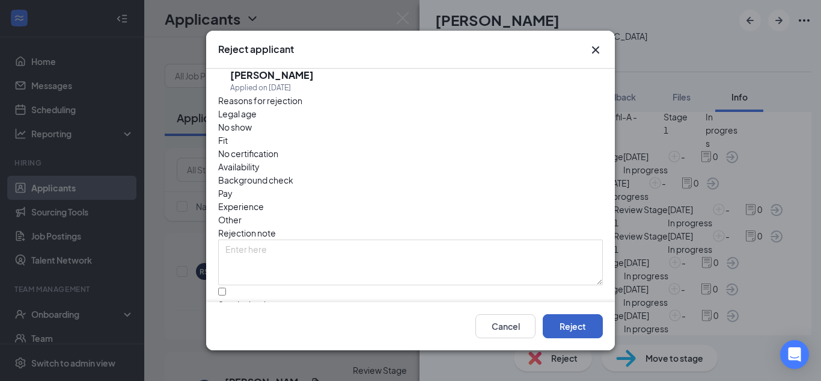
click at [570, 322] on button "Reject" at bounding box center [573, 326] width 60 height 24
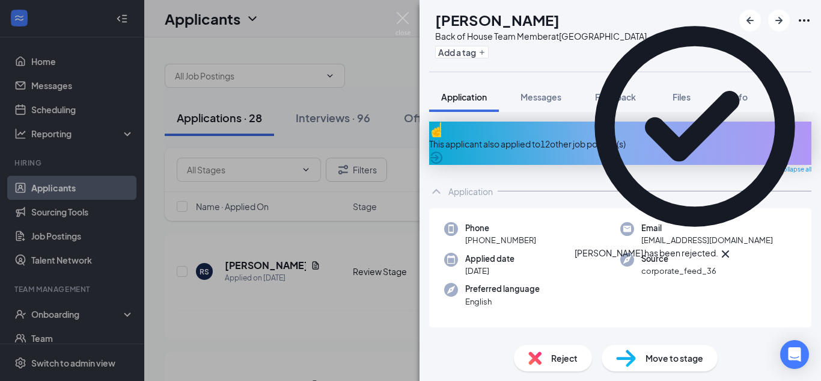
click at [585, 137] on div "This applicant also applied to 12 other job posting(s)" at bounding box center [620, 143] width 382 height 13
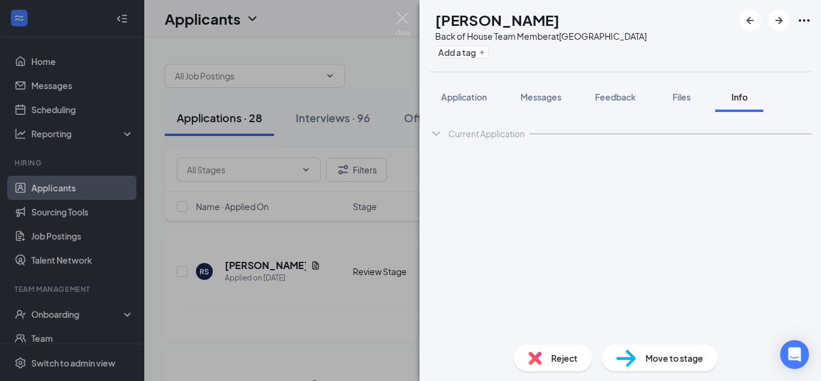
click at [555, 357] on span "Reject" at bounding box center [564, 357] width 26 height 13
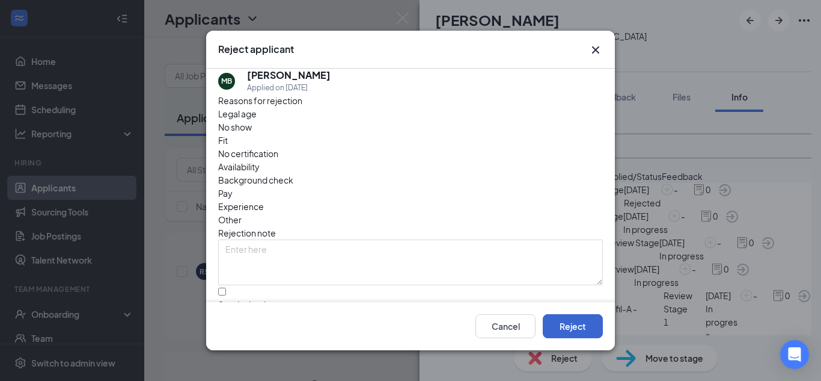
click at [586, 334] on button "Reject" at bounding box center [573, 326] width 60 height 24
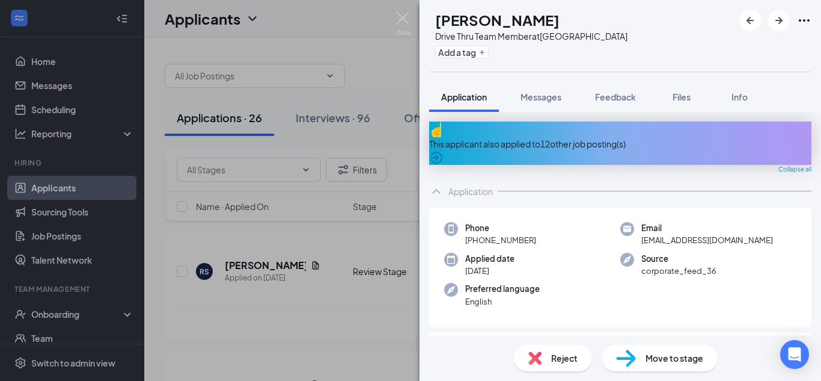
click at [558, 358] on span "Reject" at bounding box center [564, 357] width 26 height 13
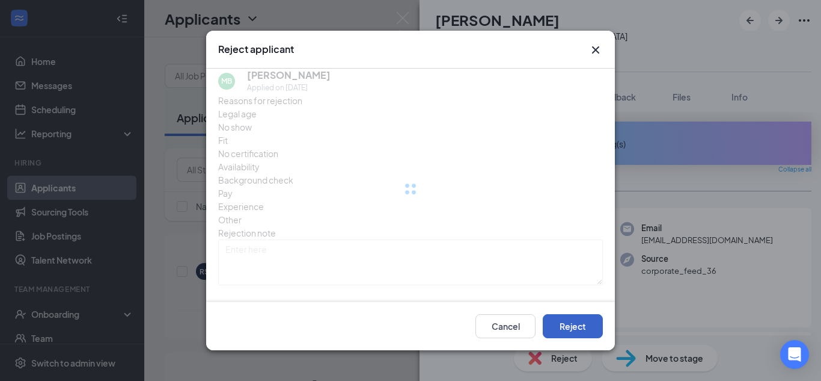
click at [586, 335] on button "Reject" at bounding box center [573, 326] width 60 height 24
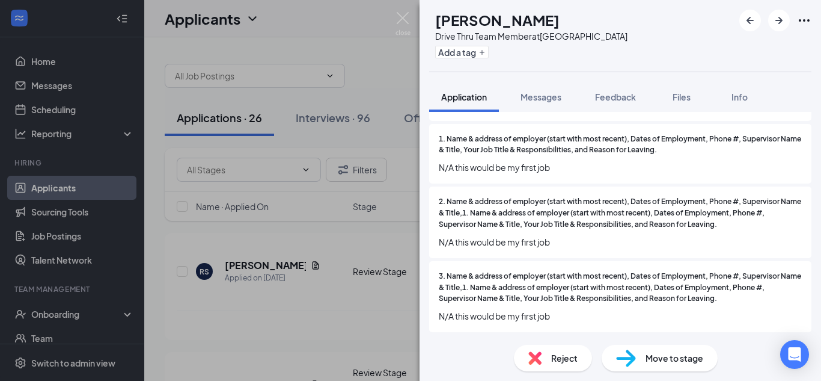
scroll to position [831, 0]
click at [549, 356] on div "Reject" at bounding box center [553, 357] width 78 height 26
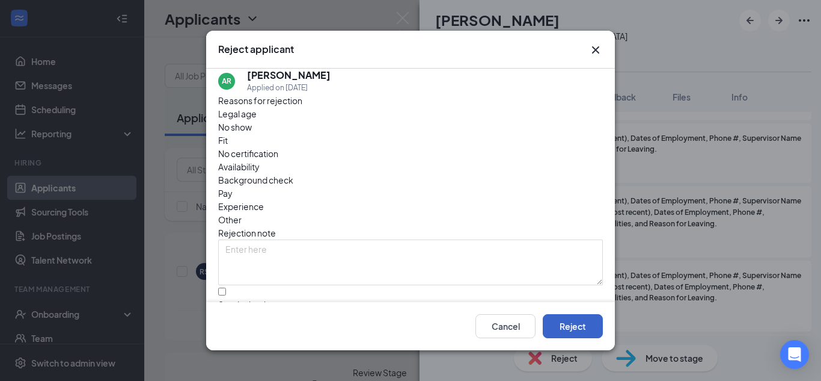
click at [587, 329] on button "Reject" at bounding box center [573, 326] width 60 height 24
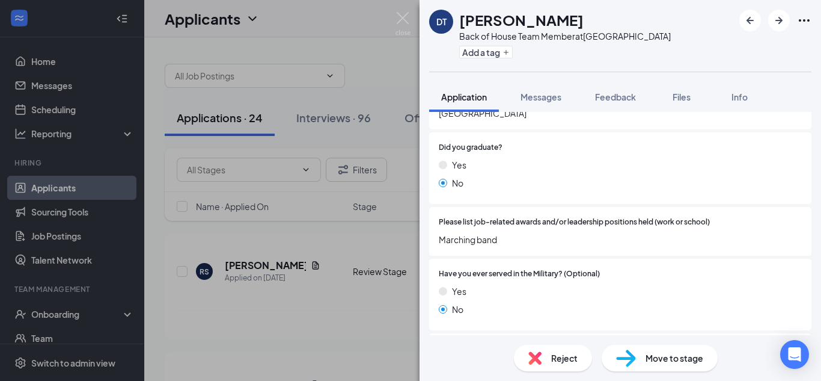
scroll to position [1051, 0]
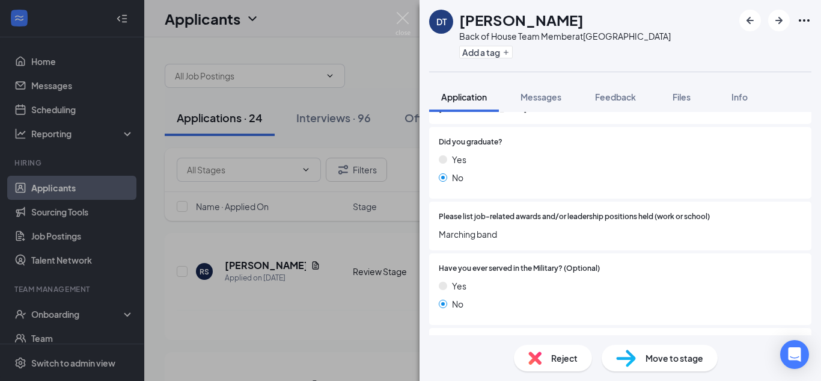
click at [560, 352] on span "Reject" at bounding box center [564, 357] width 26 height 13
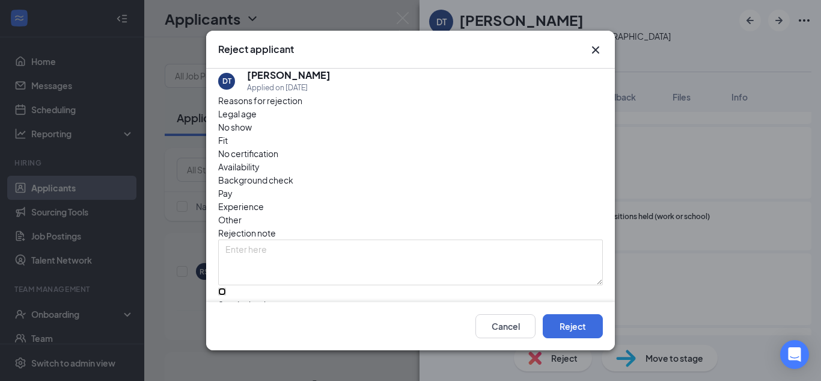
click at [226, 287] on input "Send rejection message If unchecked, the applicant will not receive a rejection…" at bounding box center [222, 291] width 8 height 8
checkbox input "true"
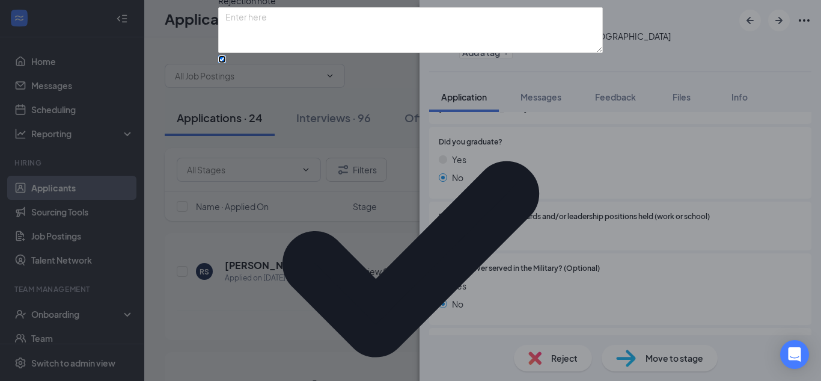
scroll to position [111, 0]
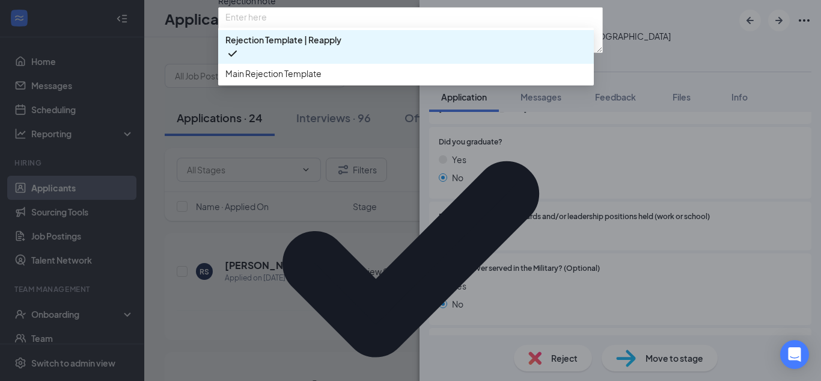
click at [271, 80] on span "Main Rejection Template" at bounding box center [273, 73] width 96 height 13
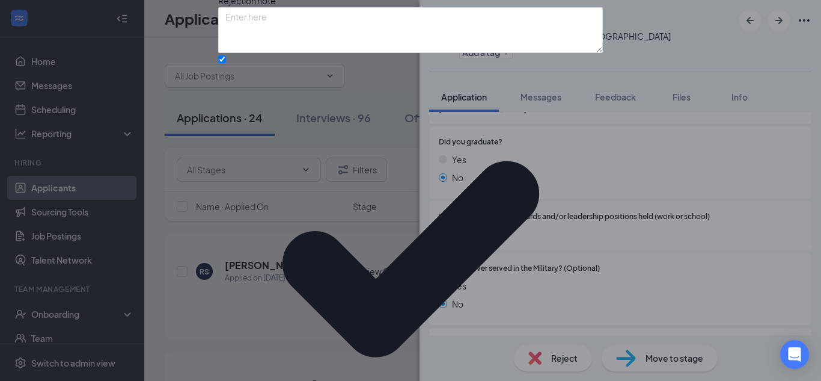
scroll to position [0, 0]
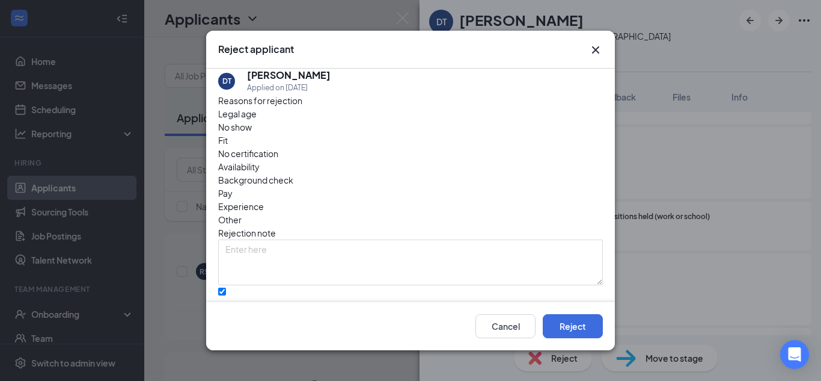
click at [260, 160] on span "Availability" at bounding box center [238, 166] width 41 height 13
click at [584, 333] on button "Reject" at bounding box center [573, 326] width 60 height 24
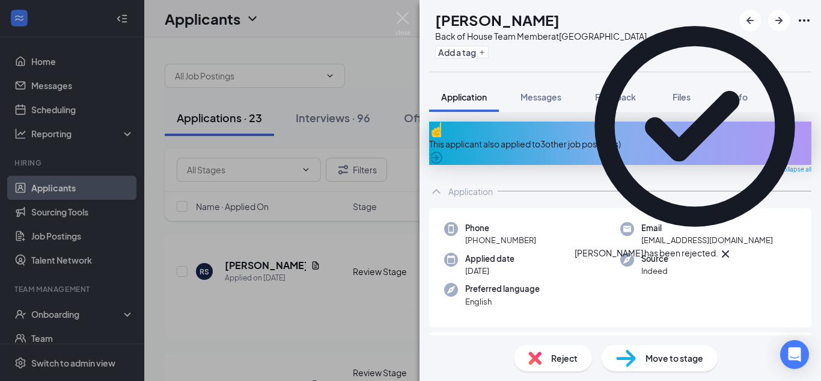
click at [592, 137] on div "This applicant also applied to 3 other job posting(s)" at bounding box center [620, 143] width 382 height 13
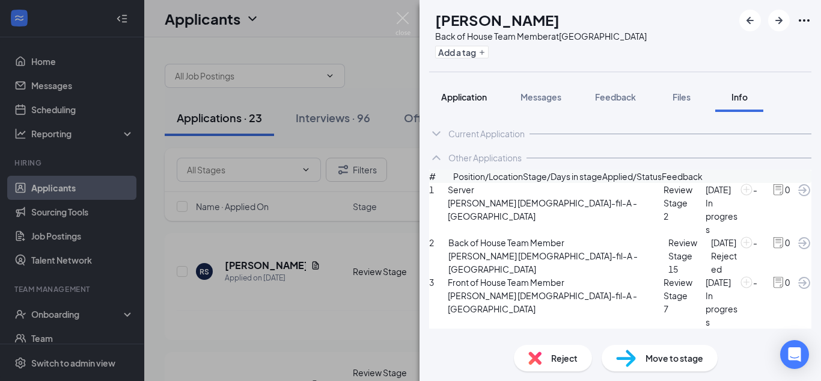
click at [470, 97] on span "Application" at bounding box center [464, 96] width 46 height 11
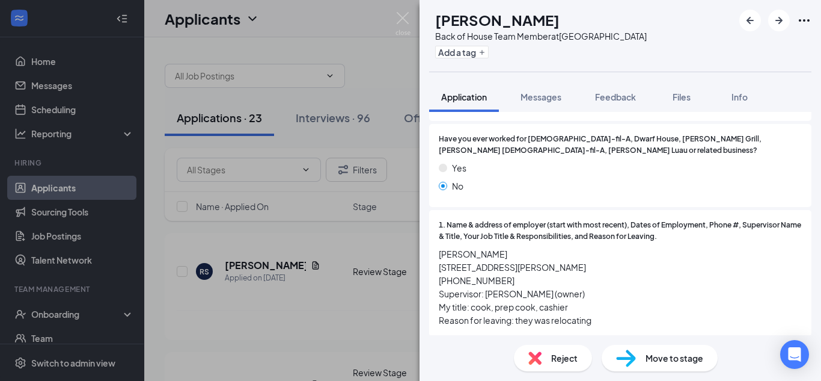
scroll to position [713, 0]
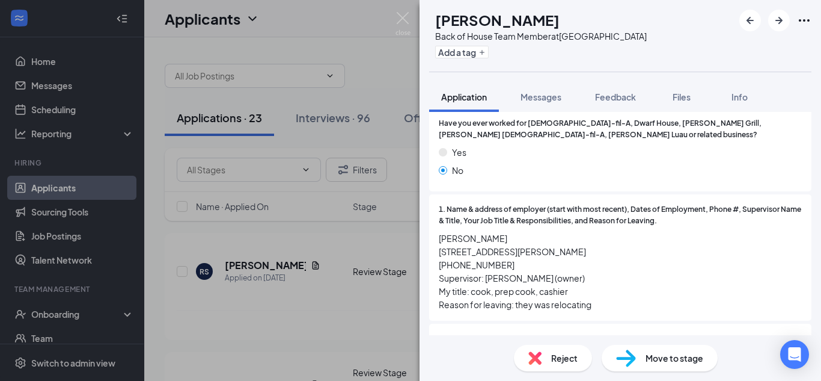
click at [551, 355] on span "Reject" at bounding box center [564, 357] width 26 height 13
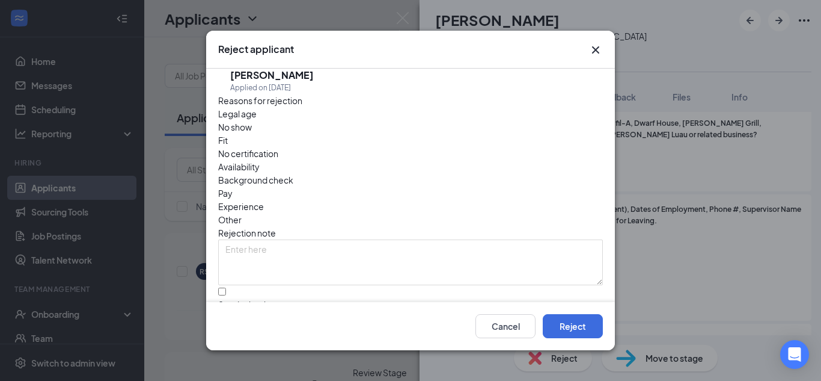
click at [260, 160] on span "Availability" at bounding box center [238, 166] width 41 height 13
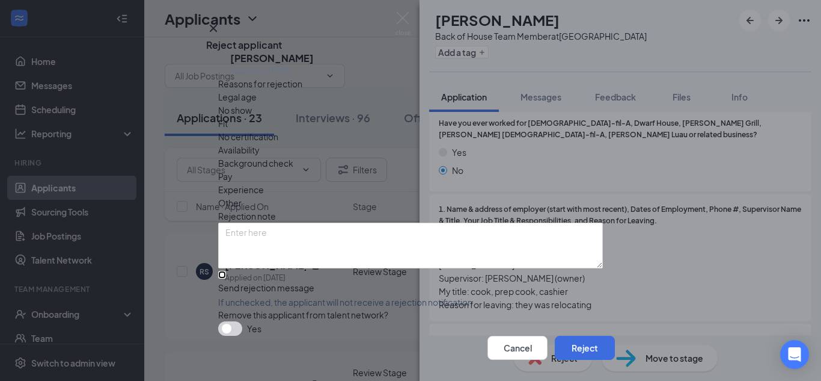
click at [226, 271] on input "Send rejection message If unchecked, the applicant will not receive a rejection…" at bounding box center [222, 275] width 8 height 8
checkbox input "true"
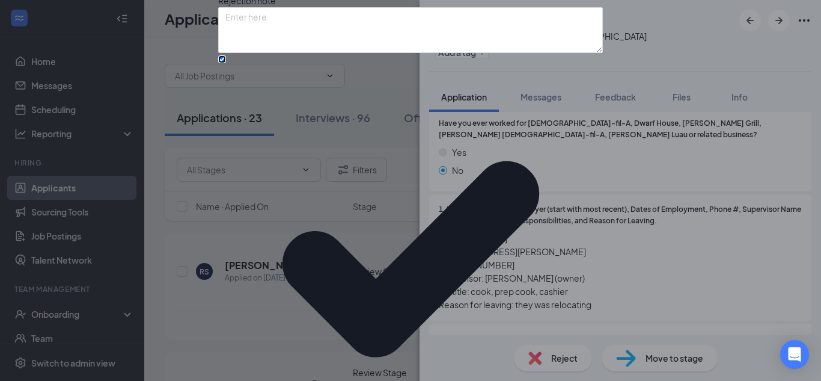
scroll to position [125, 0]
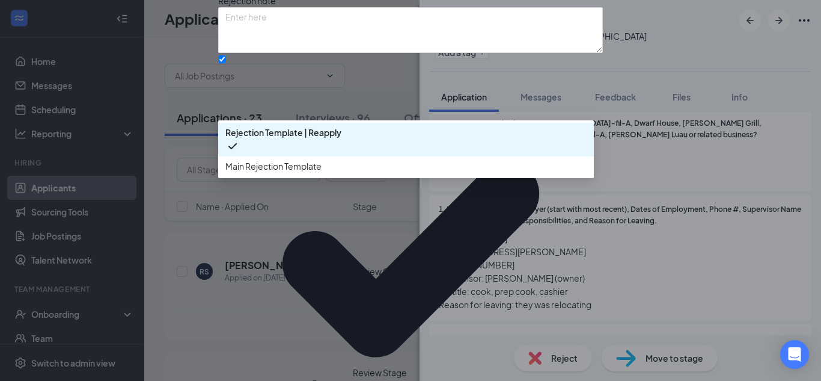
click at [289, 176] on div "Main Rejection Template" at bounding box center [406, 165] width 376 height 19
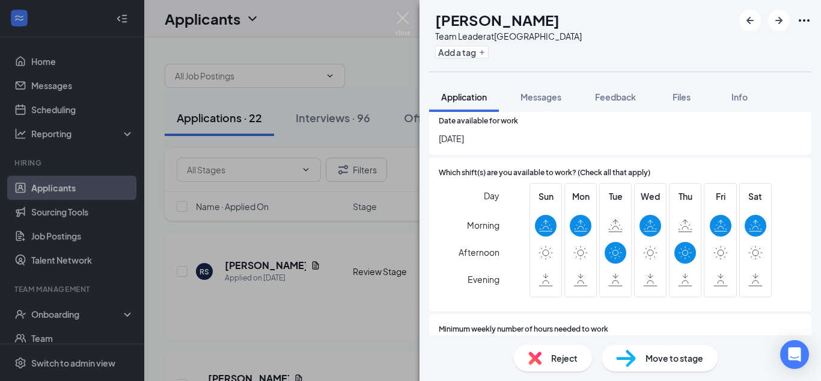
scroll to position [362, 0]
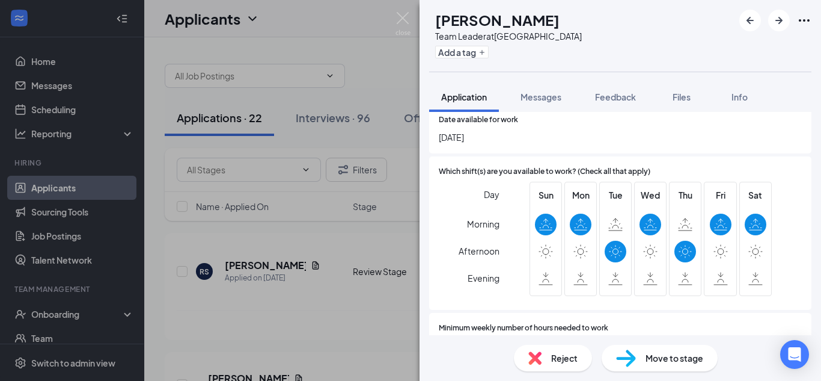
click at [553, 353] on span "Reject" at bounding box center [564, 357] width 26 height 13
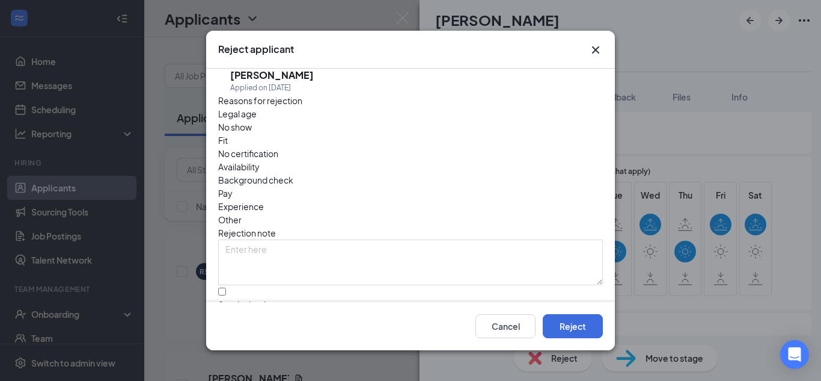
click at [260, 160] on span "Availability" at bounding box center [238, 166] width 41 height 13
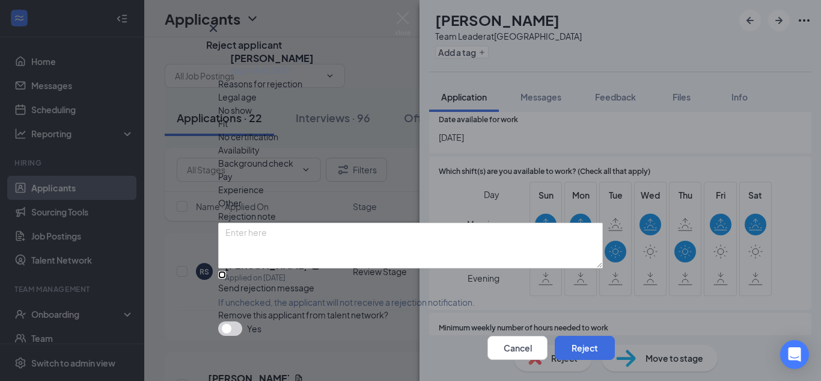
click at [226, 271] on input "Send rejection message If unchecked, the applicant will not receive a rejection…" at bounding box center [222, 275] width 8 height 8
checkbox input "true"
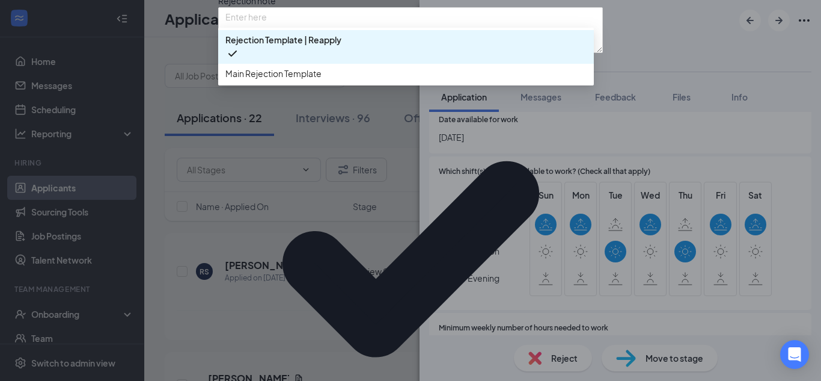
click at [307, 80] on span "Main Rejection Template" at bounding box center [273, 73] width 96 height 13
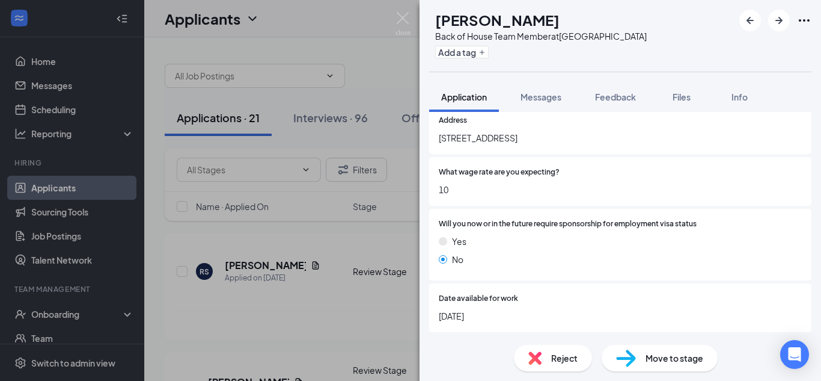
scroll to position [185, 0]
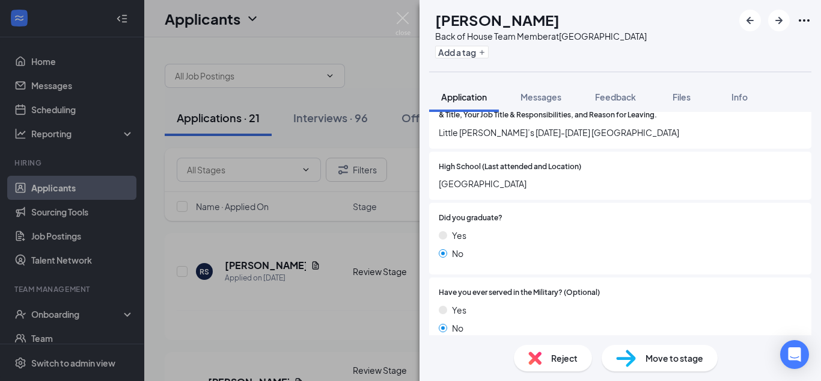
scroll to position [799, 0]
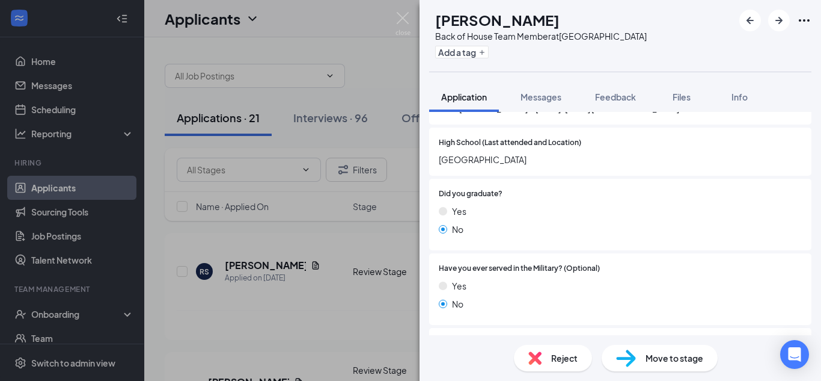
click at [559, 359] on span "Reject" at bounding box center [564, 357] width 26 height 13
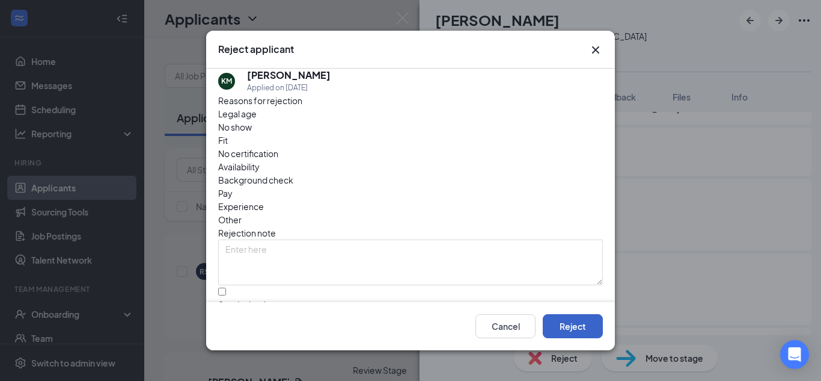
click at [571, 329] on button "Reject" at bounding box center [573, 326] width 60 height 24
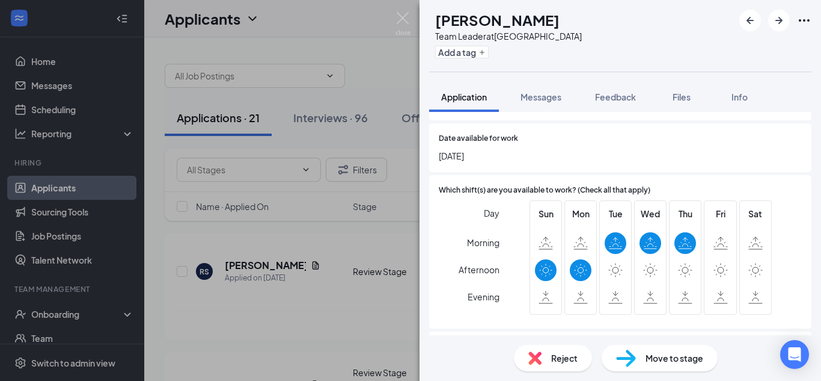
scroll to position [345, 0]
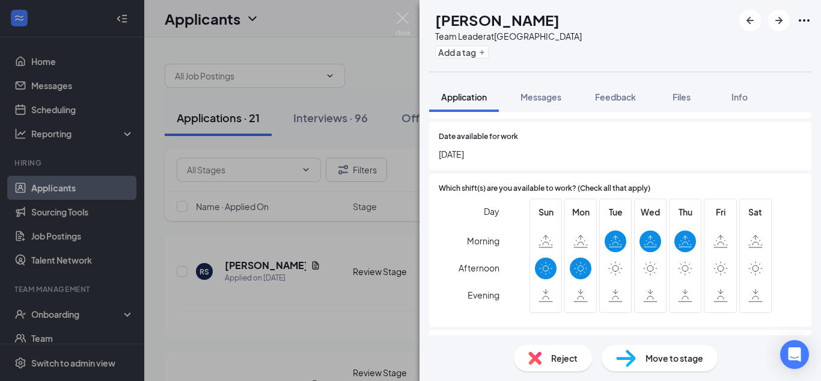
click at [570, 359] on div "Reject" at bounding box center [553, 357] width 78 height 26
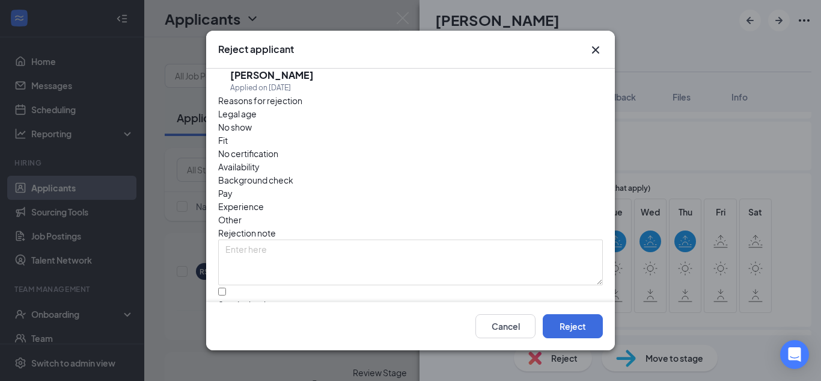
click at [260, 160] on span "Availability" at bounding box center [238, 166] width 41 height 13
click at [226, 287] on input "Send rejection message If unchecked, the applicant will not receive a rejection…" at bounding box center [222, 291] width 8 height 8
checkbox input "true"
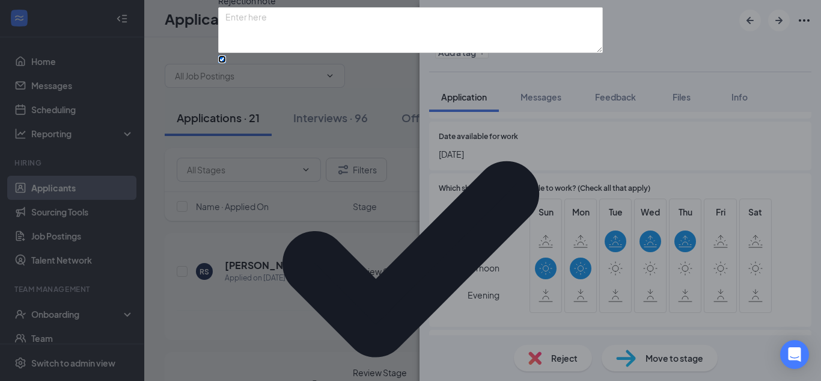
scroll to position [114, 0]
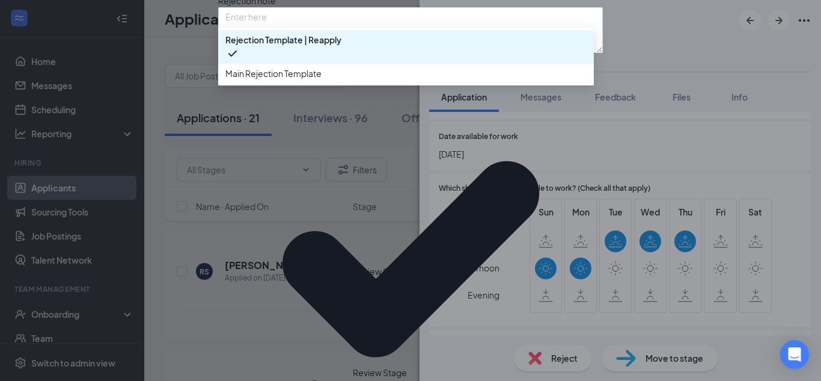
click at [335, 83] on div "Main Rejection Template" at bounding box center [406, 73] width 376 height 19
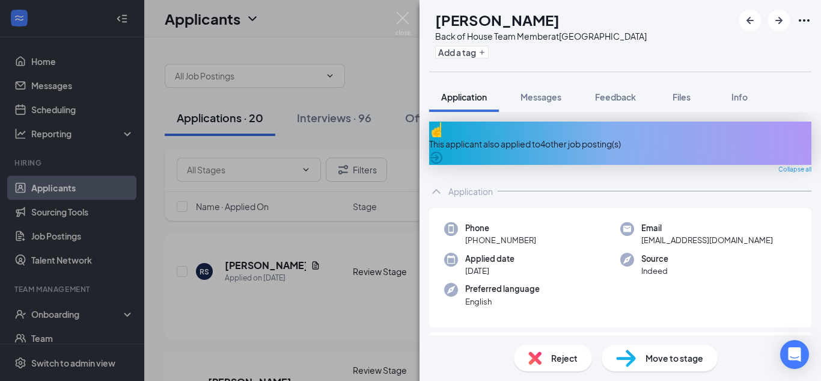
click at [594, 137] on div "This applicant also applied to 4 other job posting(s)" at bounding box center [620, 143] width 382 height 13
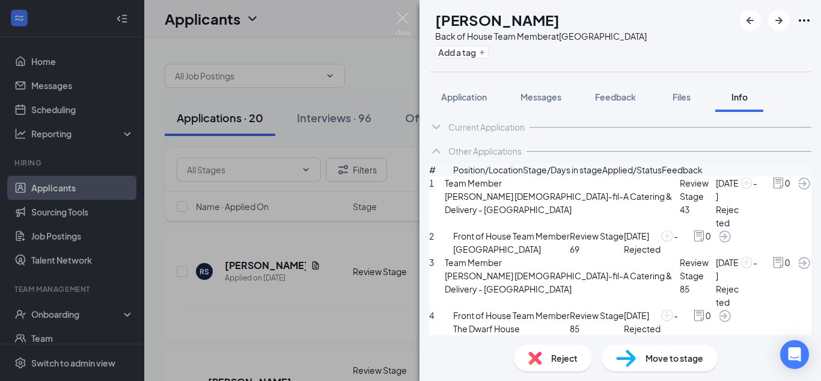
scroll to position [45, 0]
click at [548, 359] on div "Reject" at bounding box center [553, 357] width 78 height 26
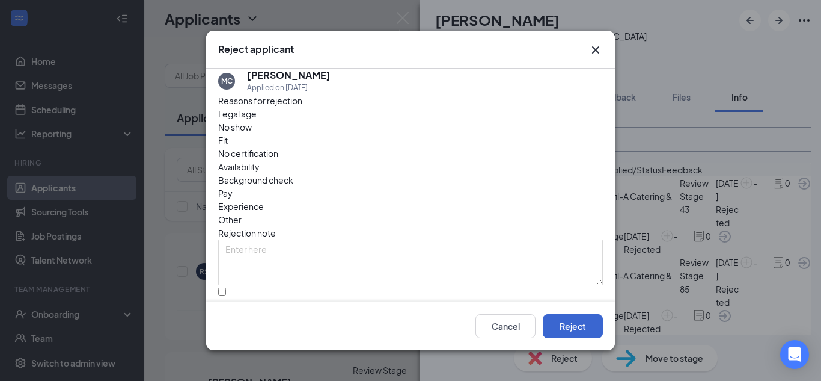
click at [582, 326] on button "Reject" at bounding box center [573, 326] width 60 height 24
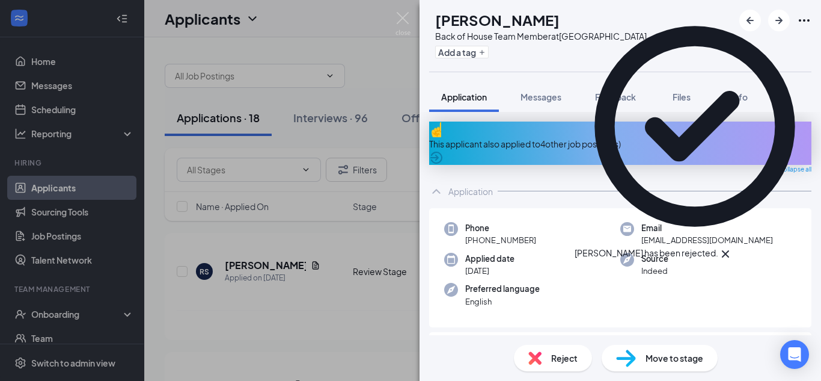
click at [599, 145] on div "This applicant also applied to 4 other job posting(s)" at bounding box center [620, 142] width 382 height 43
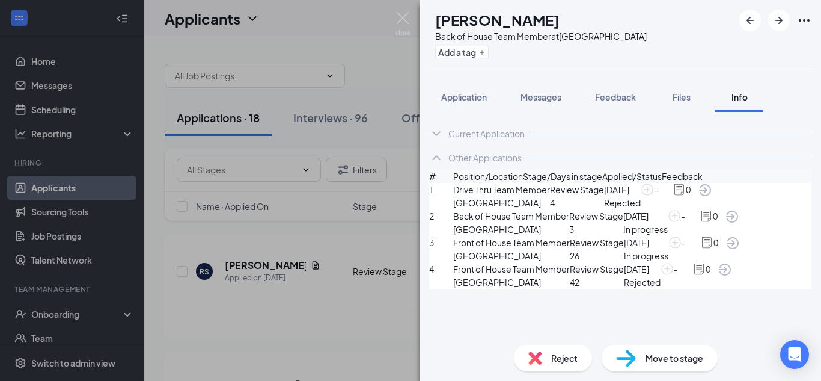
scroll to position [96, 0]
click at [564, 355] on span "Reject" at bounding box center [564, 357] width 26 height 13
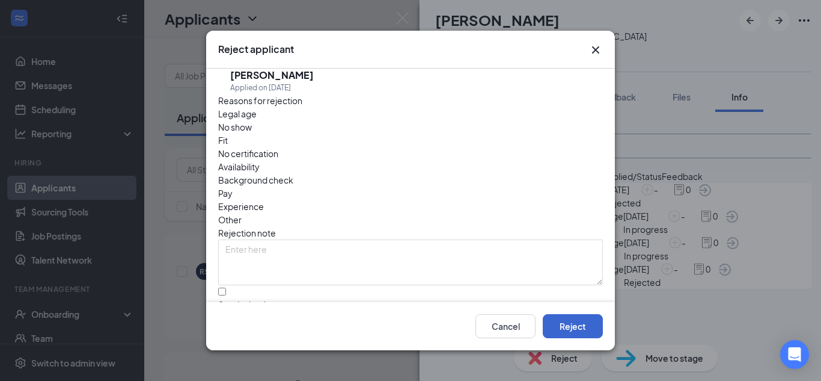
click at [579, 329] on button "Reject" at bounding box center [573, 326] width 60 height 24
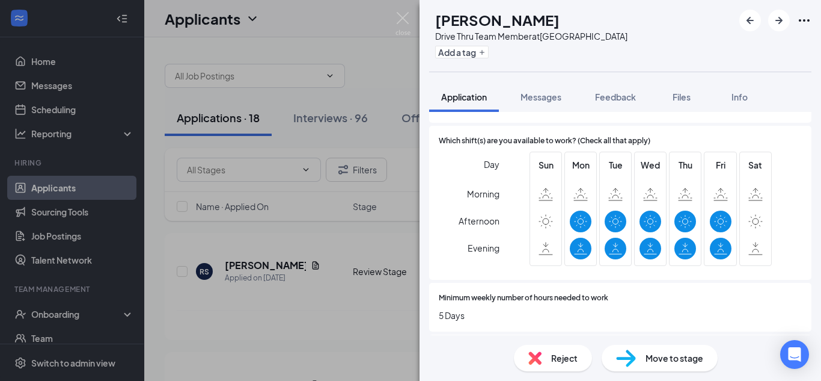
scroll to position [457, 0]
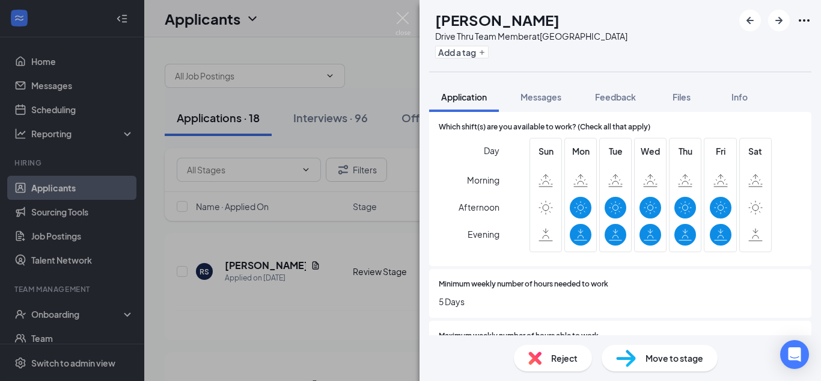
click at [560, 348] on div "Reject" at bounding box center [553, 357] width 78 height 26
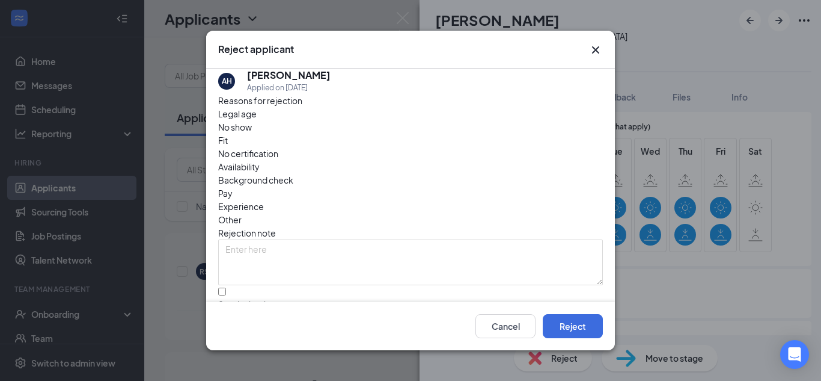
click at [260, 160] on span "Availability" at bounding box center [238, 166] width 41 height 13
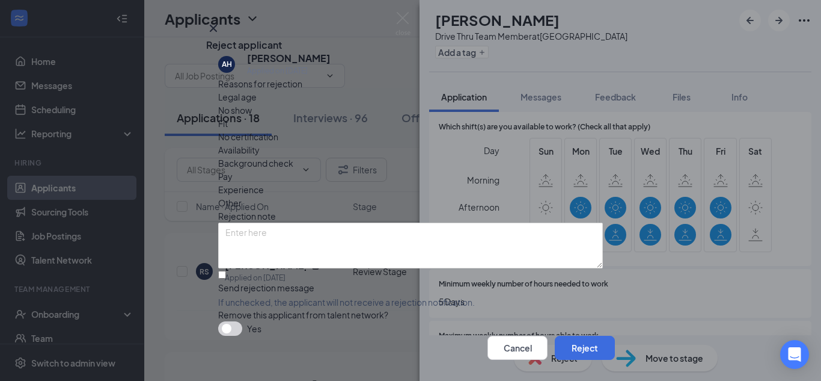
scroll to position [57, 0]
click at [226, 271] on input "Send rejection message If unchecked, the applicant will not receive a rejection…" at bounding box center [222, 275] width 8 height 8
checkbox input "true"
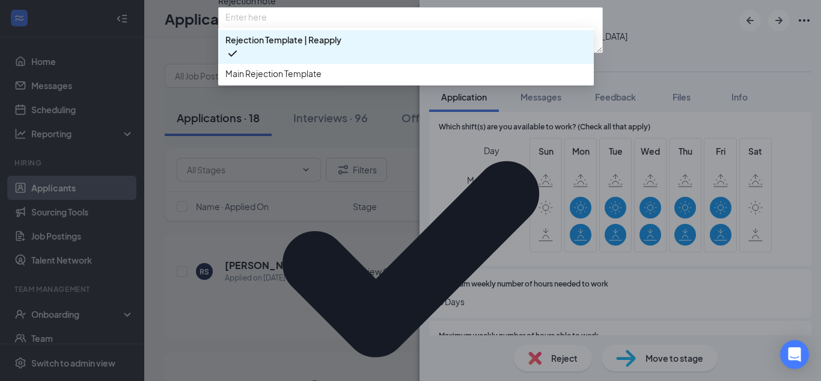
click at [358, 80] on span "Main Rejection Template" at bounding box center [405, 73] width 361 height 13
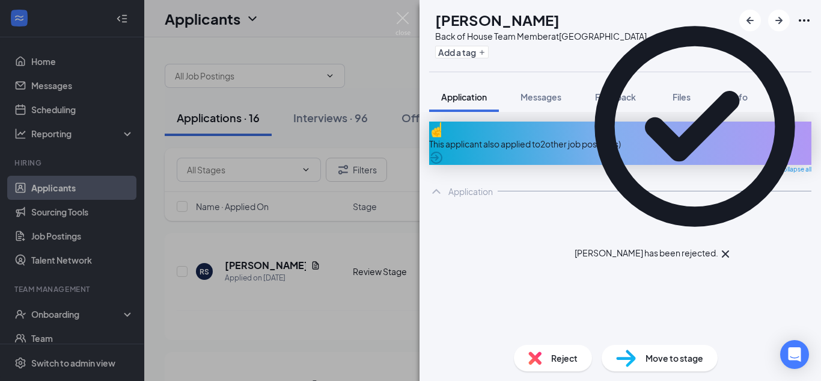
click at [570, 137] on div "This applicant also applied to 2 other job posting(s)" at bounding box center [620, 143] width 382 height 13
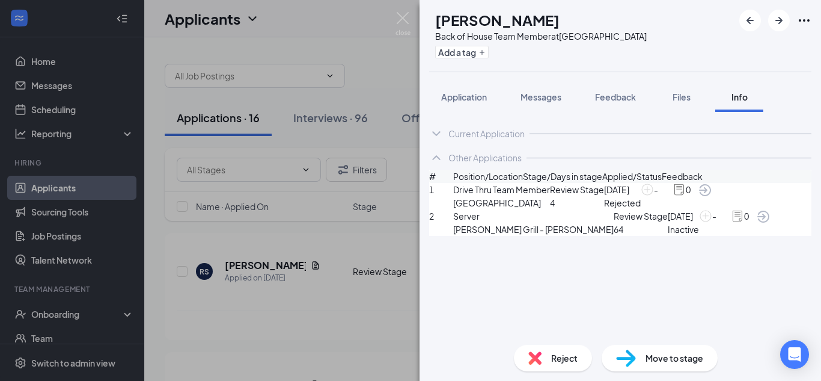
click at [566, 359] on div "Reject" at bounding box center [553, 357] width 78 height 26
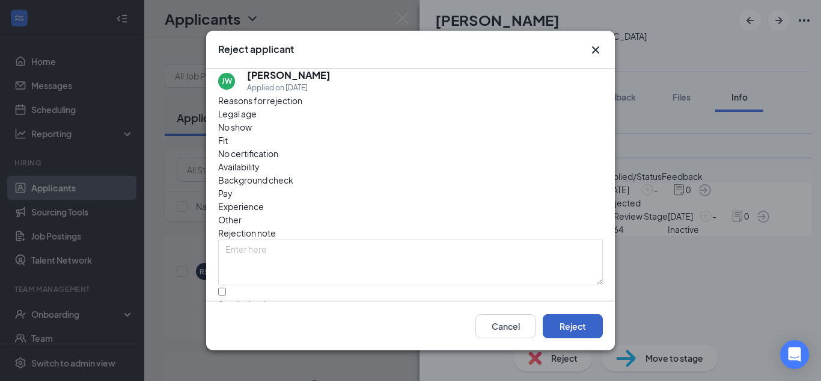
click at [571, 316] on button "Reject" at bounding box center [573, 326] width 60 height 24
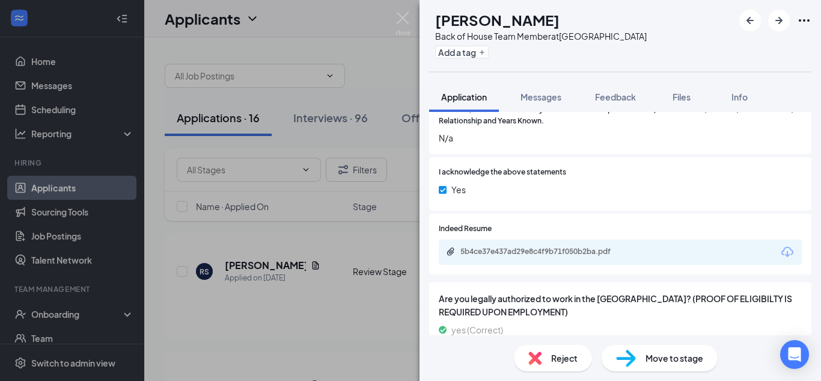
scroll to position [784, 0]
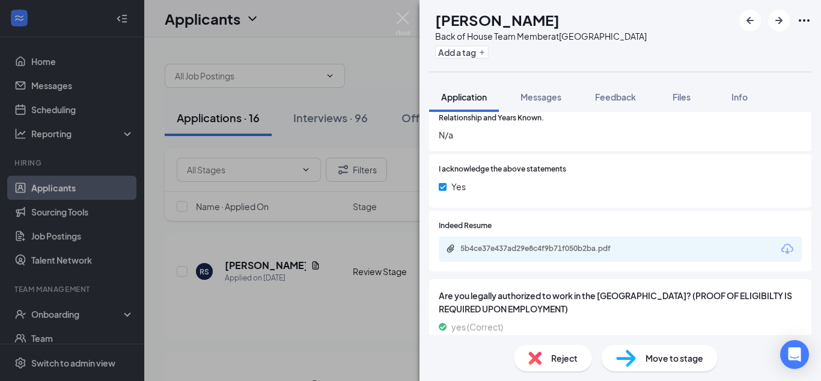
click at [574, 253] on div "5b4ce37e437ad29e8c4f9b71f050b2ba.pdf" at bounding box center [544, 248] width 168 height 10
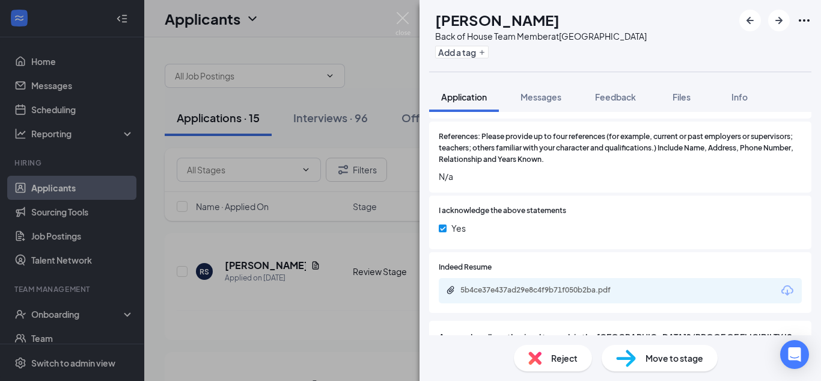
scroll to position [685, 0]
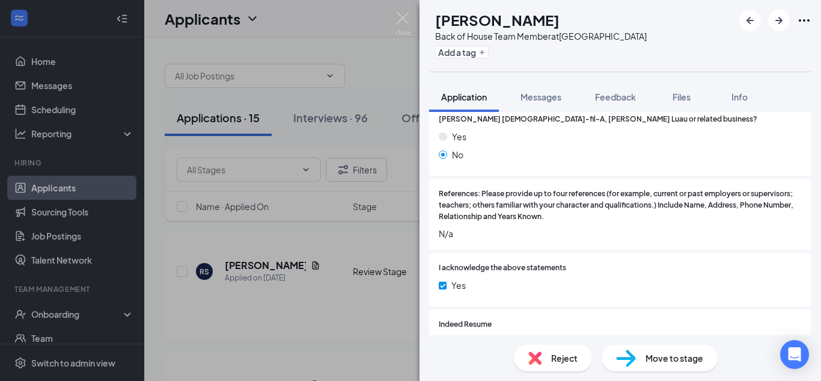
click at [655, 359] on span "Move to stage" at bounding box center [675, 357] width 58 height 13
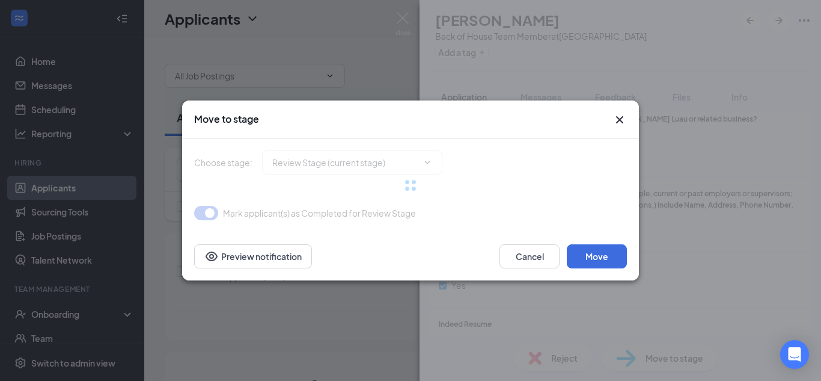
type input "Phone Interview (next stage)"
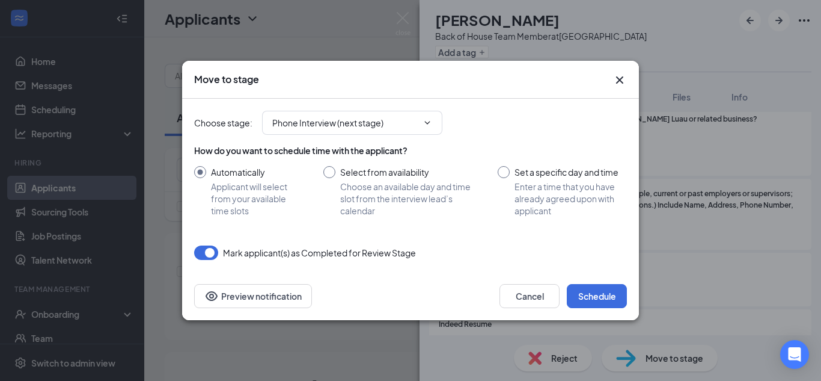
click at [620, 80] on icon "Cross" at bounding box center [619, 79] width 7 height 7
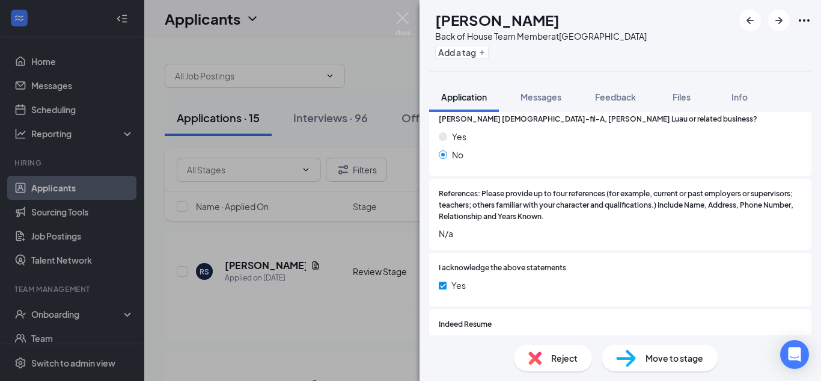
click at [549, 354] on div "Reject" at bounding box center [553, 357] width 78 height 26
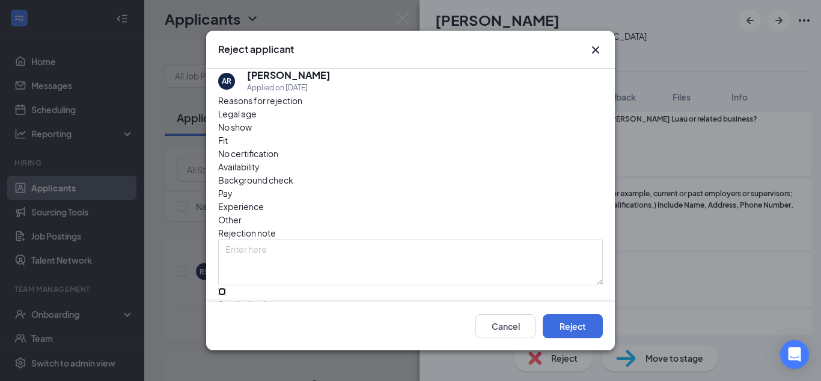
click at [226, 287] on input "Send rejection message If unchecked, the applicant will not receive a rejection…" at bounding box center [222, 291] width 8 height 8
checkbox input "true"
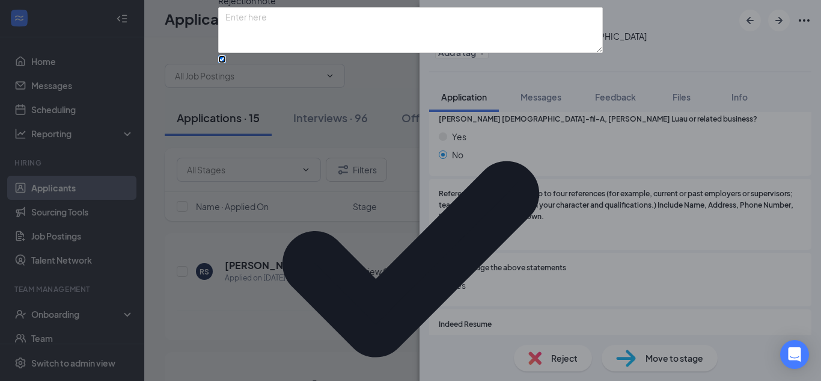
scroll to position [125, 0]
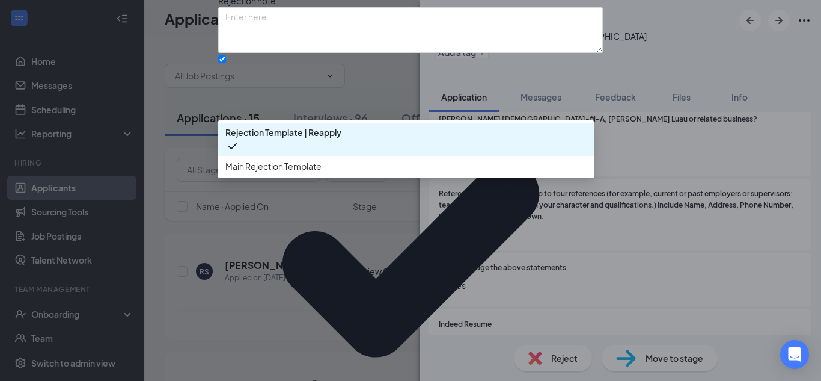
click at [297, 173] on span "Main Rejection Template" at bounding box center [273, 165] width 96 height 13
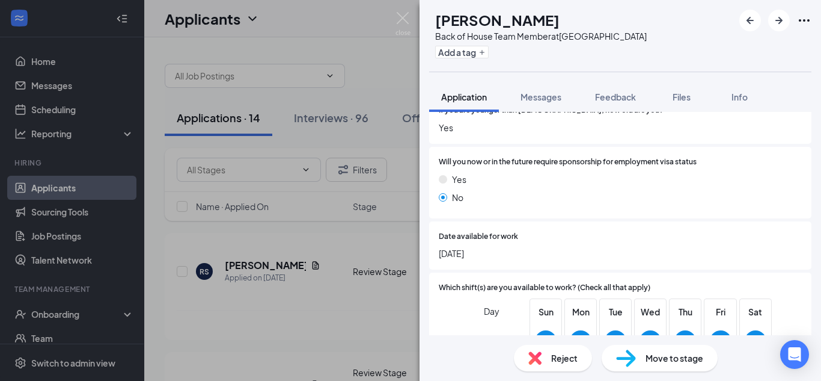
scroll to position [300, 0]
